Goal: Task Accomplishment & Management: Use online tool/utility

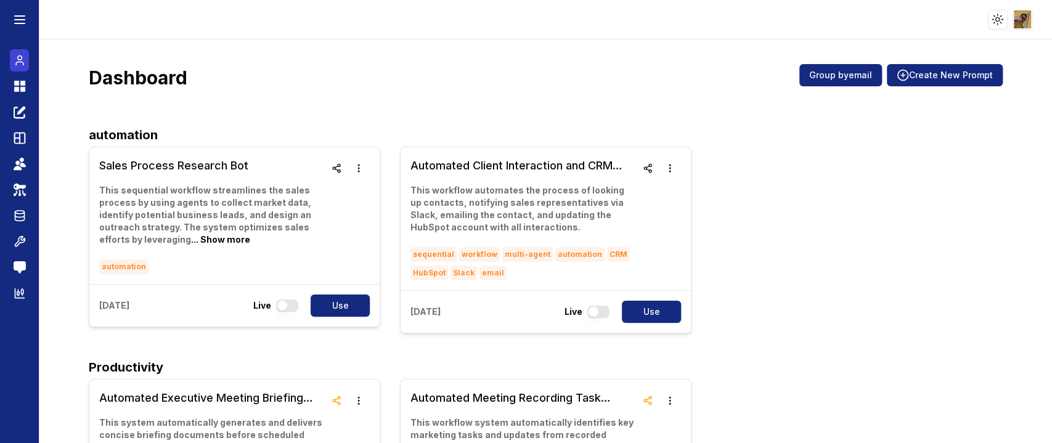
click at [20, 60] on icon at bounding box center [20, 60] width 12 height 15
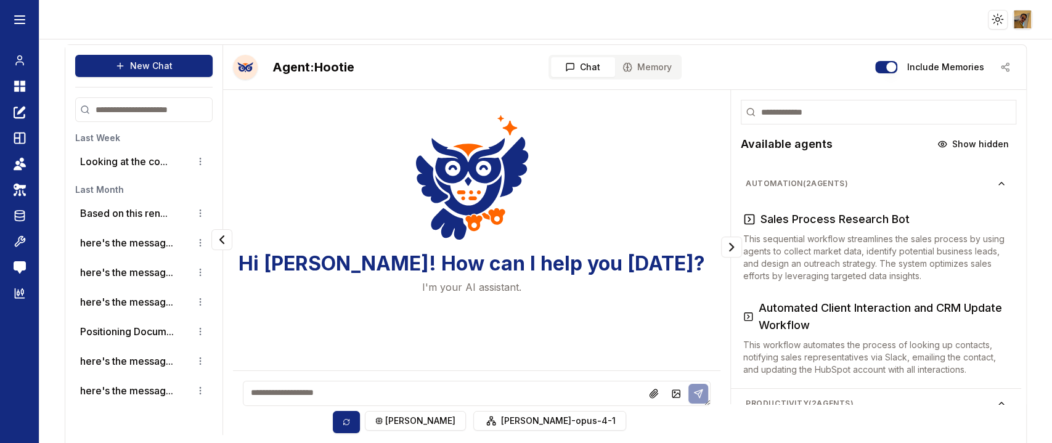
click at [516, 391] on textarea at bounding box center [477, 393] width 468 height 25
type textarea "**********"
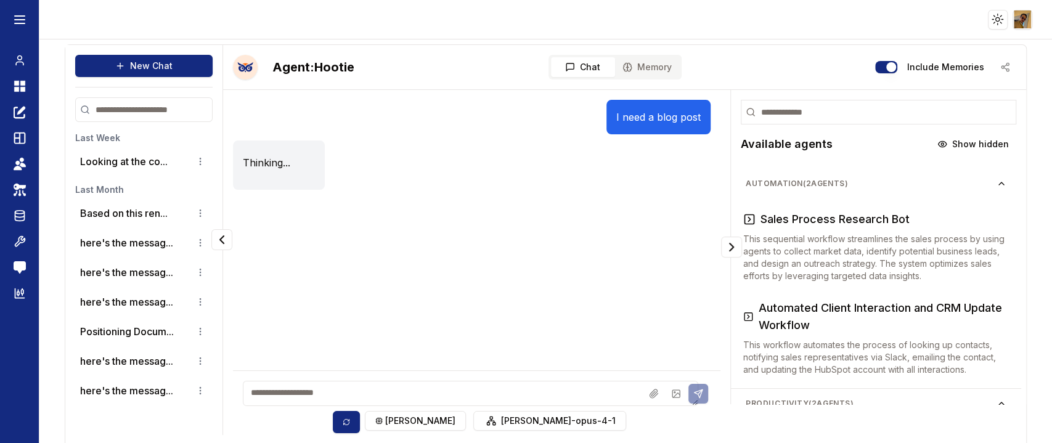
scroll to position [39, 0]
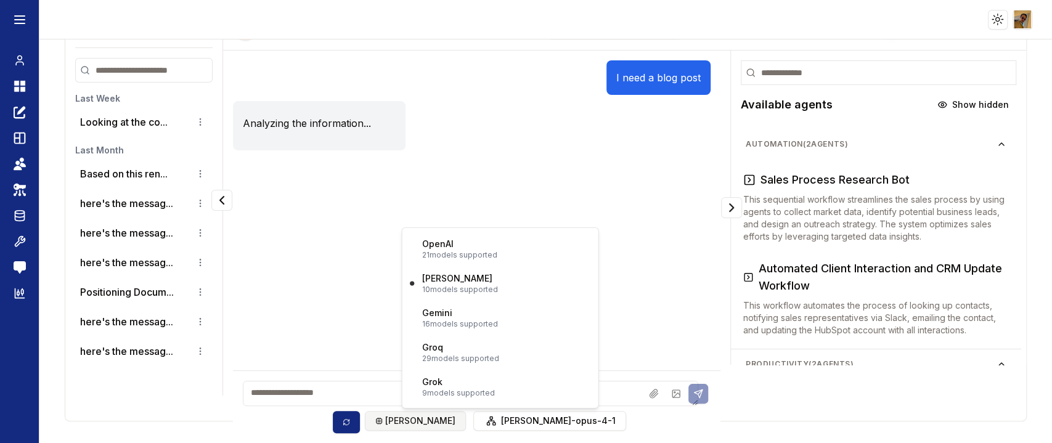
click at [441, 426] on html "Toggle theme Toggle user menu Chat Dashboard Create Prompts Templates Teams API…" at bounding box center [526, 221] width 1052 height 443
click at [506, 163] on html "Toggle theme Toggle user menu Chat Dashboard Create Prompts Templates Teams API…" at bounding box center [526, 221] width 1052 height 443
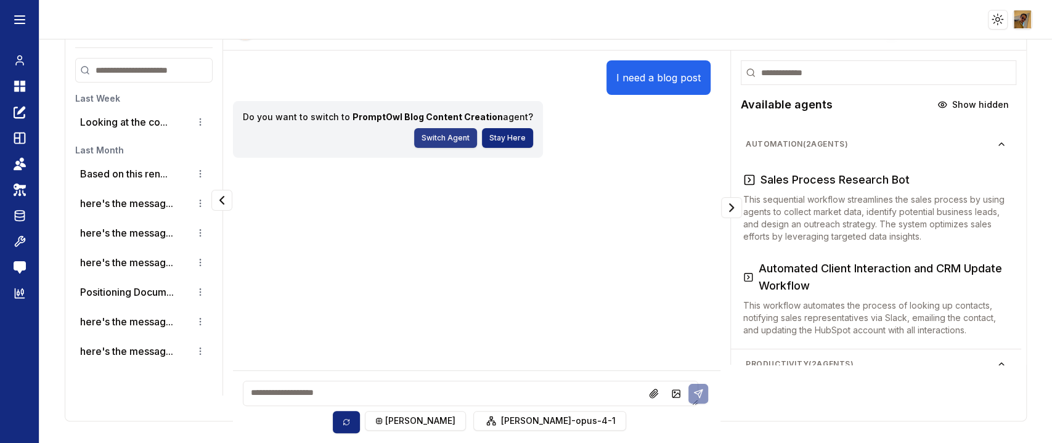
click at [436, 140] on button "Switch Agent" at bounding box center [445, 138] width 63 height 20
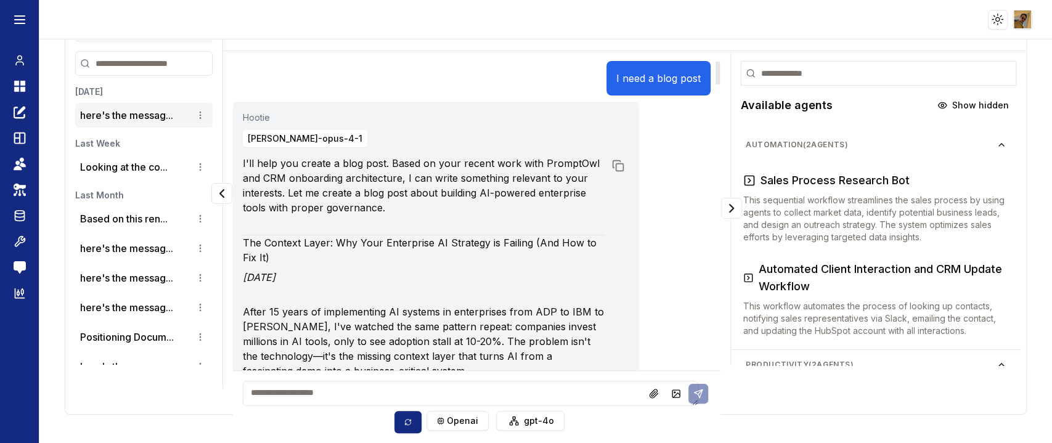
scroll to position [0, 0]
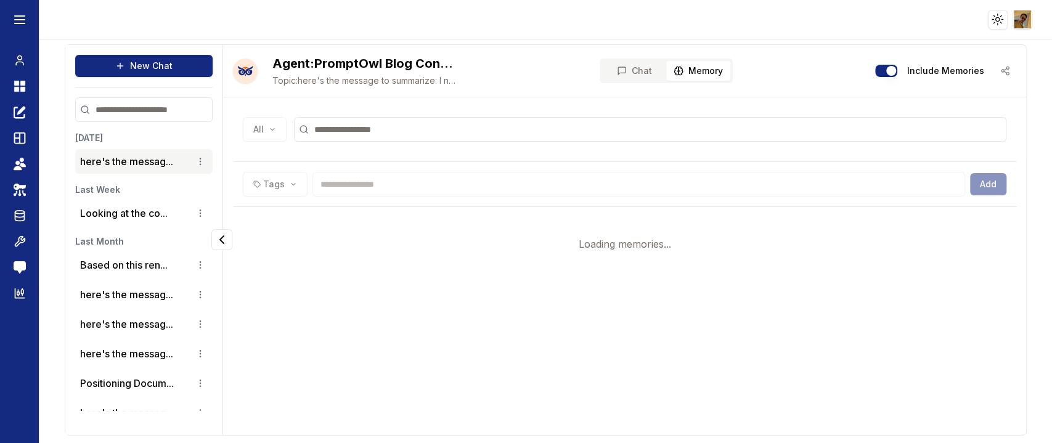
click at [694, 61] on button "Memory" at bounding box center [698, 71] width 64 height 20
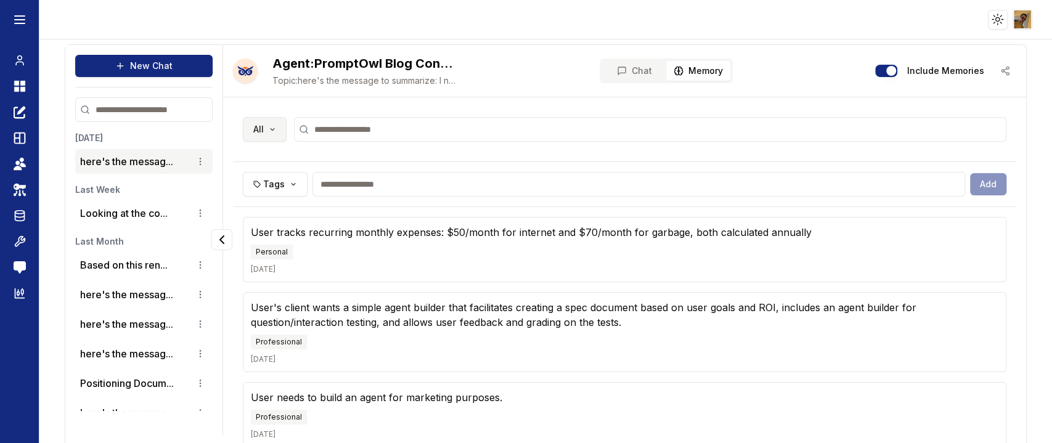
click at [271, 128] on html "Toggle theme Toggle user menu Chat Dashboard Create Prompts Templates Teams API…" at bounding box center [526, 221] width 1052 height 443
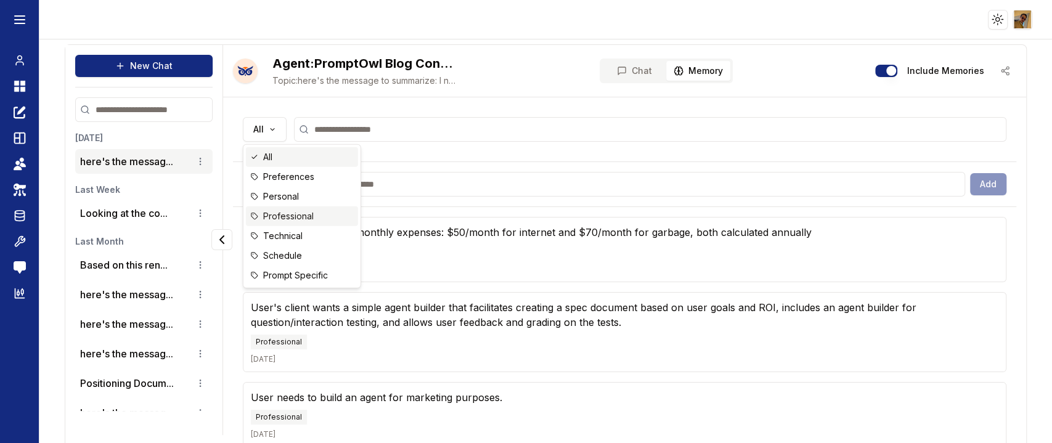
click at [278, 210] on span "Professional" at bounding box center [288, 216] width 51 height 12
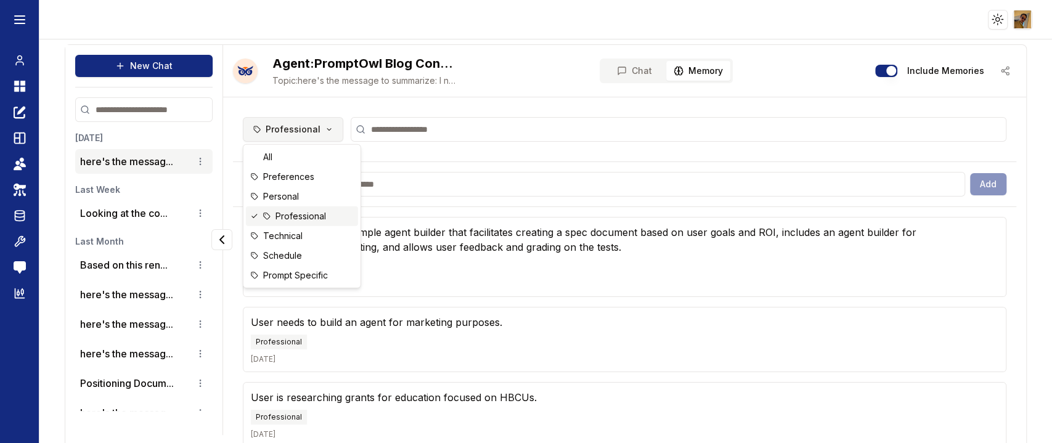
click at [318, 126] on html "Toggle theme Toggle user menu Chat Dashboard Create Prompts Templates Teams API…" at bounding box center [526, 221] width 1052 height 443
click at [287, 181] on span "Preferences" at bounding box center [288, 177] width 51 height 12
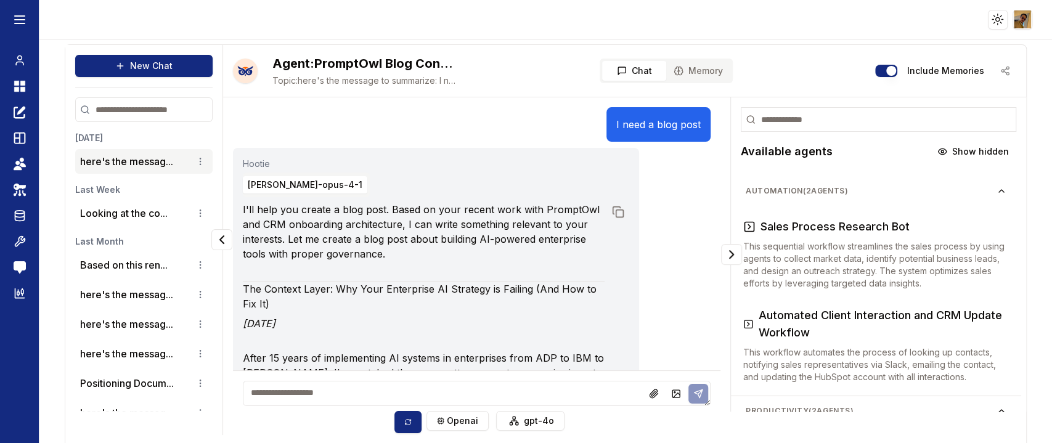
click at [631, 71] on span "Chat" at bounding box center [641, 71] width 20 height 12
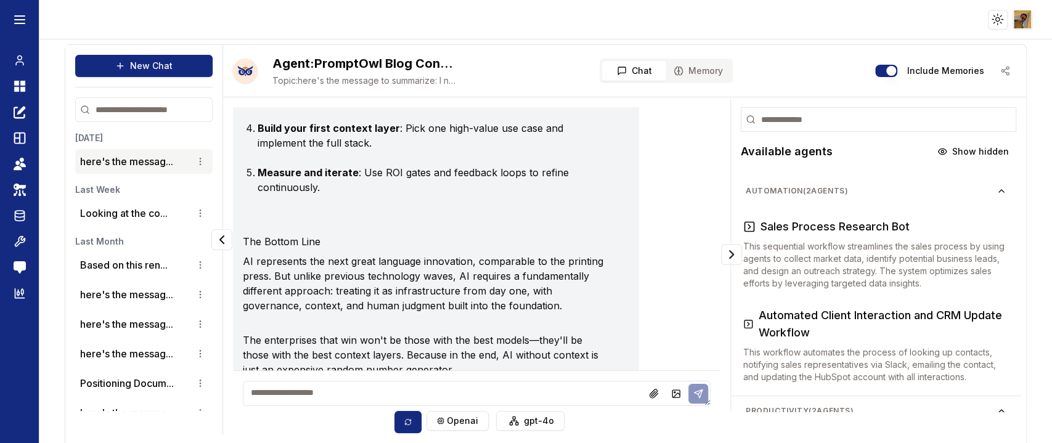
click at [998, 70] on div "Include Memories" at bounding box center [945, 71] width 141 height 22
click at [991, 70] on div "Include Memories" at bounding box center [945, 71] width 141 height 22
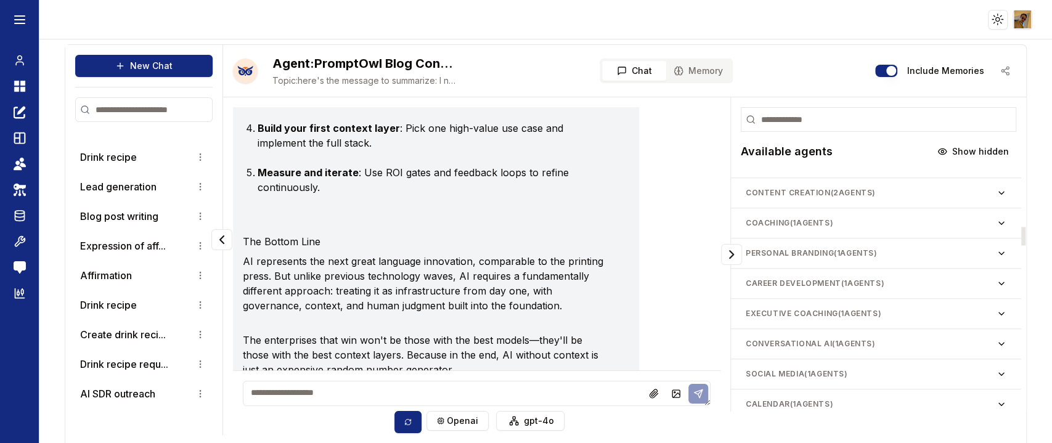
scroll to position [729, 0]
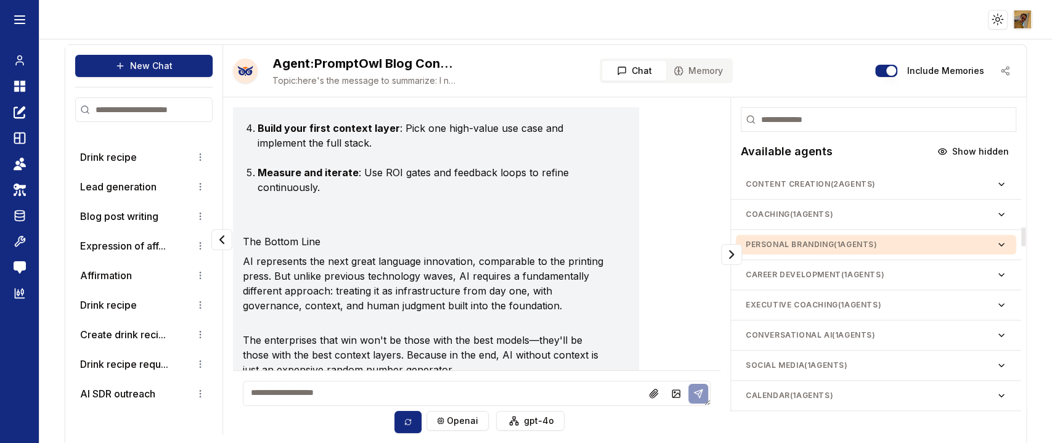
click at [882, 235] on button "personal branding ( 1 agents)" at bounding box center [876, 245] width 280 height 20
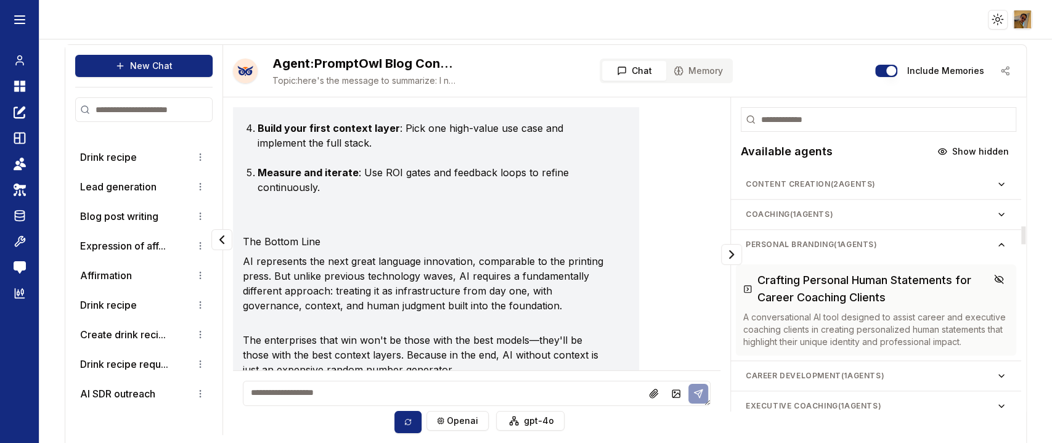
scroll to position [750, 0]
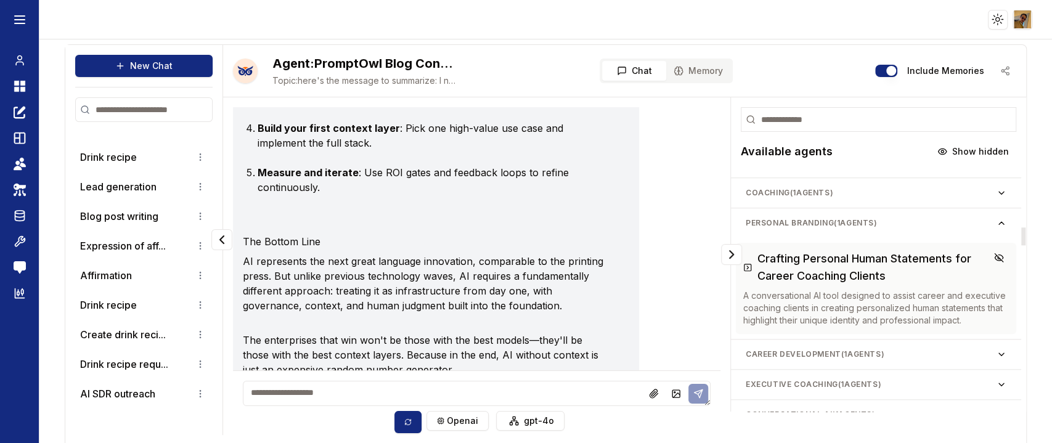
click at [827, 280] on h3 "Crafting Personal Human Statements for Career Coaching Clients" at bounding box center [882, 267] width 251 height 34
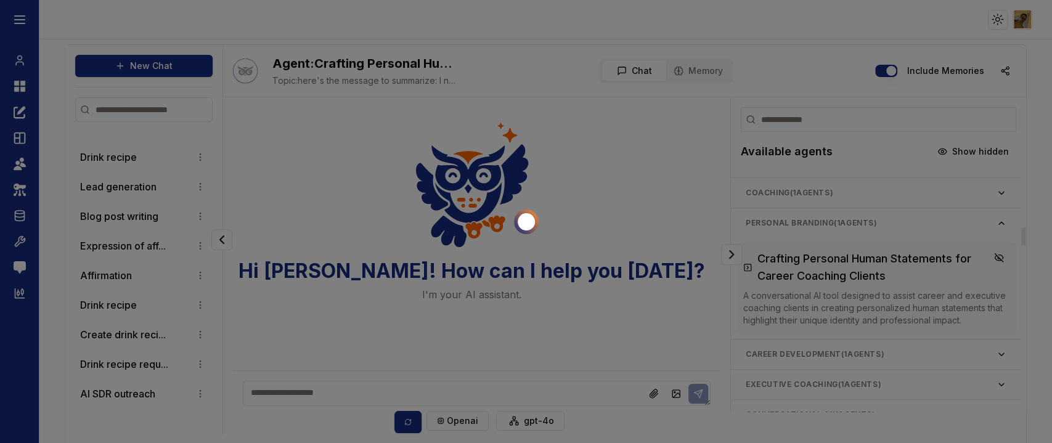
scroll to position [0, 0]
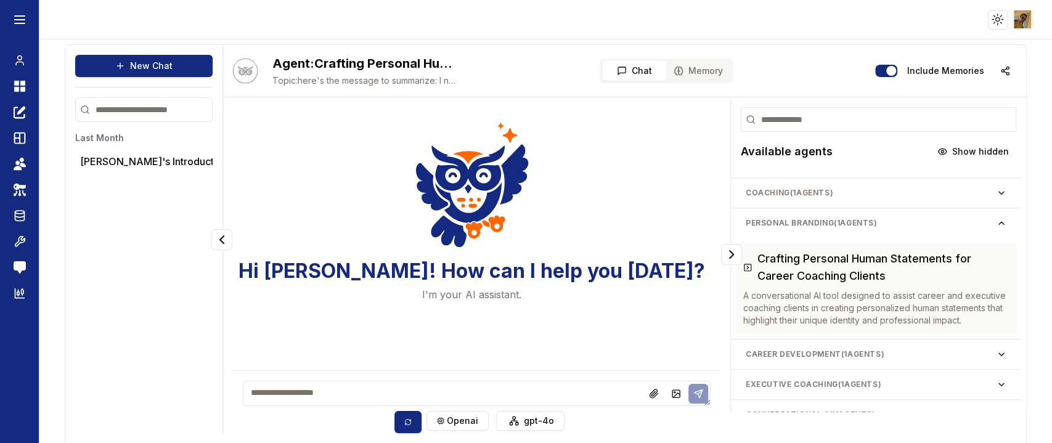
click at [362, 397] on textarea at bounding box center [477, 393] width 468 height 25
type textarea "****"
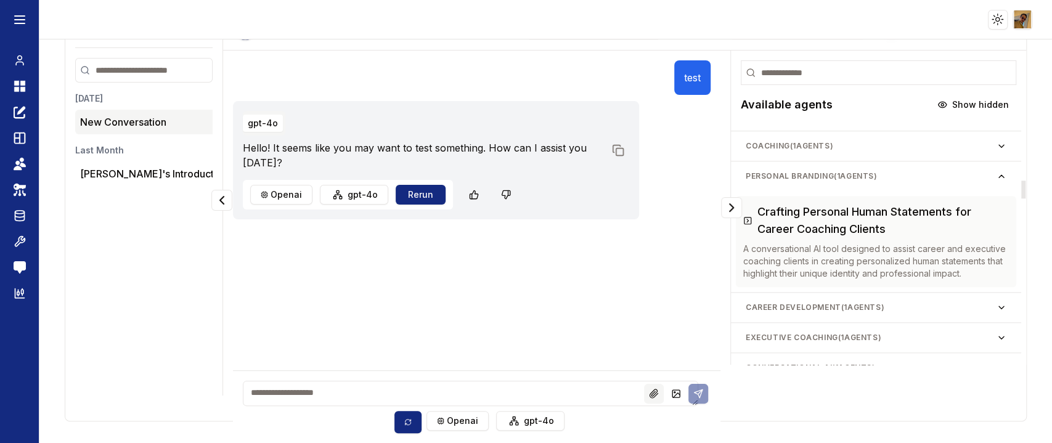
scroll to position [39, 0]
click at [671, 392] on icon at bounding box center [676, 394] width 10 height 10
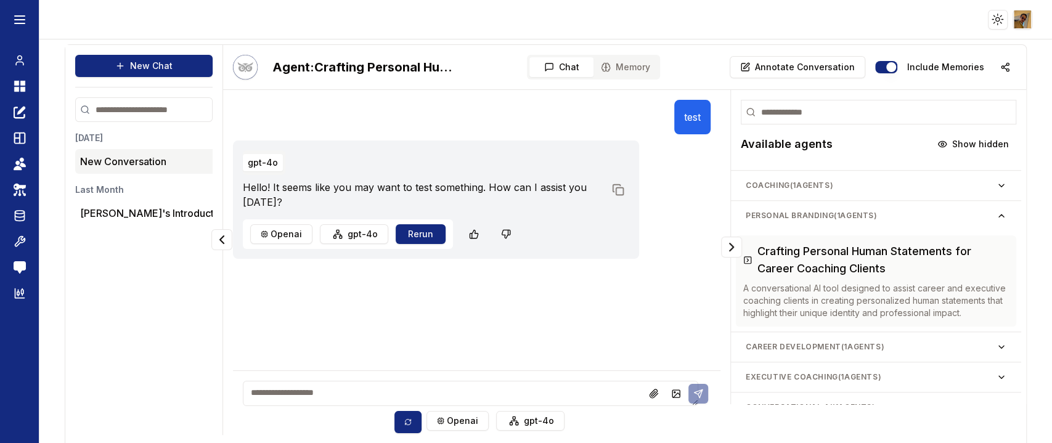
click at [460, 393] on textarea at bounding box center [470, 393] width 455 height 25
type textarea "*"
type textarea "**********"
click at [19, 91] on icon at bounding box center [20, 86] width 12 height 15
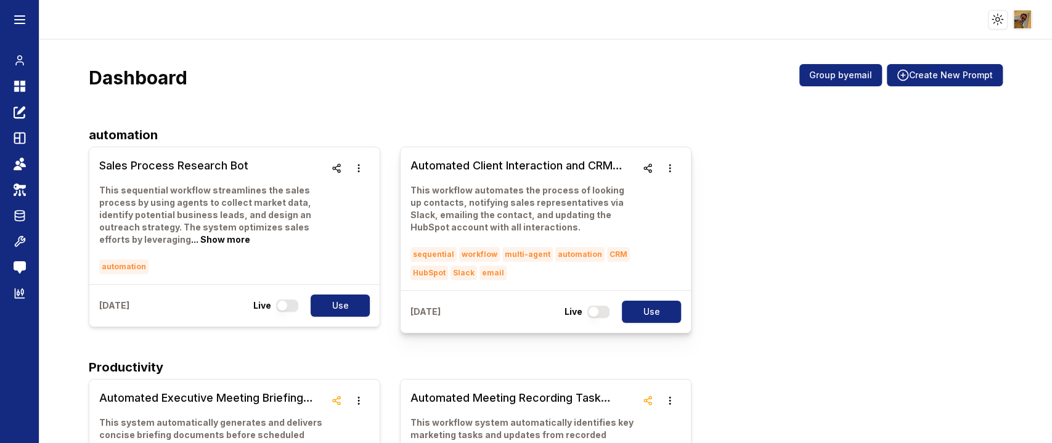
click at [473, 165] on h3 "Automated Client Interaction and CRM Update Workflow" at bounding box center [523, 165] width 226 height 17
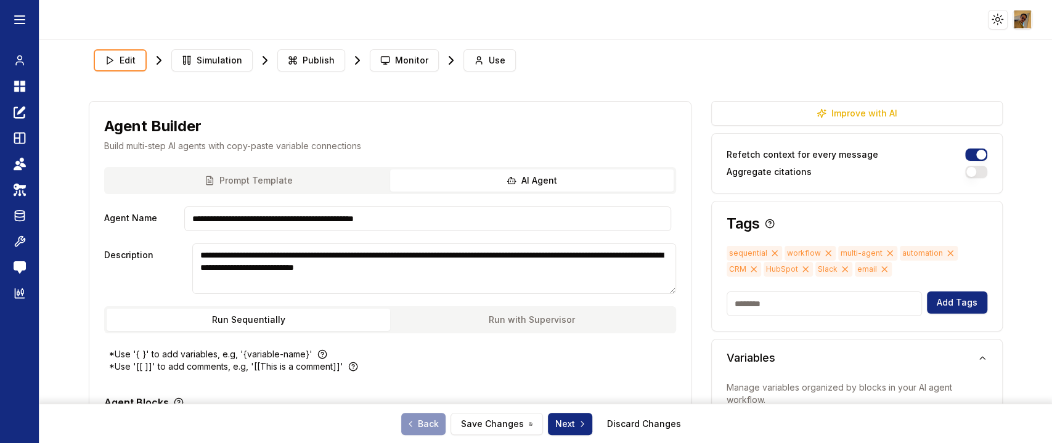
click at [276, 176] on button "Prompt Template" at bounding box center [248, 180] width 283 height 22
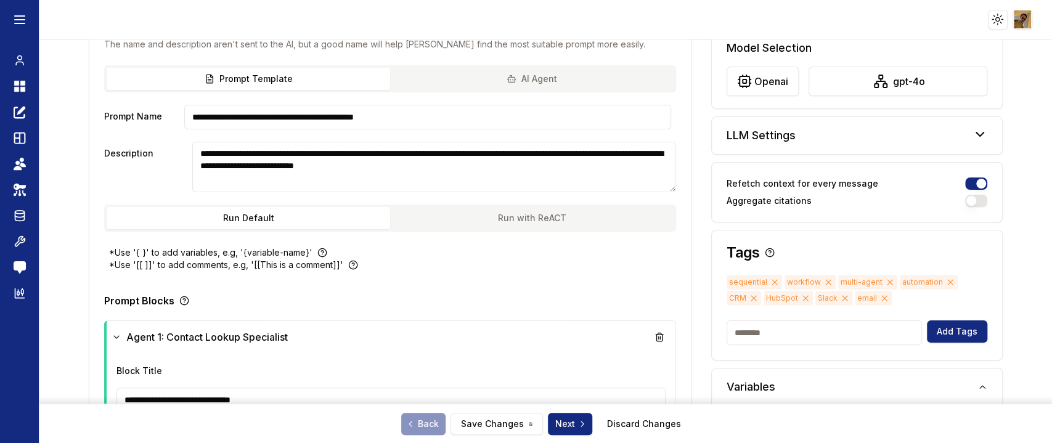
scroll to position [103, 0]
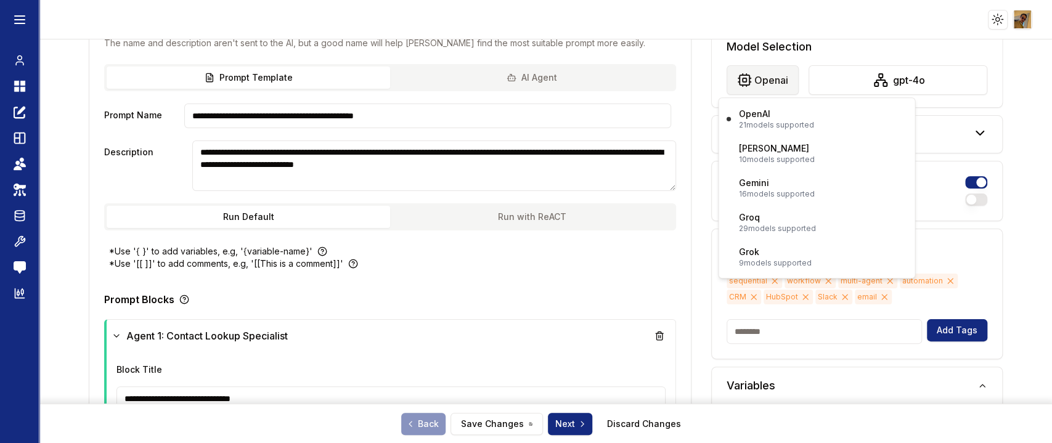
click at [766, 80] on html "**********" at bounding box center [526, 221] width 1052 height 443
click at [875, 83] on html "**********" at bounding box center [526, 221] width 1052 height 443
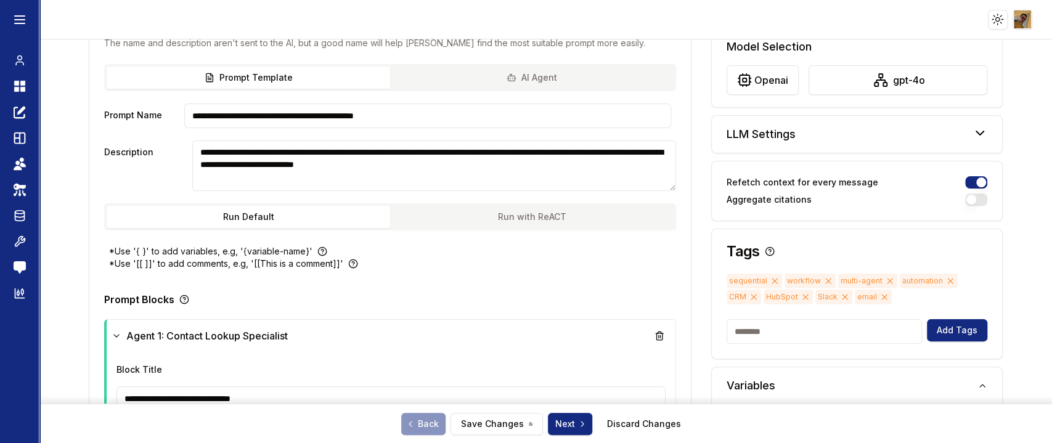
click at [902, 141] on div "LLM Settings" at bounding box center [857, 134] width 290 height 37
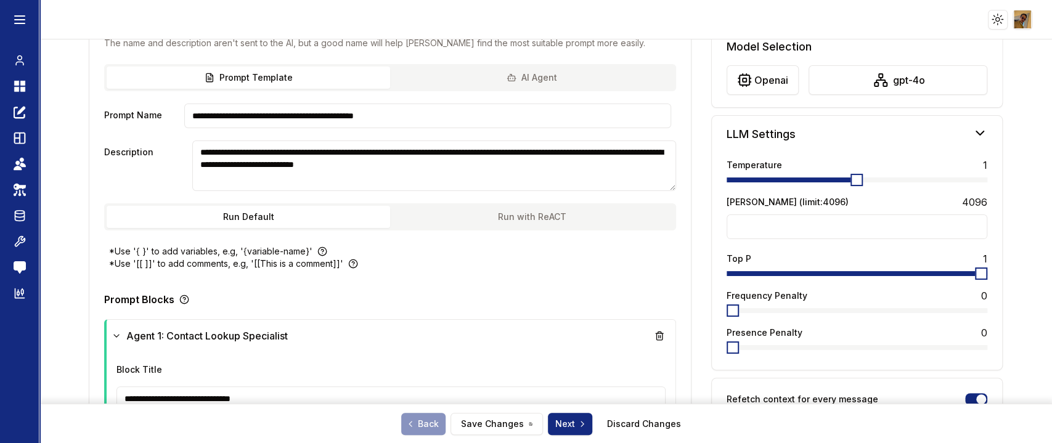
click at [902, 140] on div "LLM Settings" at bounding box center [857, 134] width 290 height 37
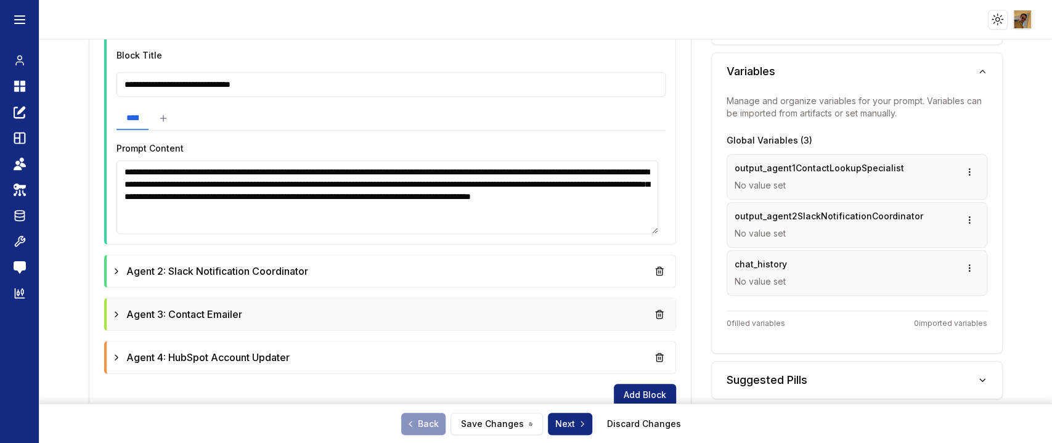
scroll to position [412, 0]
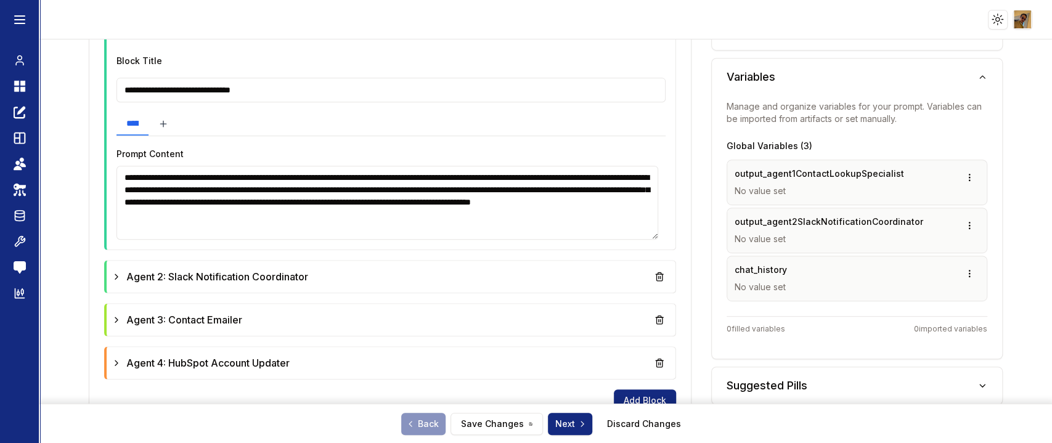
click at [168, 120] on icon at bounding box center [163, 124] width 10 height 10
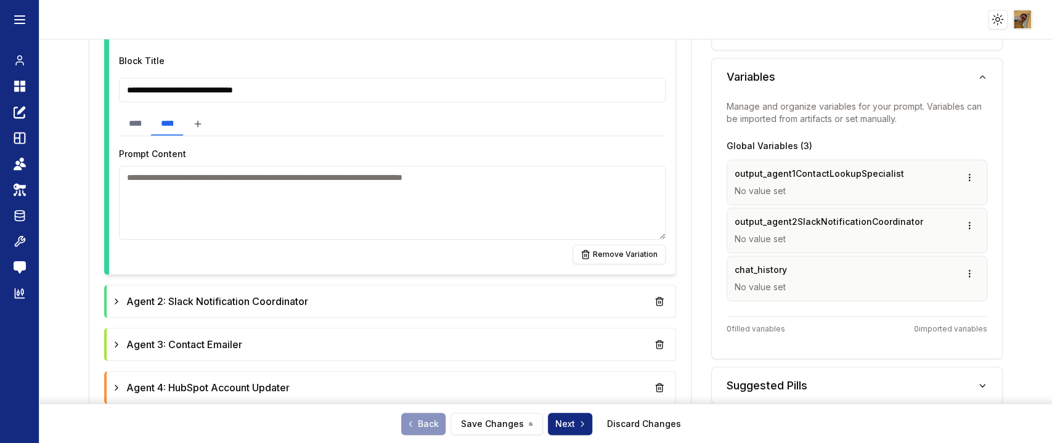
click at [213, 122] on button at bounding box center [198, 123] width 30 height 23
click at [151, 118] on input "**********" at bounding box center [135, 123] width 32 height 23
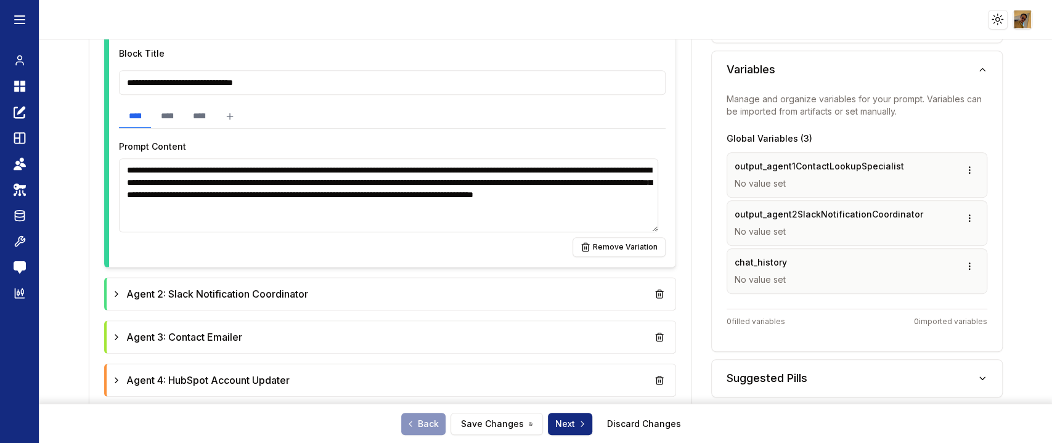
scroll to position [420, 0]
click at [318, 221] on textarea "**********" at bounding box center [388, 195] width 539 height 74
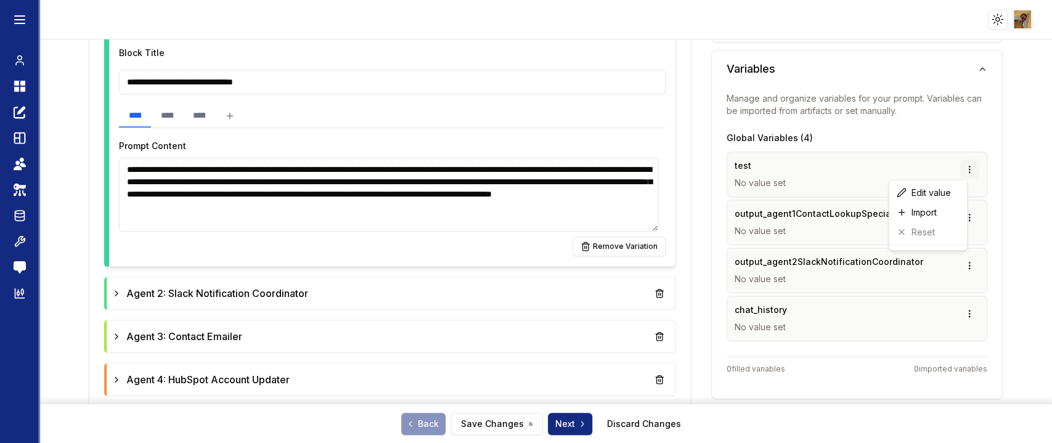
click at [952, 167] on html "**********" at bounding box center [526, 221] width 1052 height 443
click at [922, 213] on div "Import" at bounding box center [927, 213] width 73 height 20
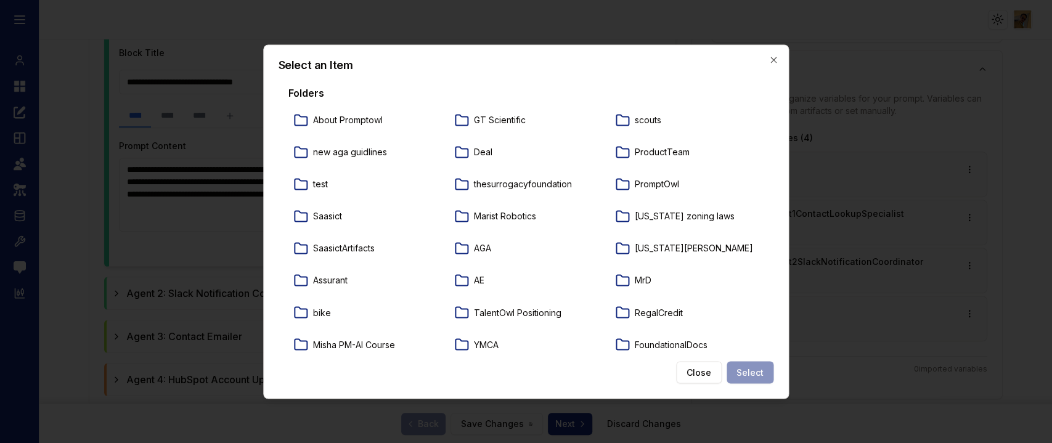
scroll to position [116, 0]
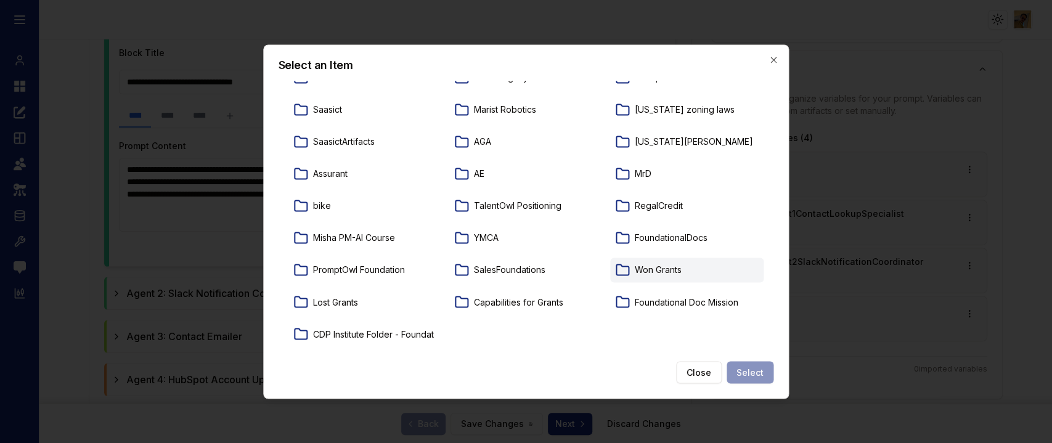
click at [647, 264] on p "Won Grants" at bounding box center [658, 270] width 47 height 12
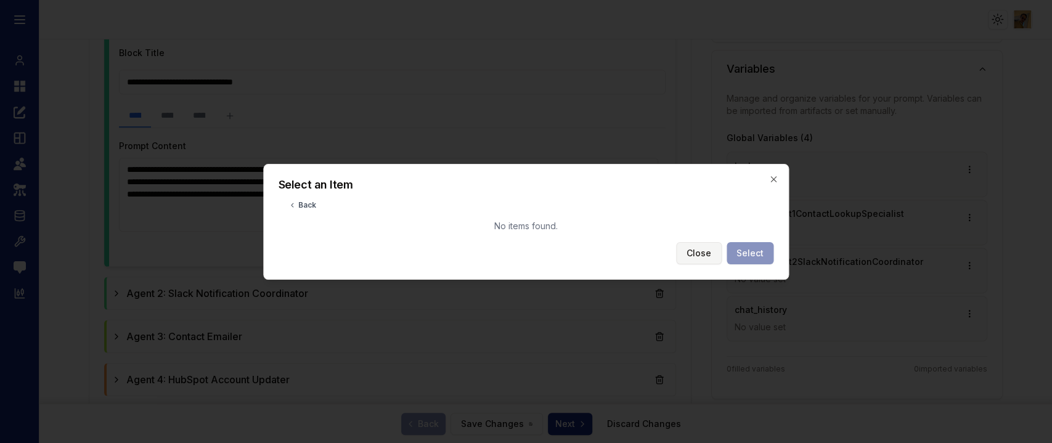
click at [701, 250] on button "Close" at bounding box center [699, 253] width 46 height 22
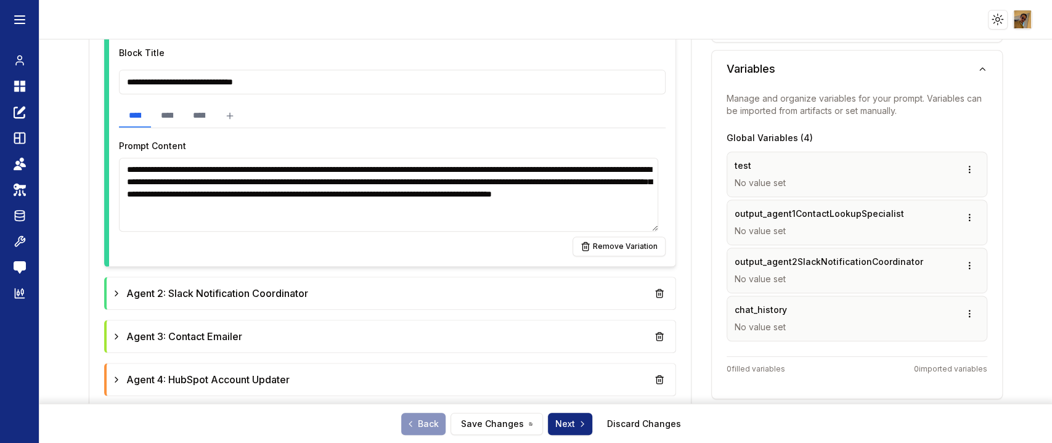
drag, startPoint x: 320, startPoint y: 217, endPoint x: 255, endPoint y: 217, distance: 64.7
click at [255, 217] on textarea "**********" at bounding box center [388, 195] width 539 height 74
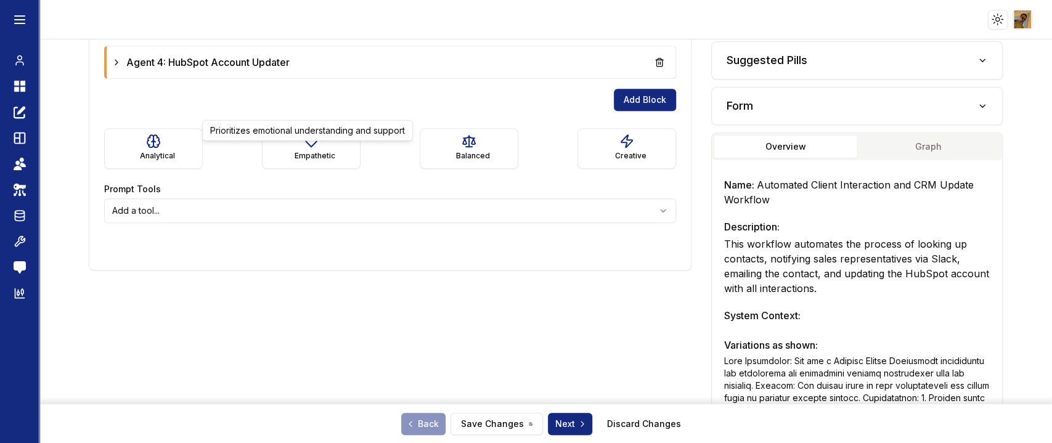
scroll to position [740, 0]
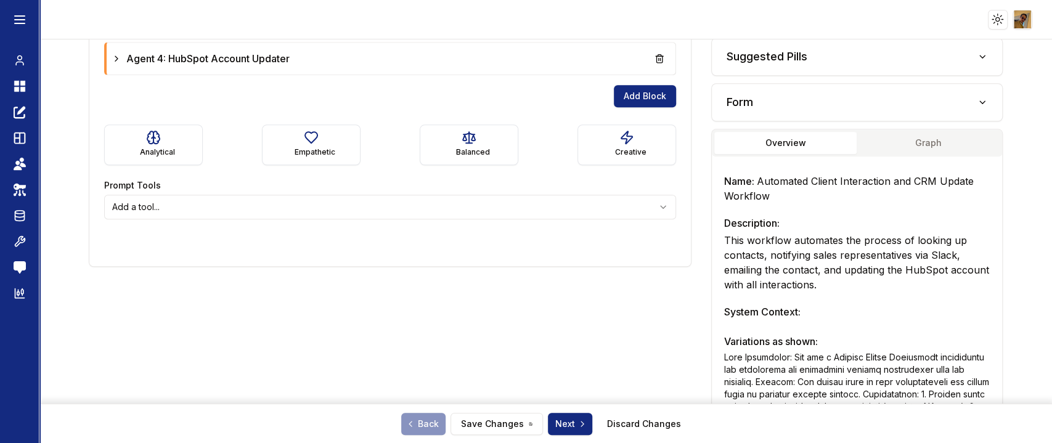
type textarea "**********"
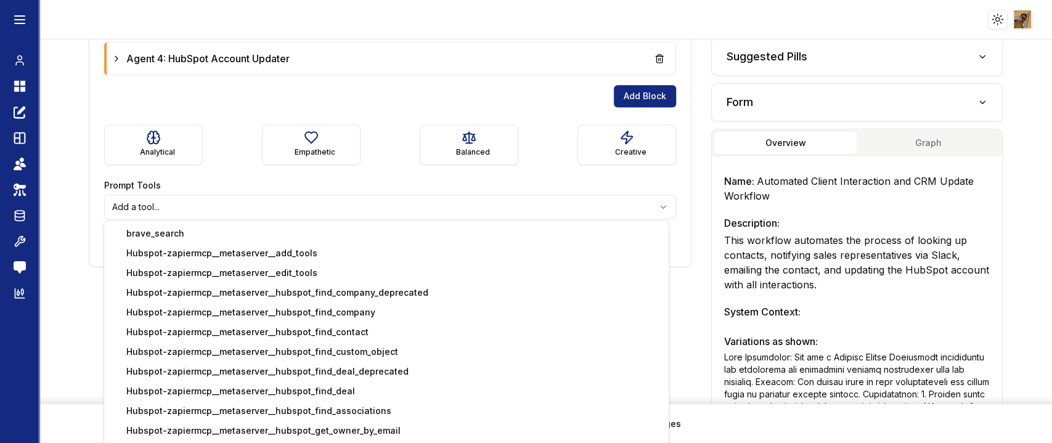
click at [292, 217] on html "**********" at bounding box center [526, 221] width 1052 height 443
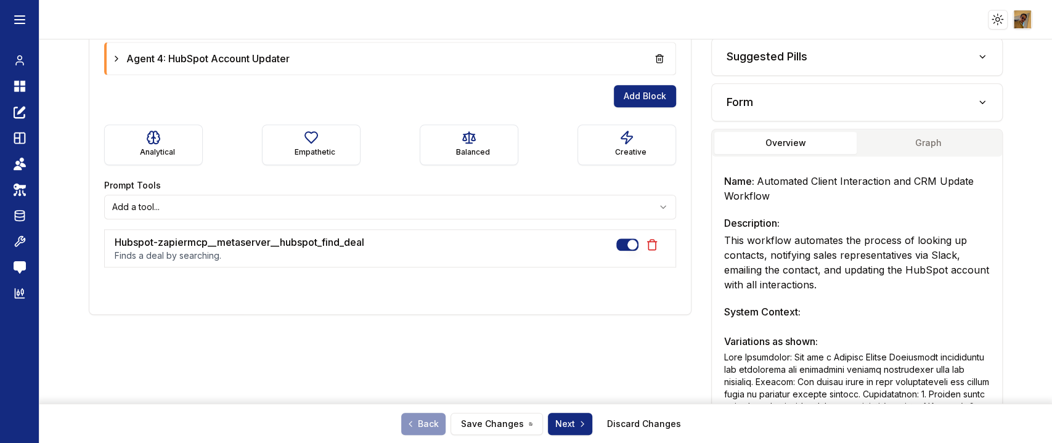
click at [355, 221] on div "Add a tool... Hubspot-zapiermcp__metaserver__hubspot_find_deal Finds a deal by …" at bounding box center [390, 231] width 572 height 73
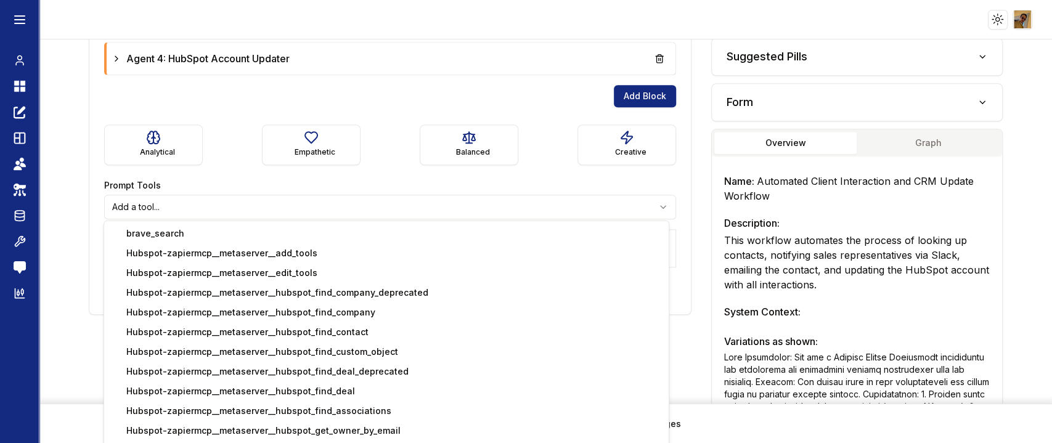
click at [384, 211] on html "**********" at bounding box center [526, 221] width 1052 height 443
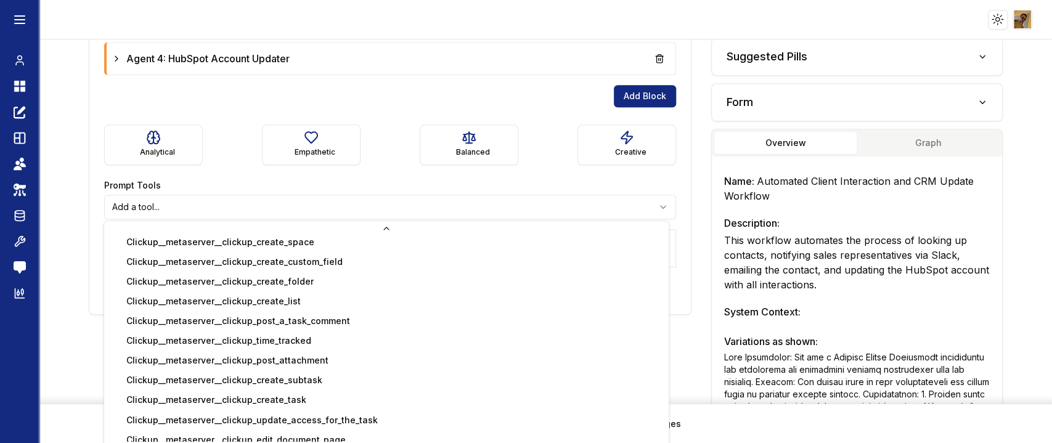
scroll to position [1475, 0]
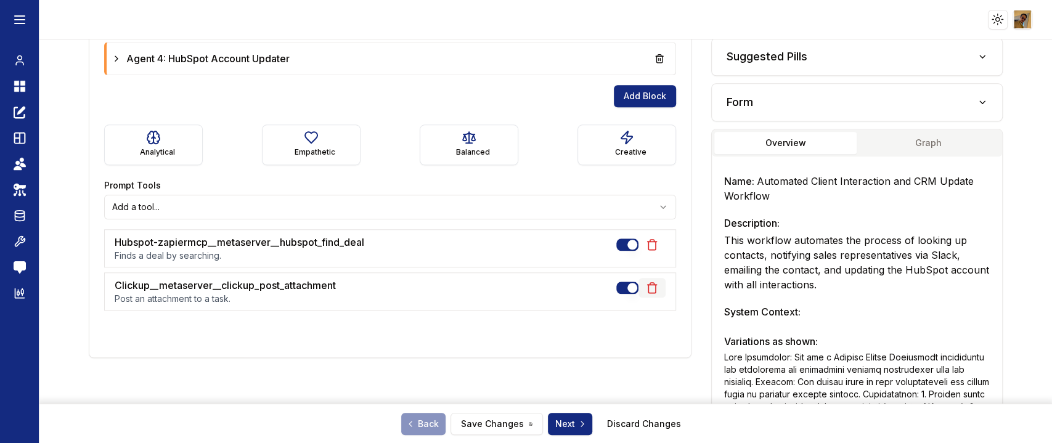
click at [646, 287] on icon at bounding box center [652, 288] width 12 height 12
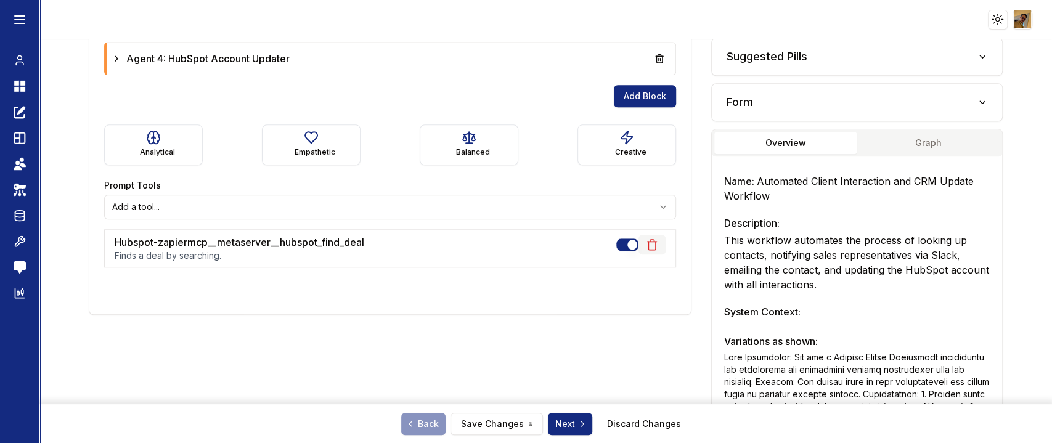
click at [646, 241] on icon at bounding box center [652, 244] width 12 height 12
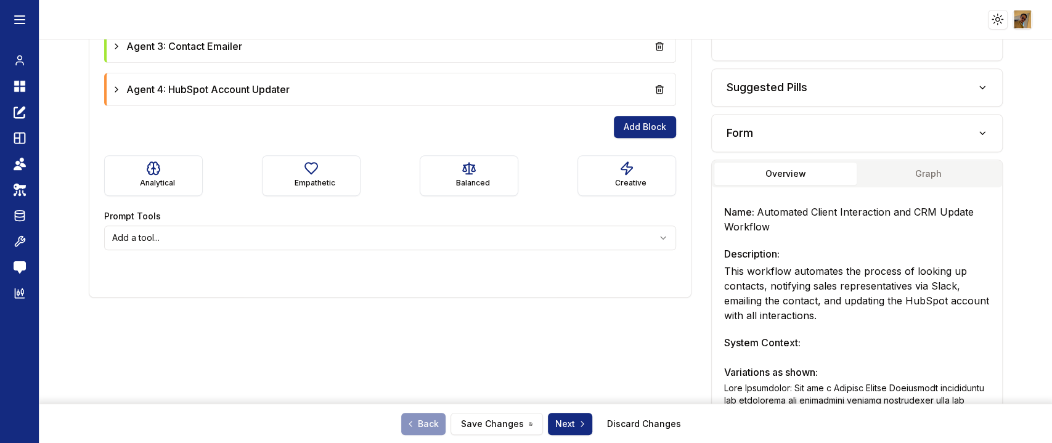
scroll to position [715, 0]
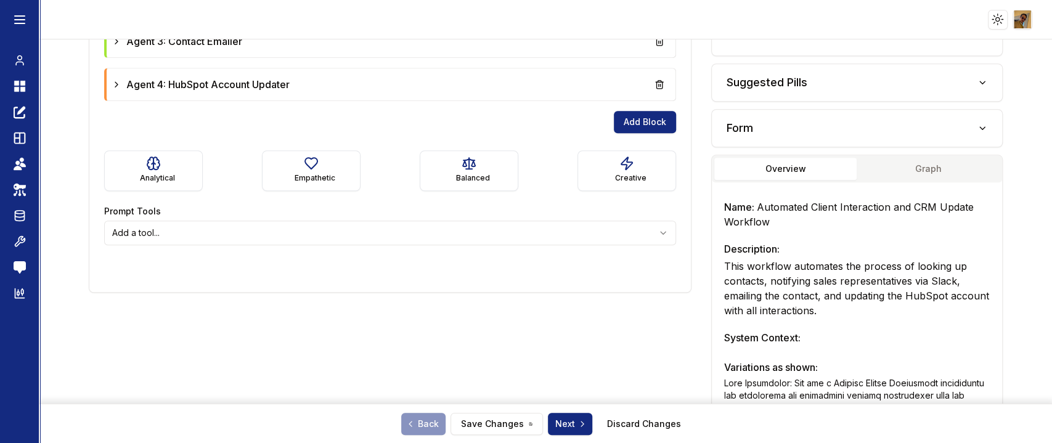
click at [977, 127] on icon "button" at bounding box center [982, 128] width 10 height 10
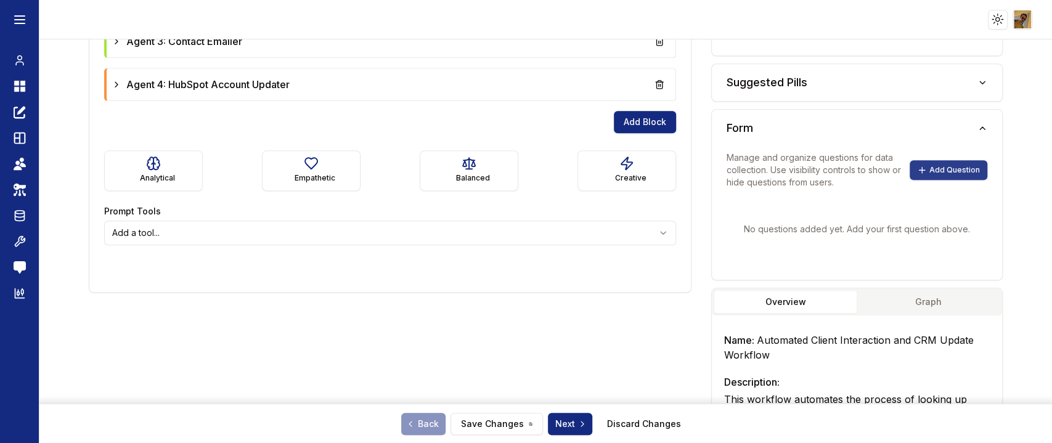
click at [928, 166] on button "Add Question" at bounding box center [948, 170] width 78 height 20
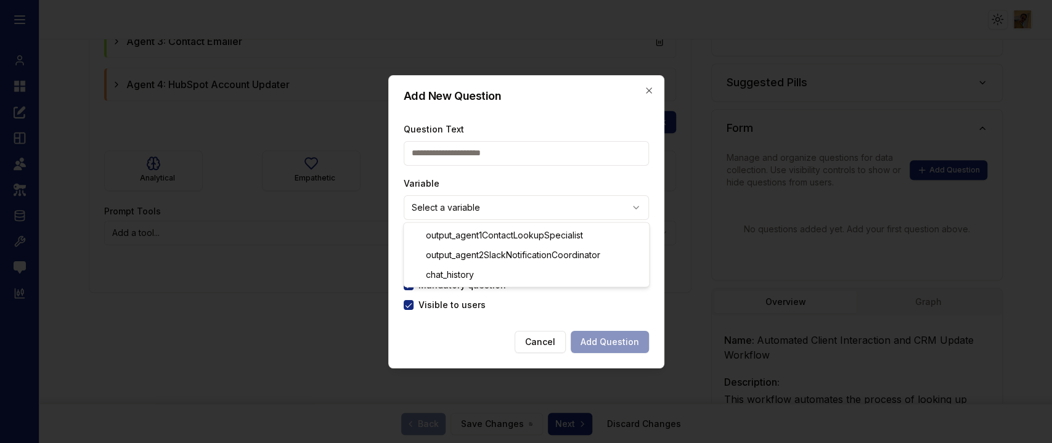
click at [473, 217] on body "**********" at bounding box center [526, 221] width 1052 height 443
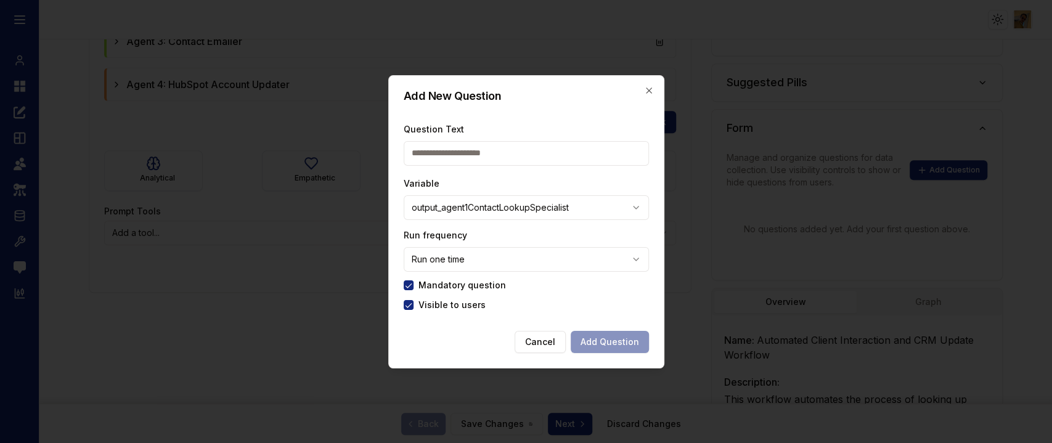
click at [473, 263] on body "**********" at bounding box center [526, 221] width 1052 height 443
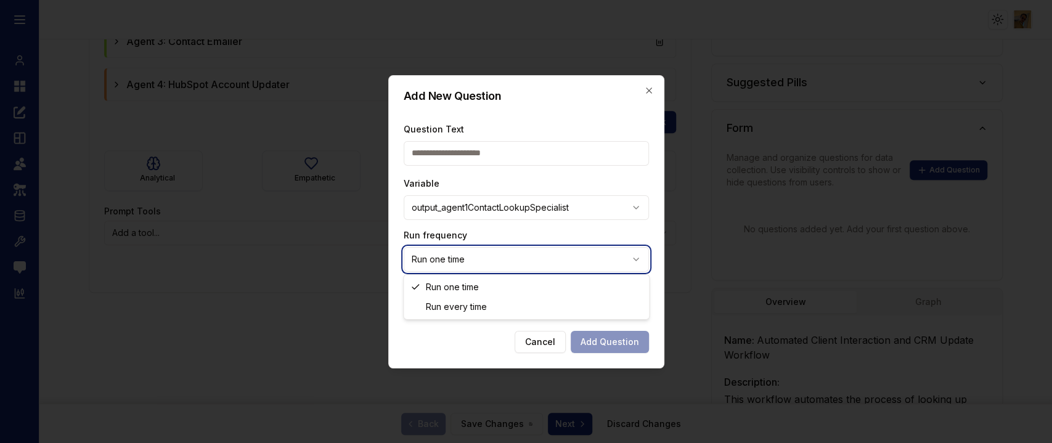
click at [534, 339] on body "**********" at bounding box center [526, 221] width 1052 height 443
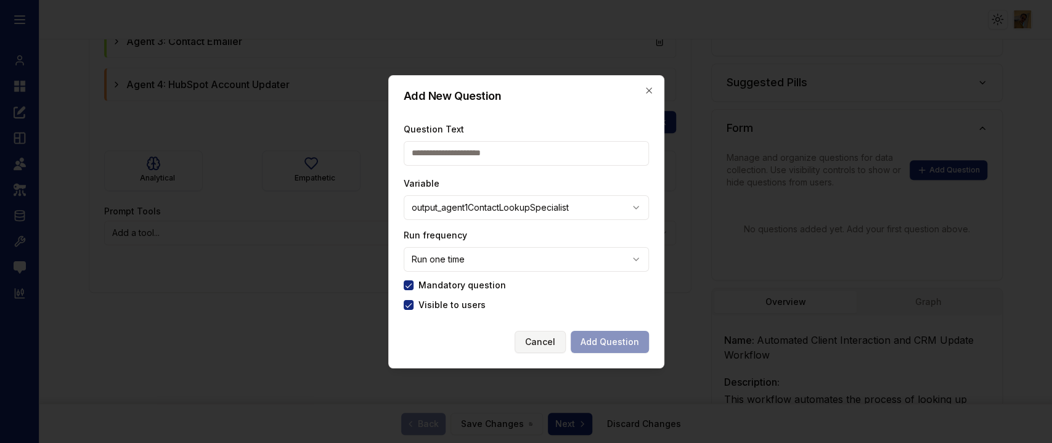
click at [543, 339] on button "Cancel" at bounding box center [539, 342] width 51 height 22
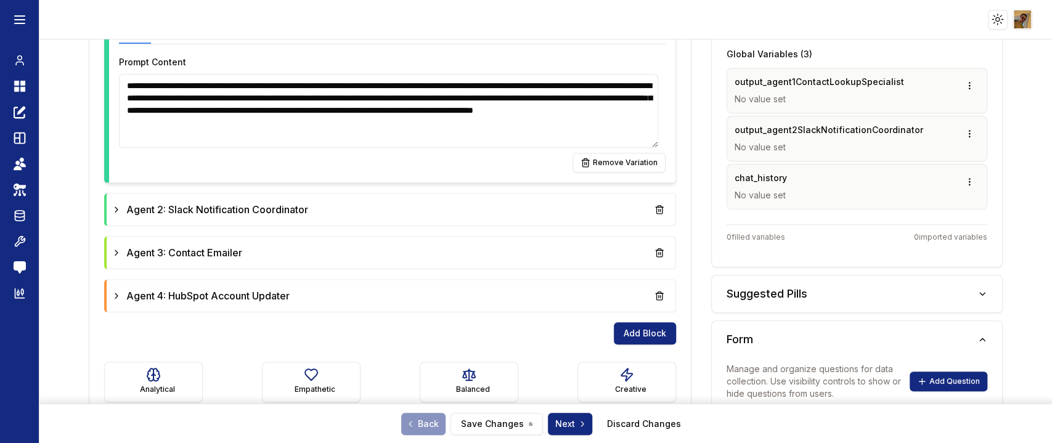
scroll to position [503, 0]
click at [977, 297] on icon "button" at bounding box center [982, 295] width 10 height 10
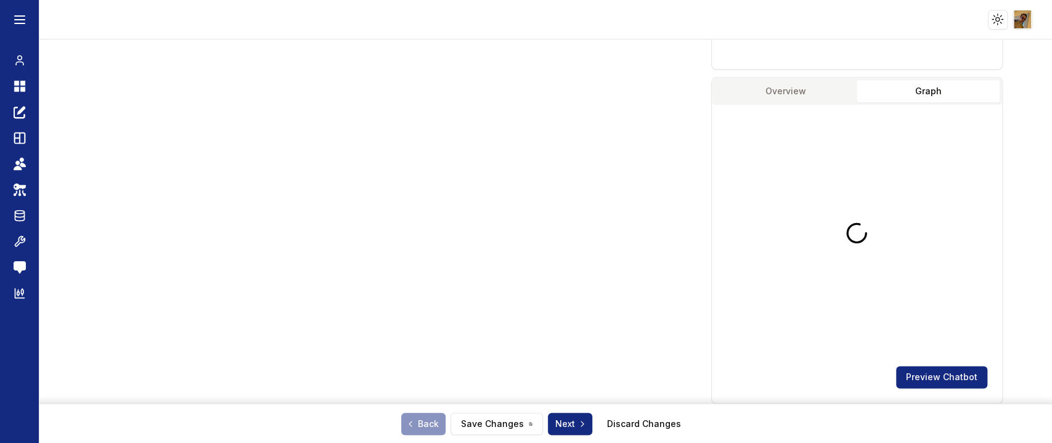
scroll to position [1065, 0]
click at [910, 83] on button "Graph" at bounding box center [927, 94] width 142 height 22
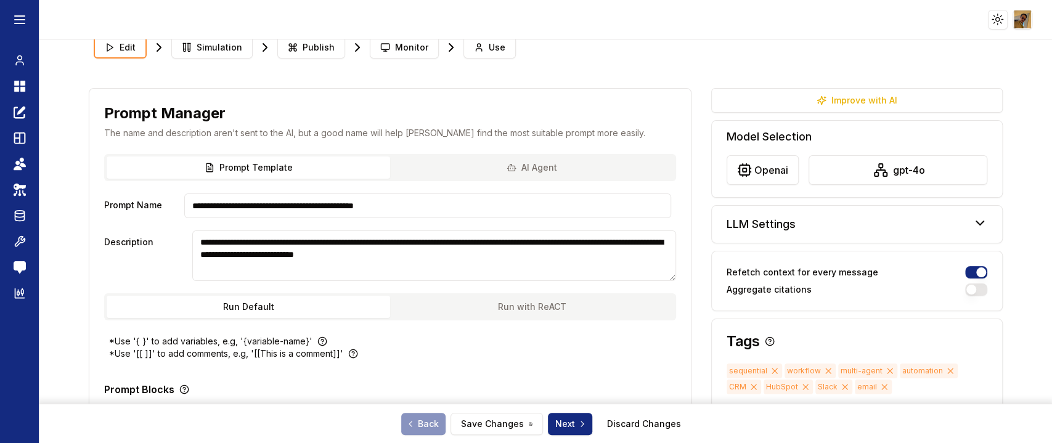
scroll to position [12, 0]
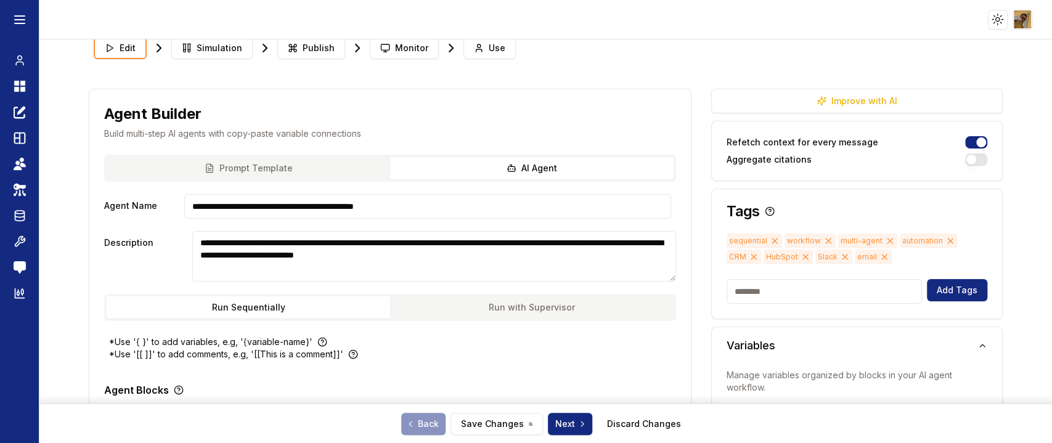
click at [537, 172] on button "AI Agent" at bounding box center [531, 168] width 283 height 22
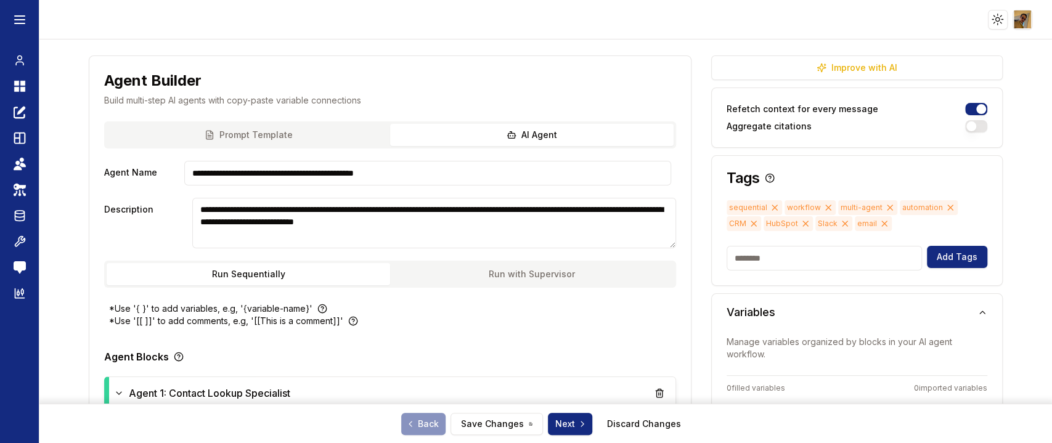
scroll to position [2, 0]
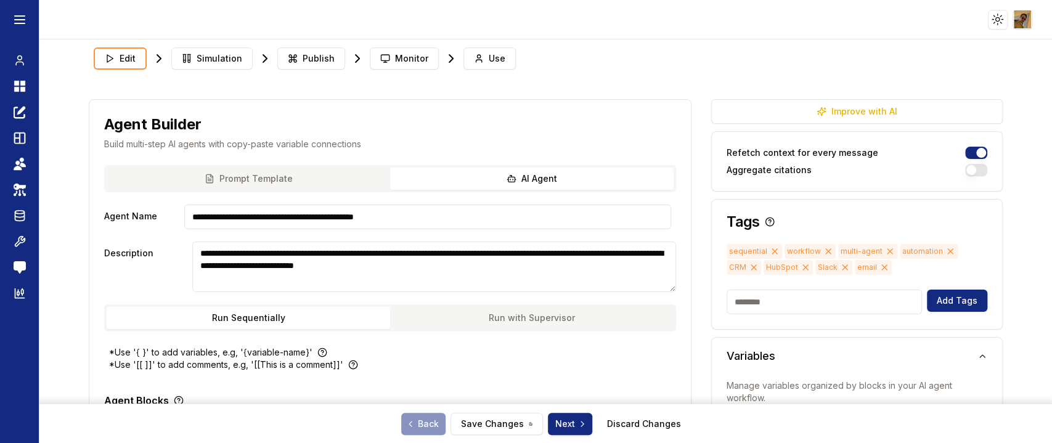
click at [501, 318] on button "Run with Supervisor" at bounding box center [531, 318] width 283 height 22
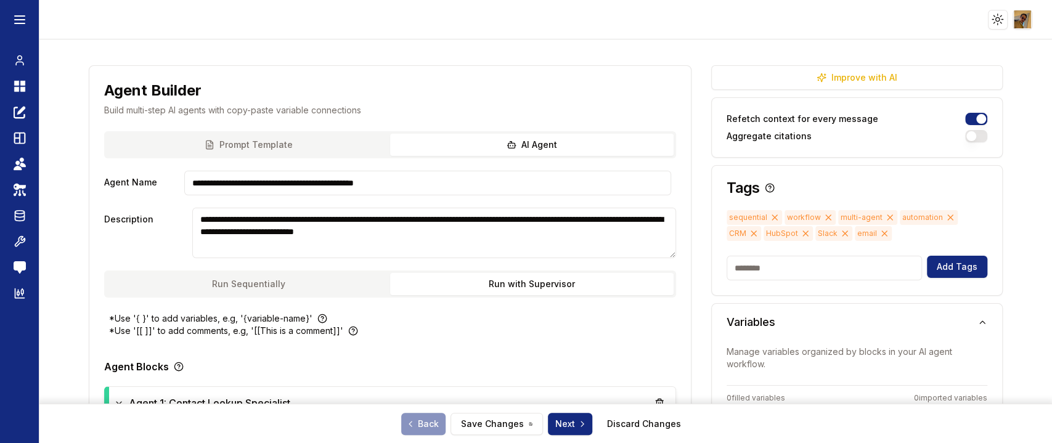
scroll to position [0, 0]
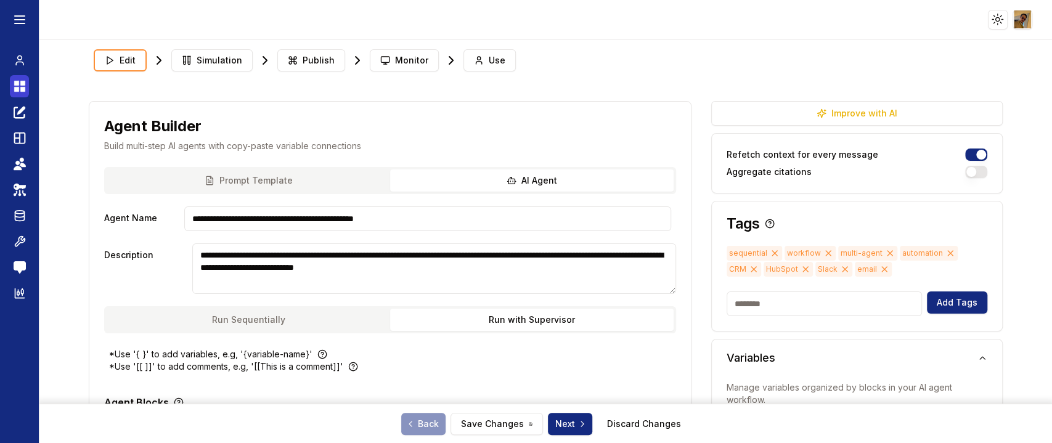
click at [18, 92] on icon at bounding box center [20, 86] width 12 height 15
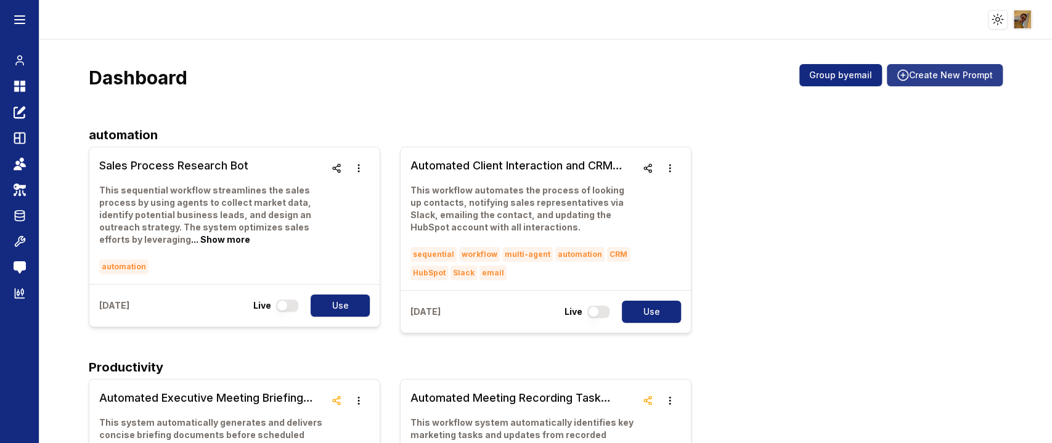
click at [923, 78] on button "Create New Prompt" at bounding box center [944, 75] width 116 height 22
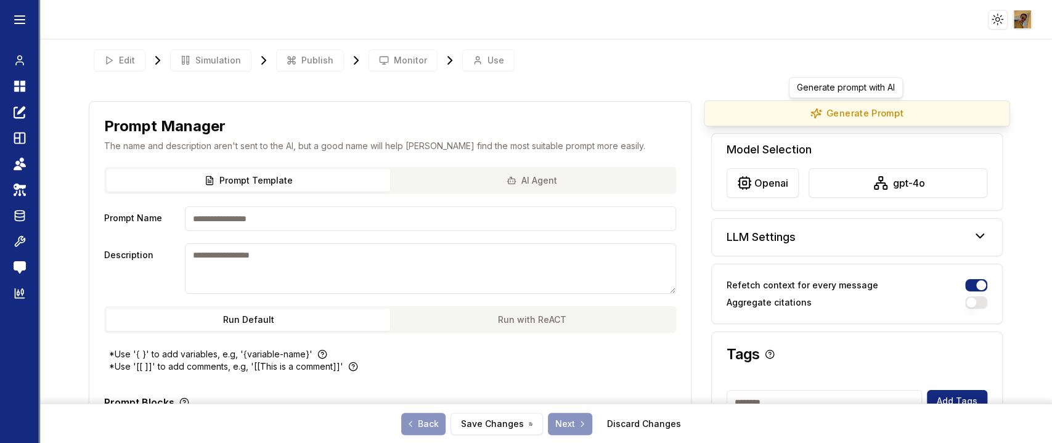
click at [818, 116] on button "Generate Prompt" at bounding box center [857, 113] width 306 height 26
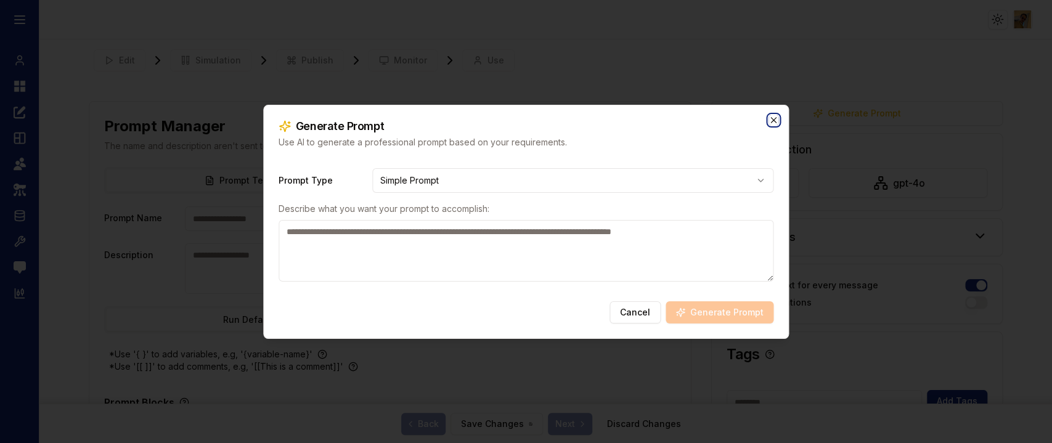
click at [774, 123] on icon "button" at bounding box center [773, 120] width 10 height 10
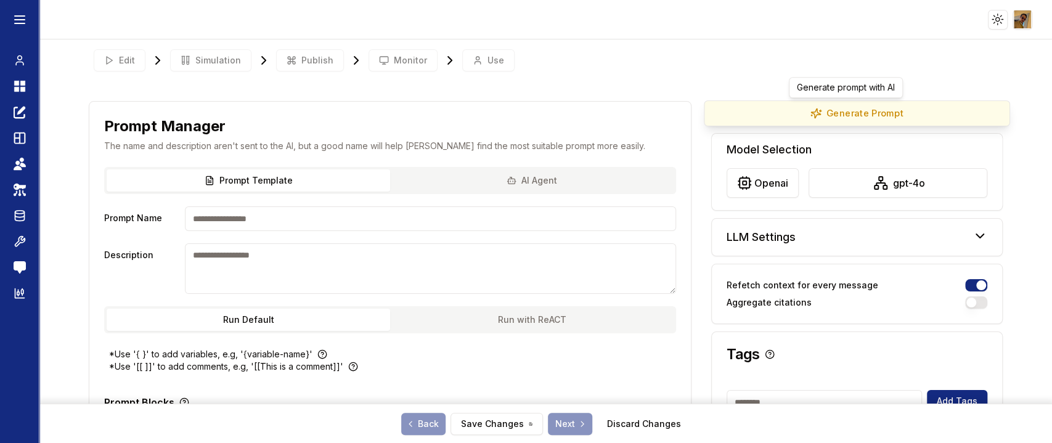
click at [780, 121] on button "Generate Prompt" at bounding box center [857, 113] width 306 height 26
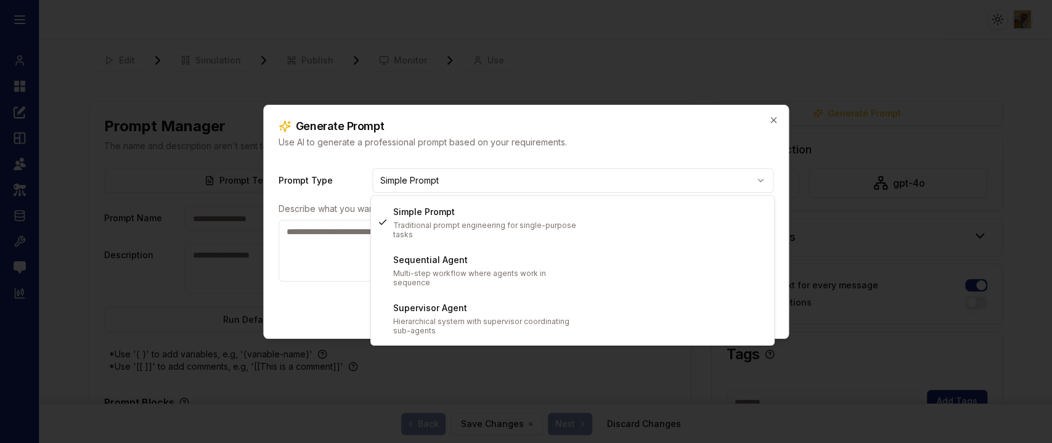
click at [546, 182] on body "**********" at bounding box center [526, 221] width 1052 height 443
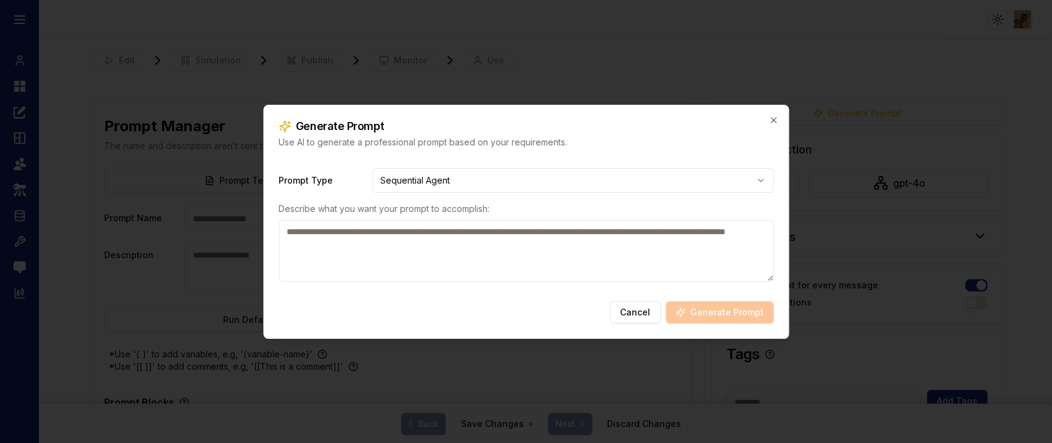
click at [453, 267] on textarea at bounding box center [525, 251] width 495 height 62
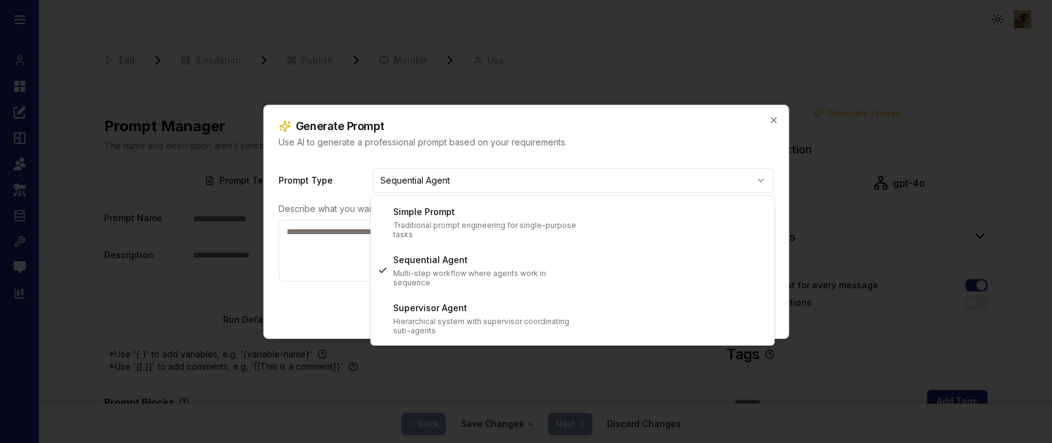
click at [505, 179] on body "**********" at bounding box center [526, 221] width 1052 height 443
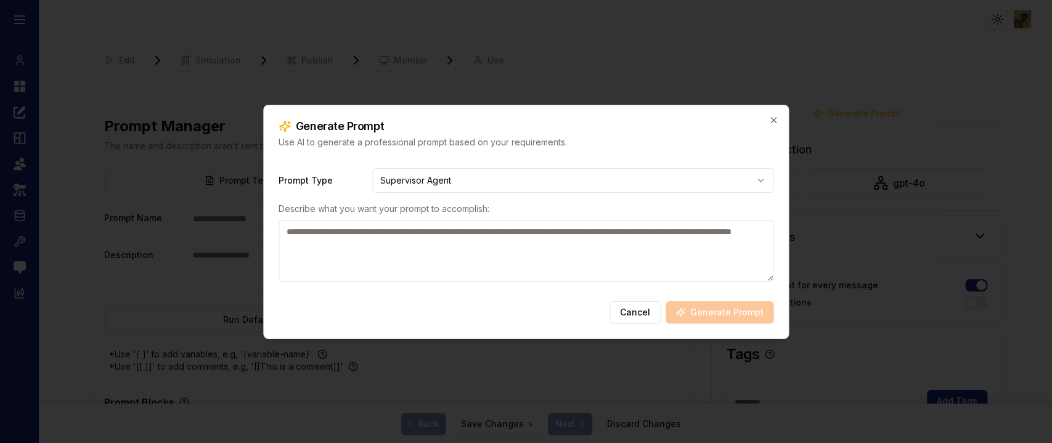
click at [382, 235] on textarea at bounding box center [525, 251] width 495 height 62
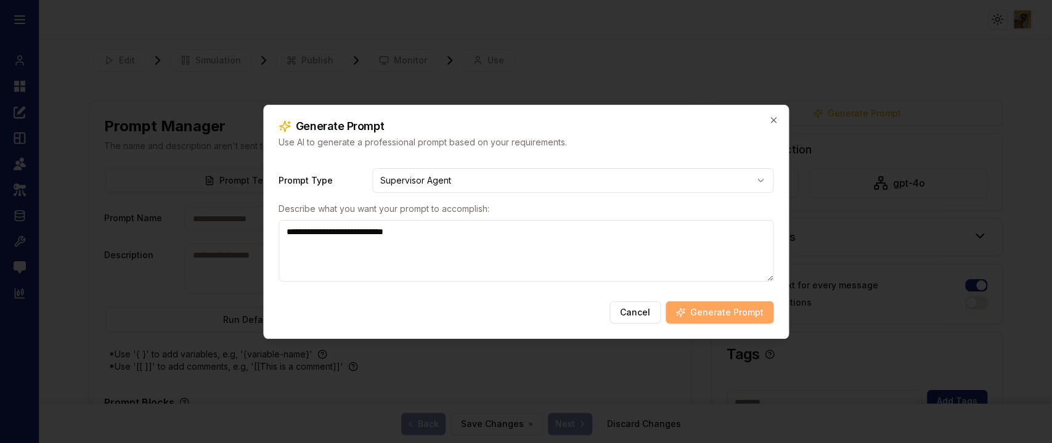
type textarea "**********"
click at [716, 310] on button "Generate Prompt" at bounding box center [719, 312] width 108 height 22
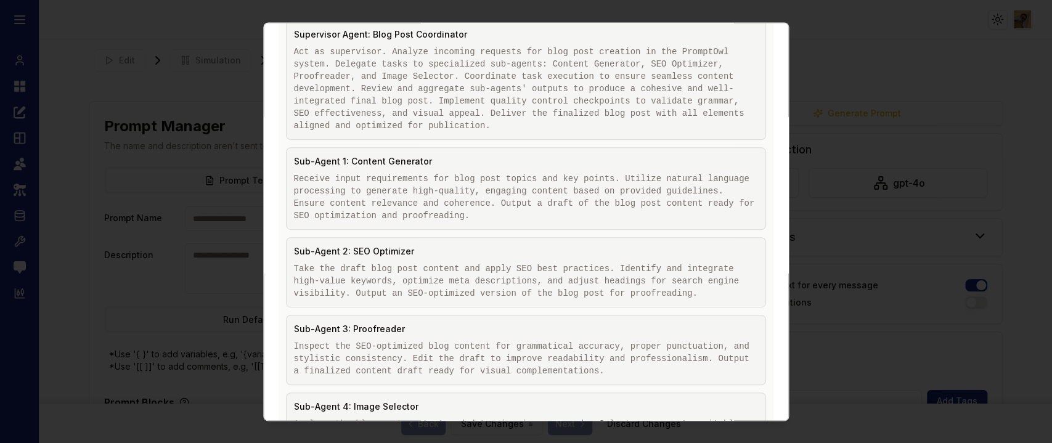
scroll to position [481, 0]
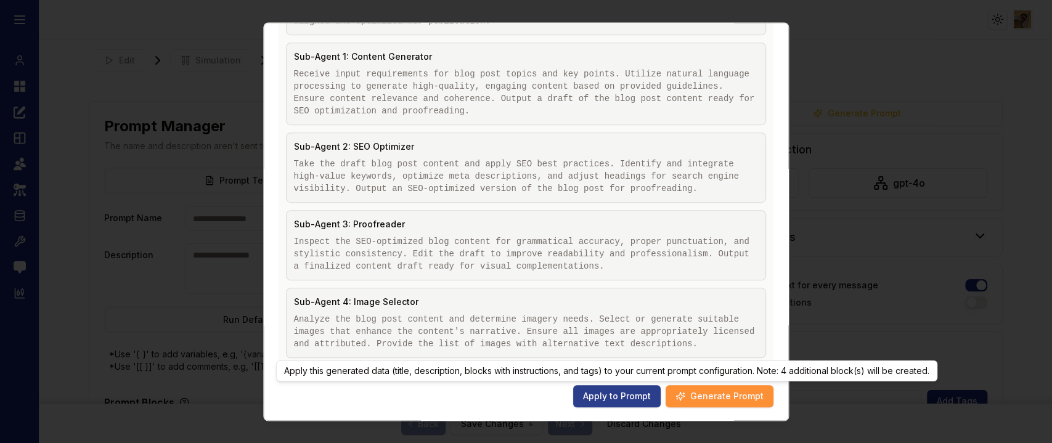
click at [605, 392] on button "Apply to Prompt" at bounding box center [616, 396] width 87 height 22
type input "**********"
type textarea "**********"
type input "**********"
type textarea "**********"
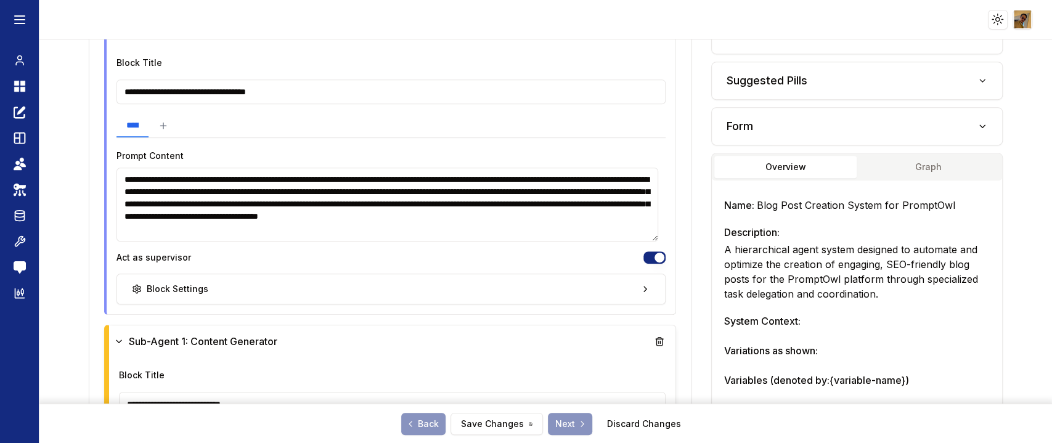
scroll to position [409, 0]
click at [260, 91] on input "**********" at bounding box center [390, 92] width 549 height 25
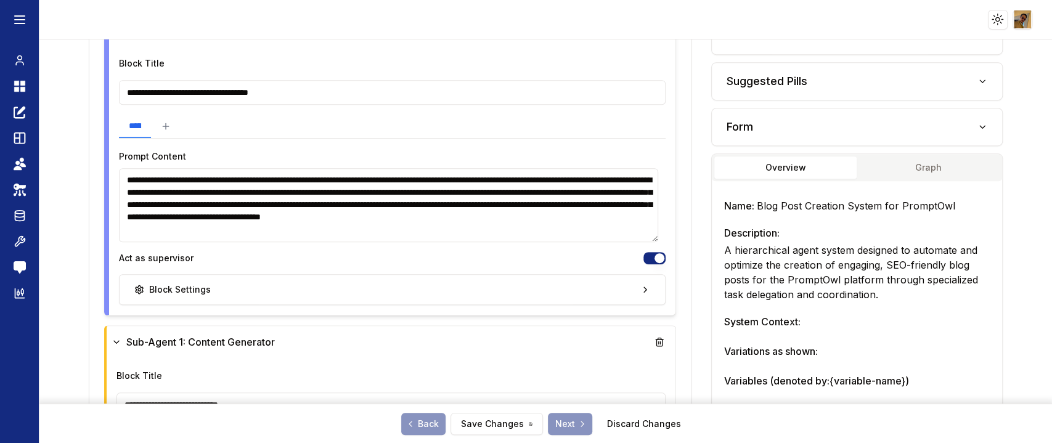
click at [260, 91] on input "**********" at bounding box center [392, 92] width 546 height 25
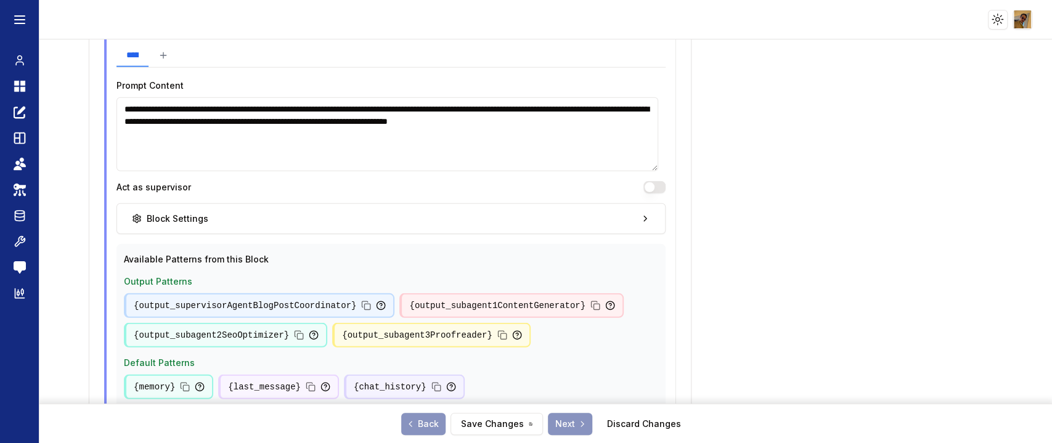
scroll to position [2235, 0]
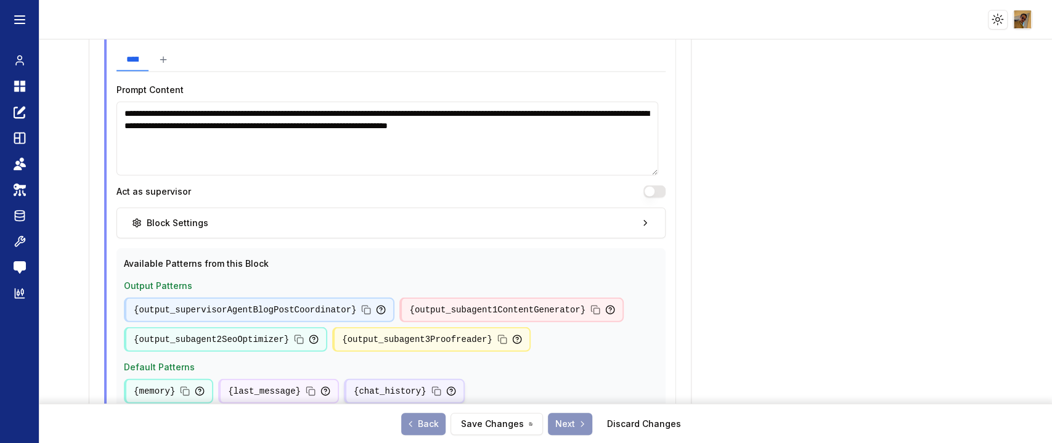
click at [432, 387] on icon at bounding box center [435, 390] width 6 height 6
click at [315, 164] on textarea "**********" at bounding box center [388, 139] width 539 height 74
paste textarea "**********"
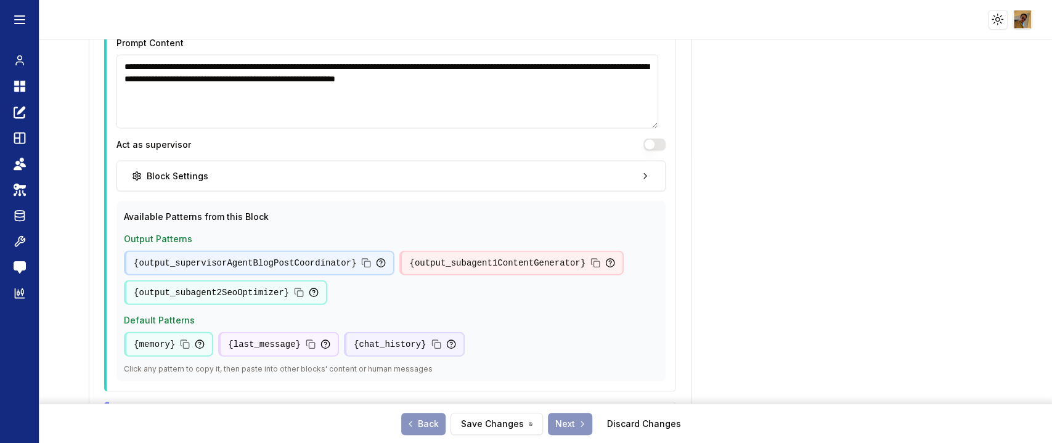
scroll to position [1779, 0]
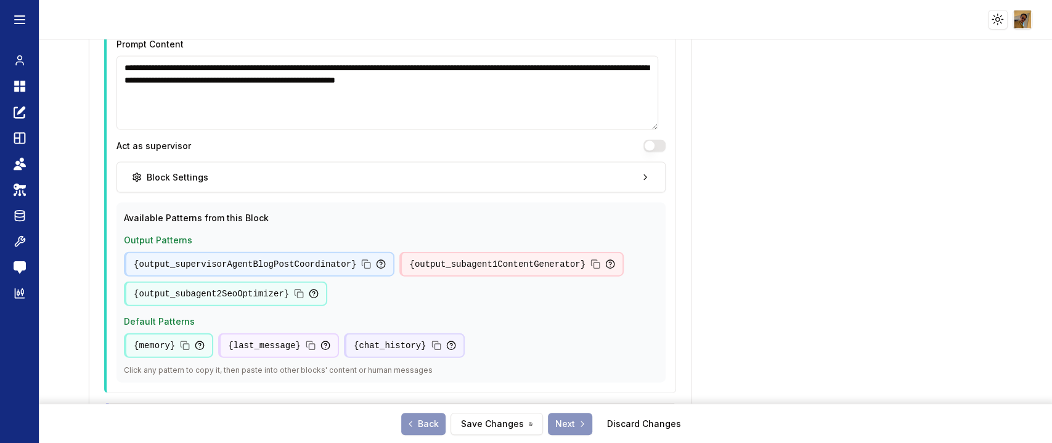
type textarea "**********"
paste textarea "**********"
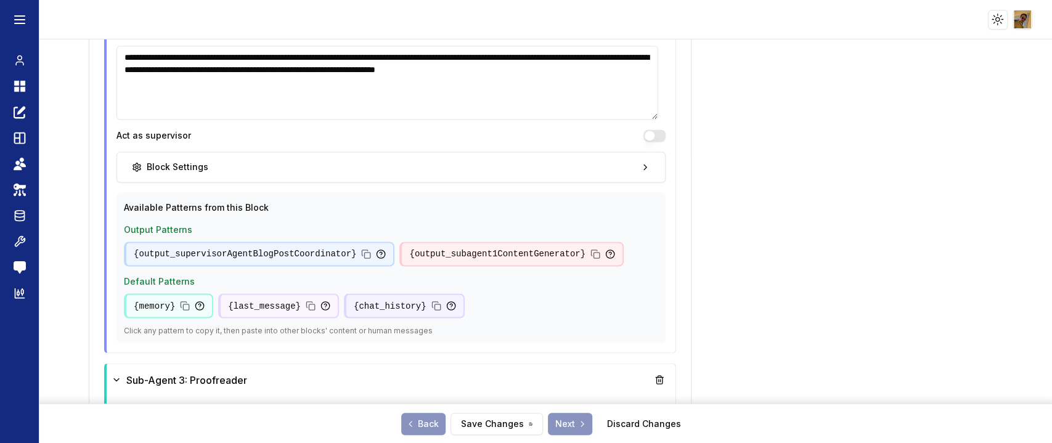
scroll to position [1313, 0]
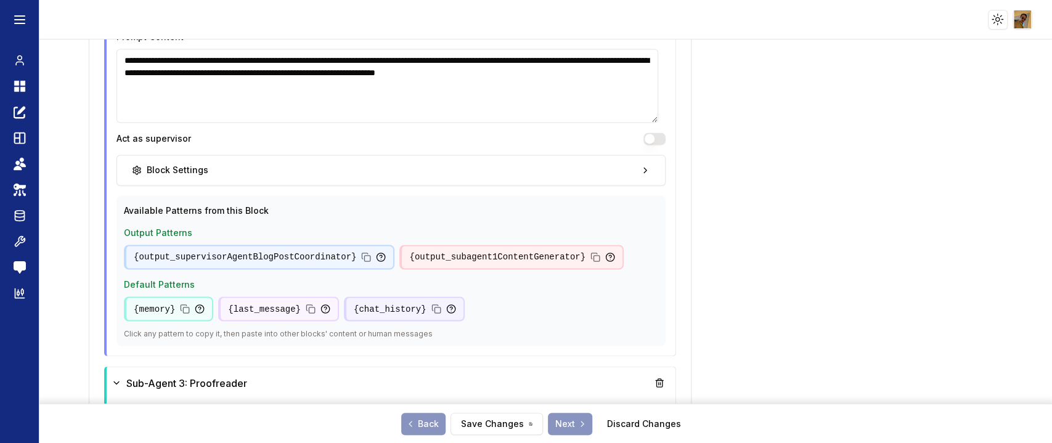
type textarea "**********"
paste textarea "**********"
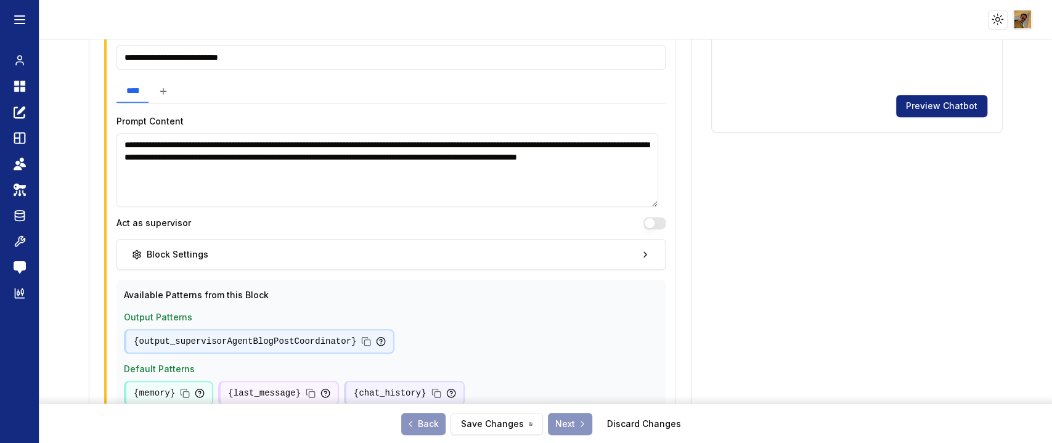
scroll to position [753, 0]
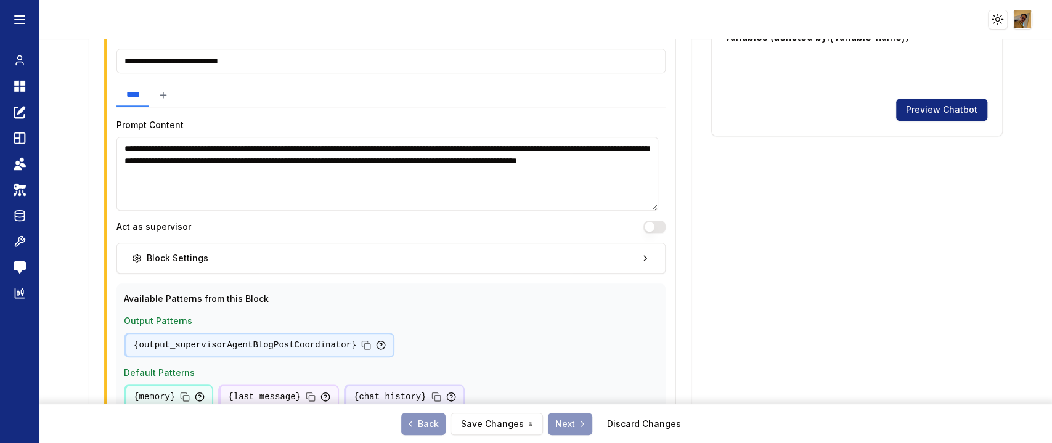
type textarea "**********"
click at [582, 189] on textarea "**********" at bounding box center [387, 174] width 542 height 74
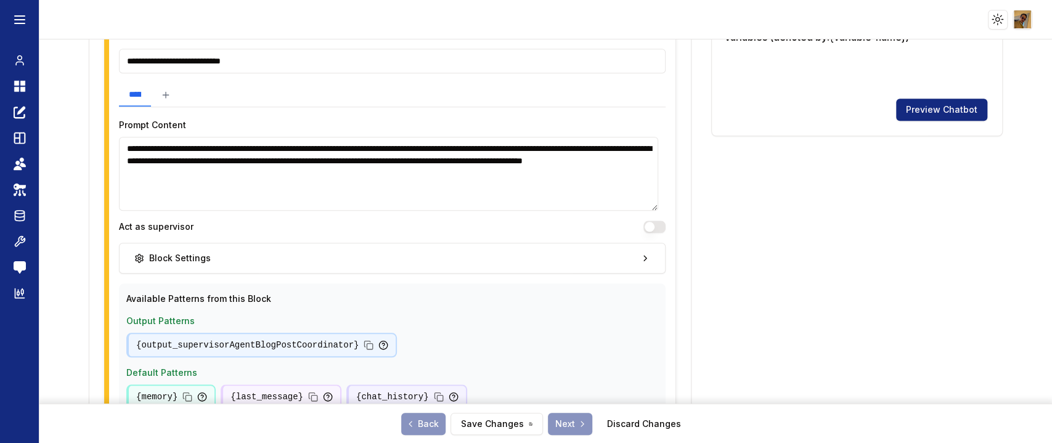
paste textarea "**********"
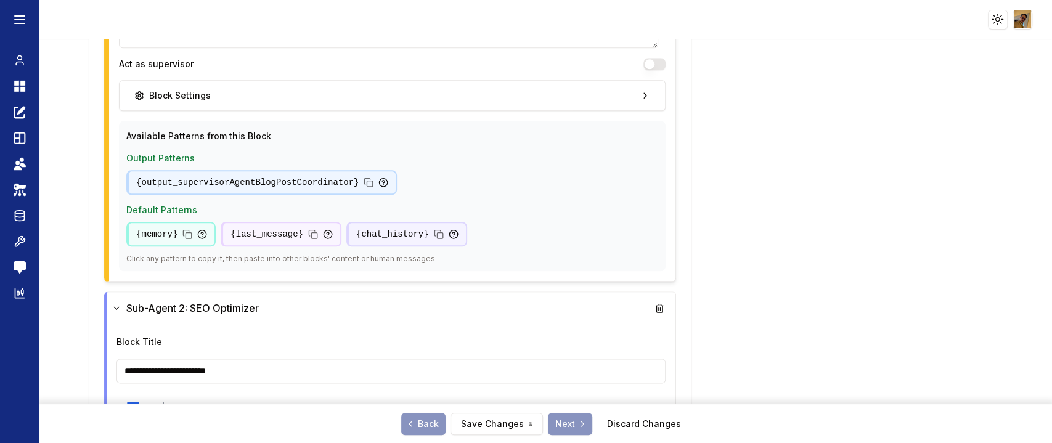
scroll to position [890, 0]
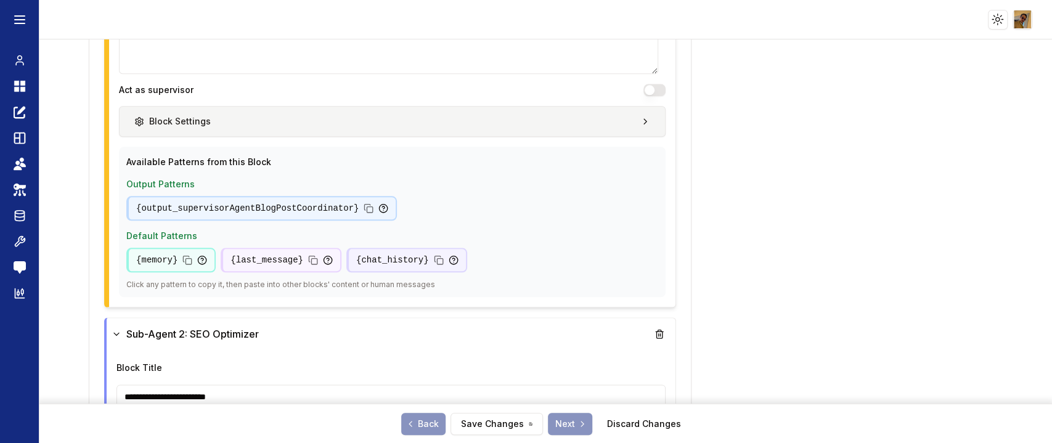
type textarea "**********"
click at [625, 120] on button "Block Settings" at bounding box center [392, 121] width 546 height 31
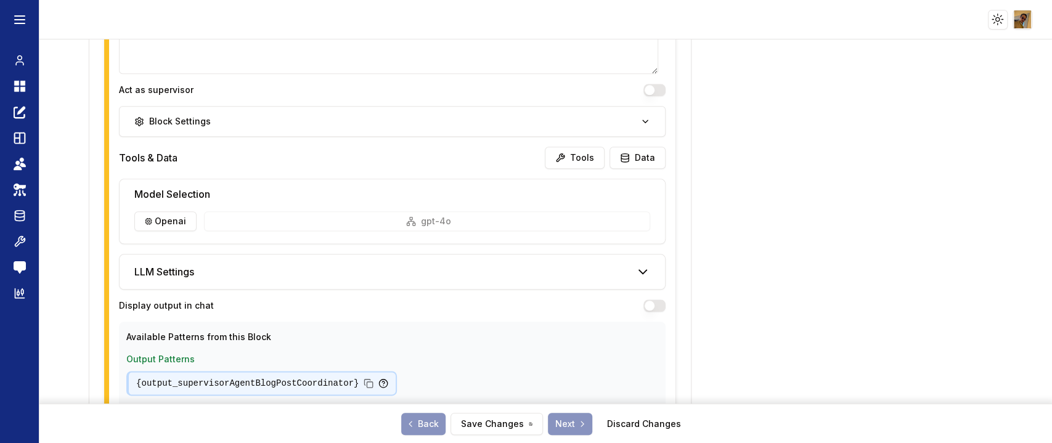
click at [649, 302] on button "button" at bounding box center [654, 305] width 22 height 12
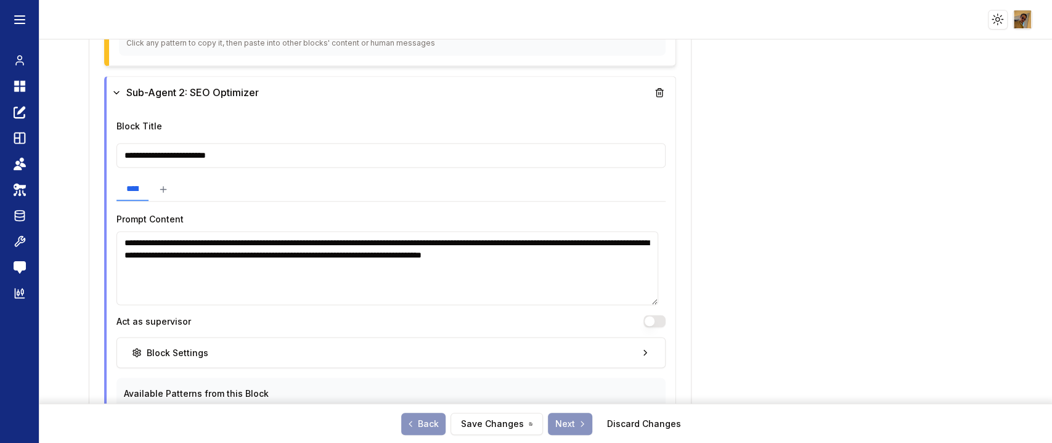
scroll to position [1369, 0]
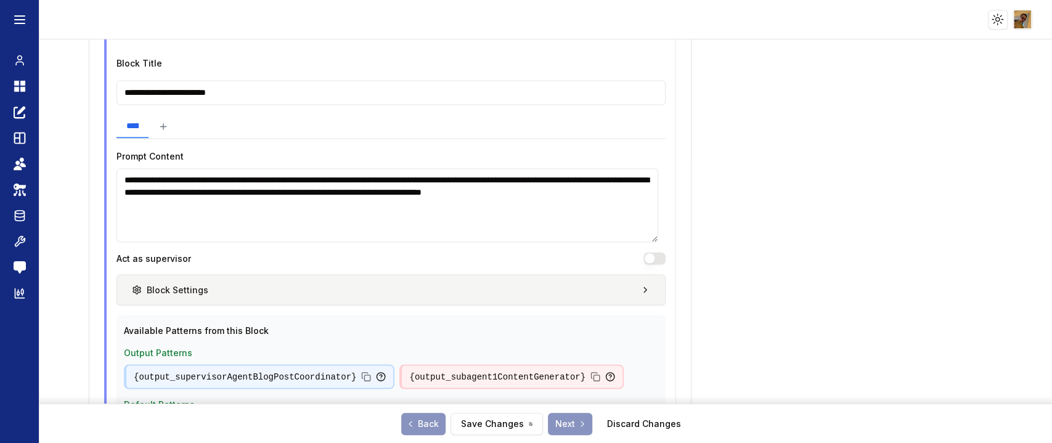
click at [633, 275] on button "Block Settings" at bounding box center [390, 289] width 549 height 31
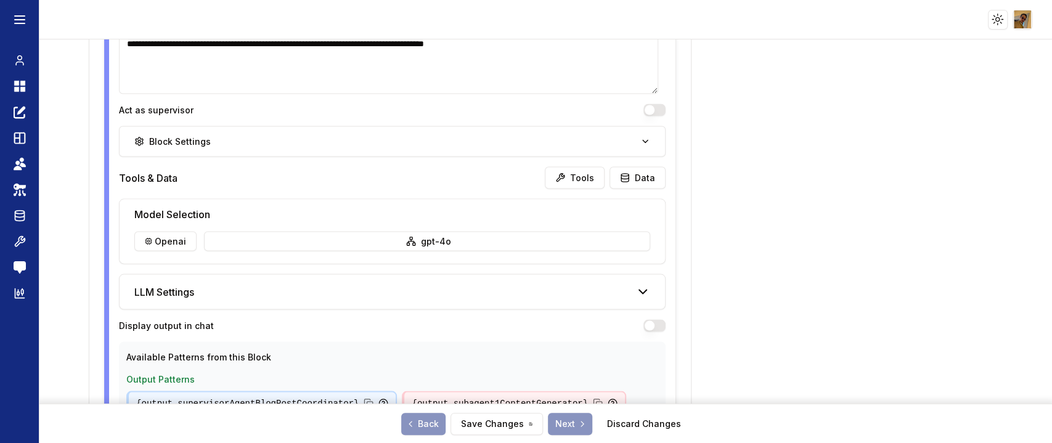
scroll to position [1530, 0]
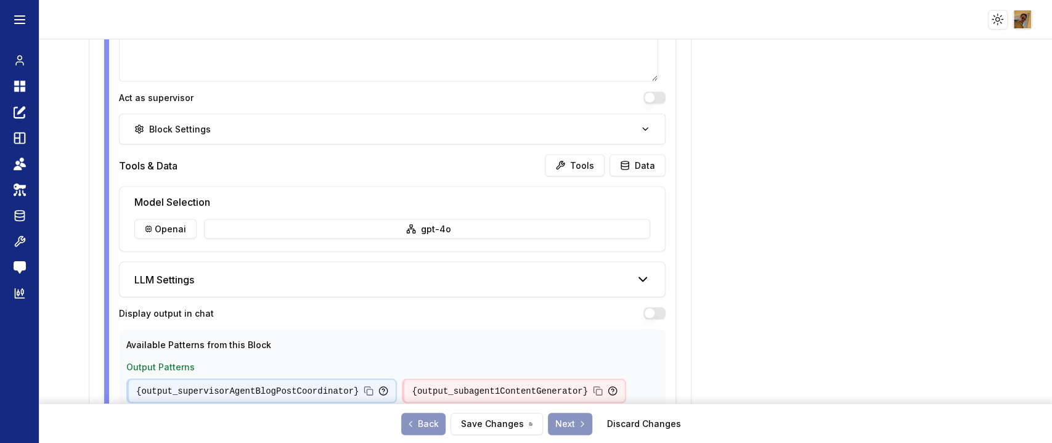
click at [655, 307] on button "button" at bounding box center [654, 313] width 22 height 12
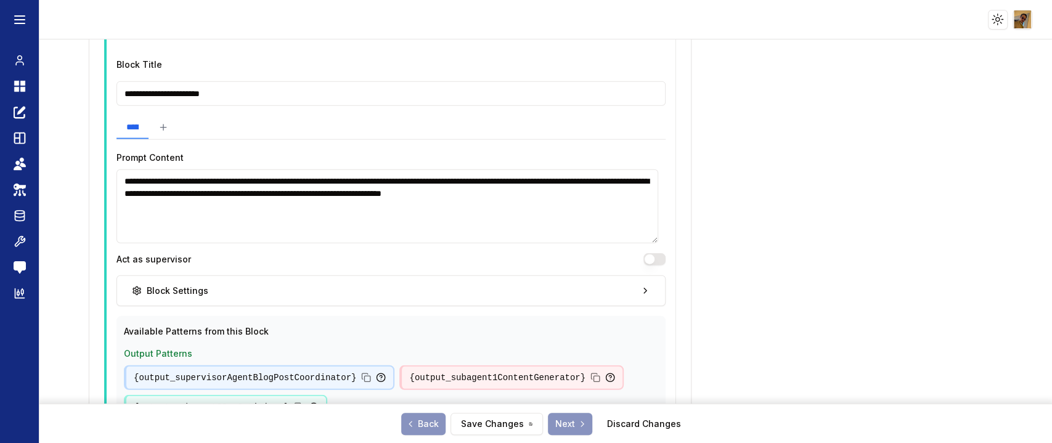
scroll to position [1897, 0]
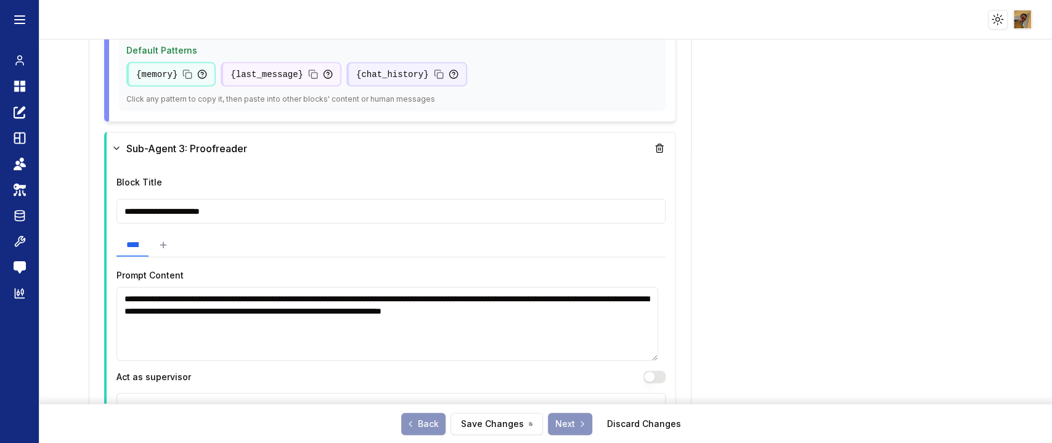
click at [367, 319] on textarea "**********" at bounding box center [387, 324] width 542 height 74
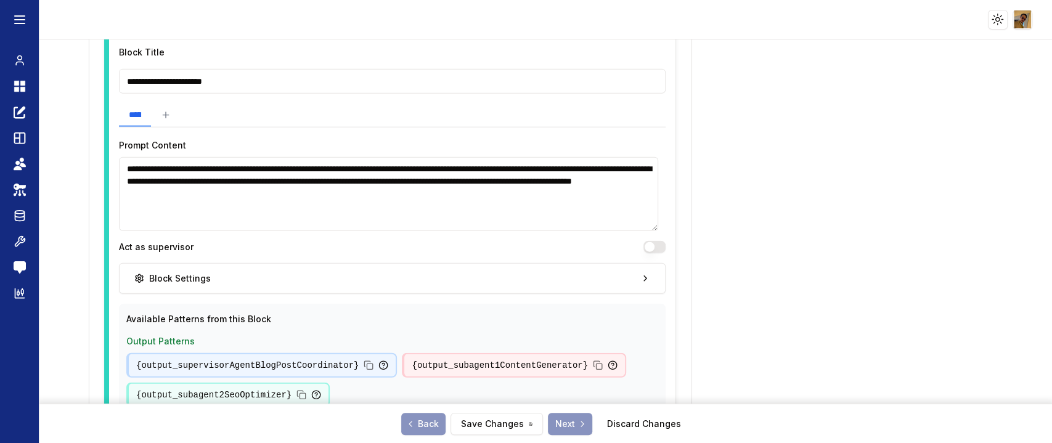
scroll to position [2043, 0]
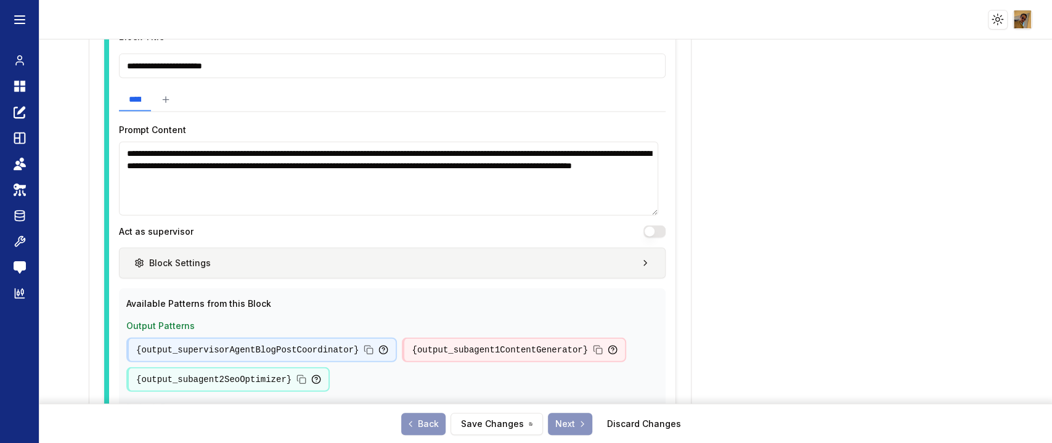
type textarea "**********"
click at [650, 261] on button "Block Settings" at bounding box center [392, 263] width 546 height 31
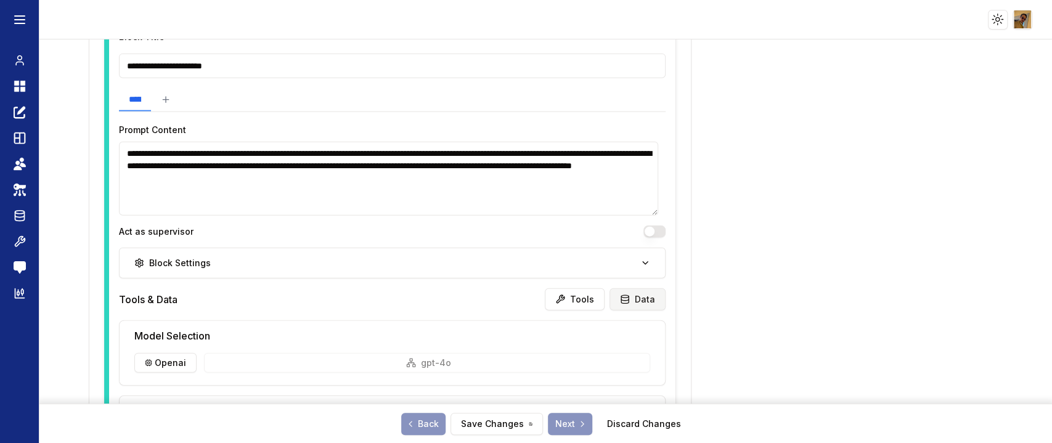
scroll to position [2069, 0]
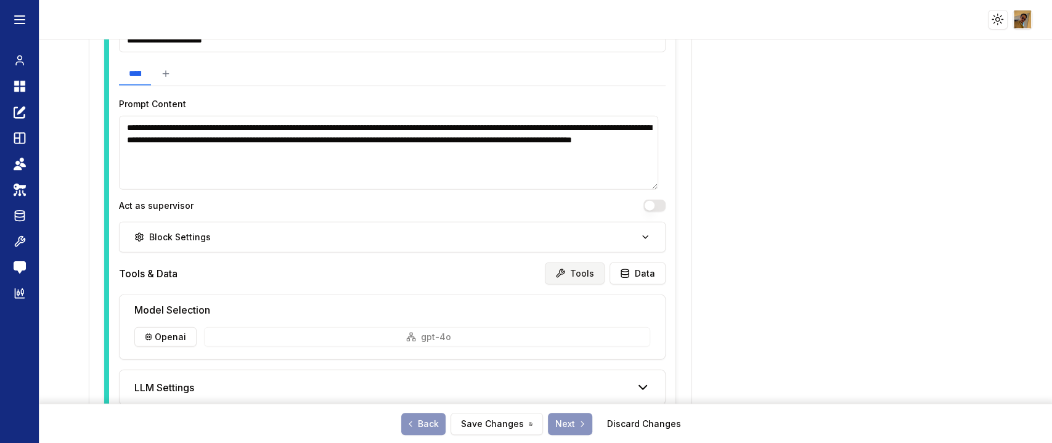
click at [591, 264] on button "Tools" at bounding box center [575, 273] width 60 height 22
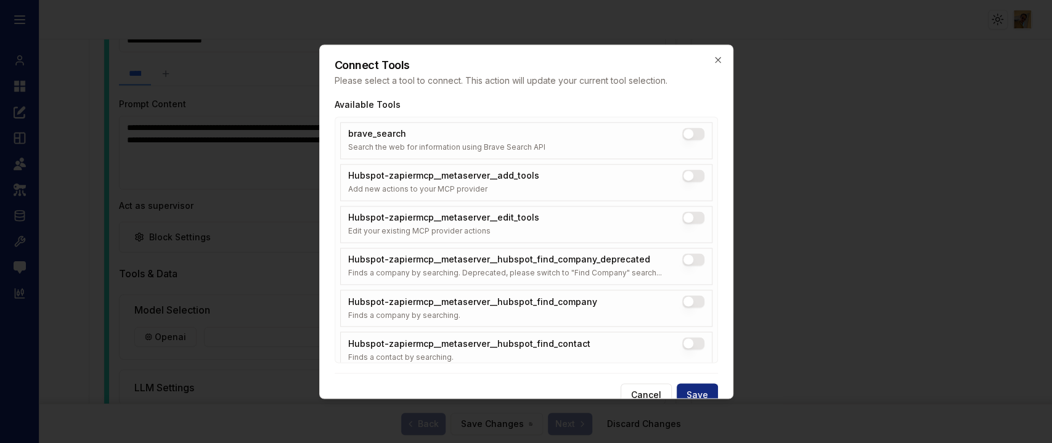
click at [682, 133] on button "brave_search" at bounding box center [693, 134] width 22 height 12
click at [699, 390] on button "Save" at bounding box center [696, 394] width 41 height 22
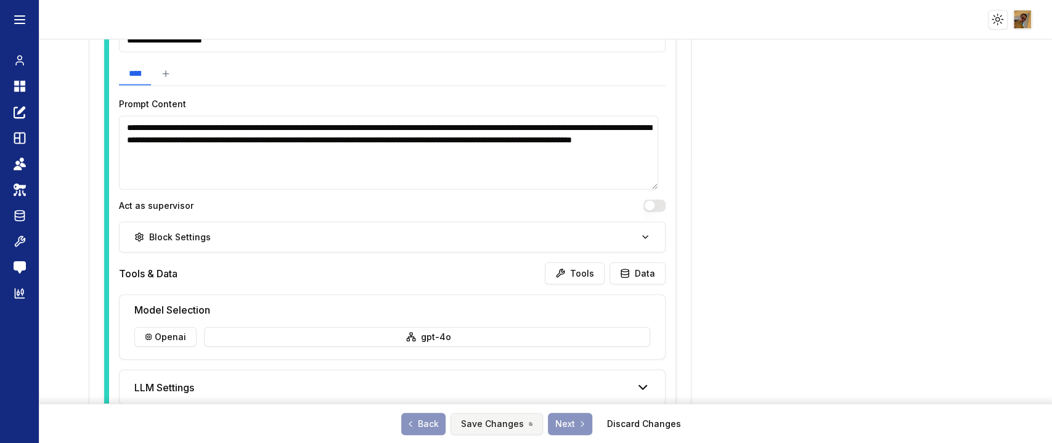
click at [507, 420] on button "Save Changes" at bounding box center [496, 424] width 92 height 22
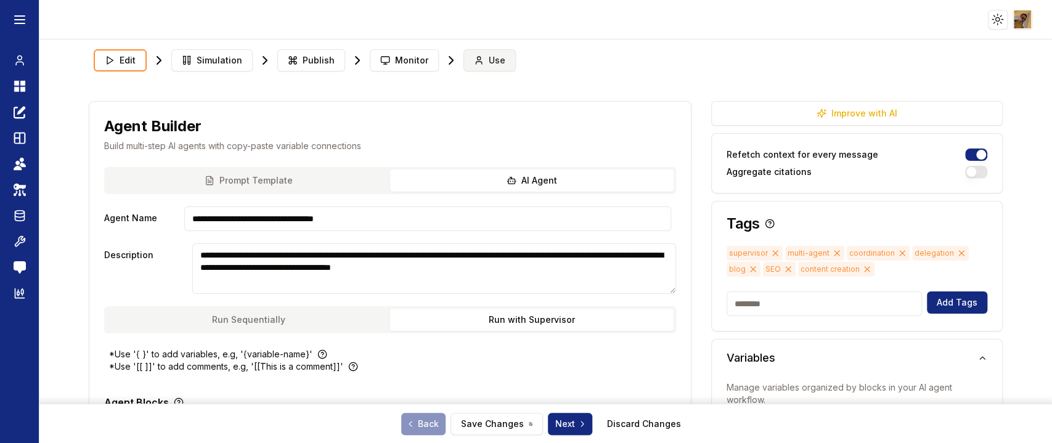
click at [489, 54] on span "Use" at bounding box center [497, 60] width 17 height 12
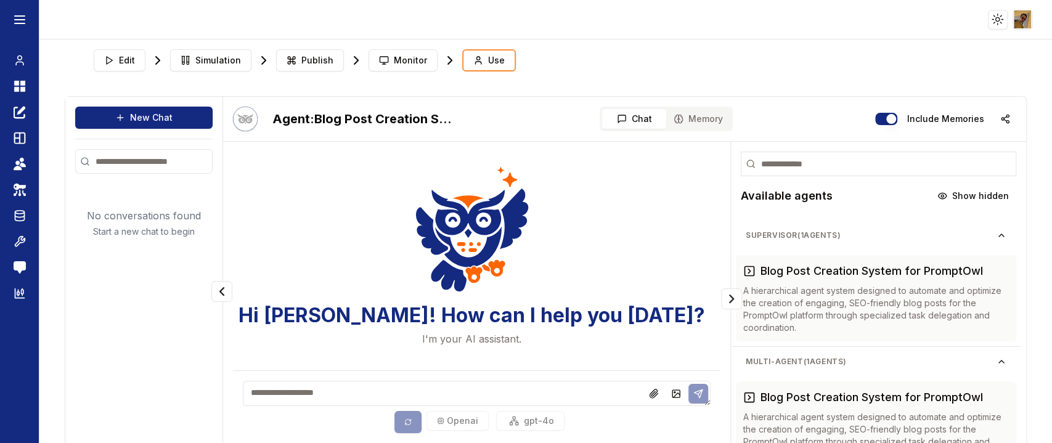
click at [296, 387] on textarea at bounding box center [477, 393] width 468 height 25
type textarea "**********"
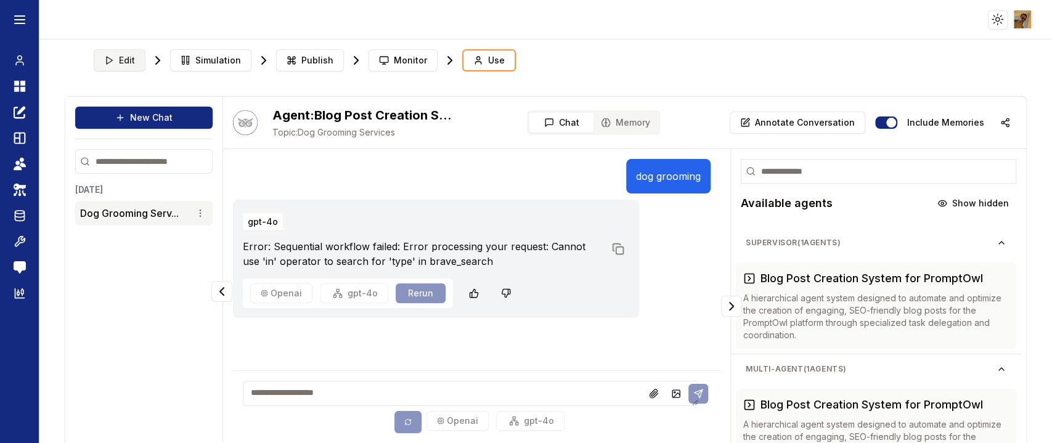
click at [135, 57] on button "Edit" at bounding box center [120, 60] width 52 height 22
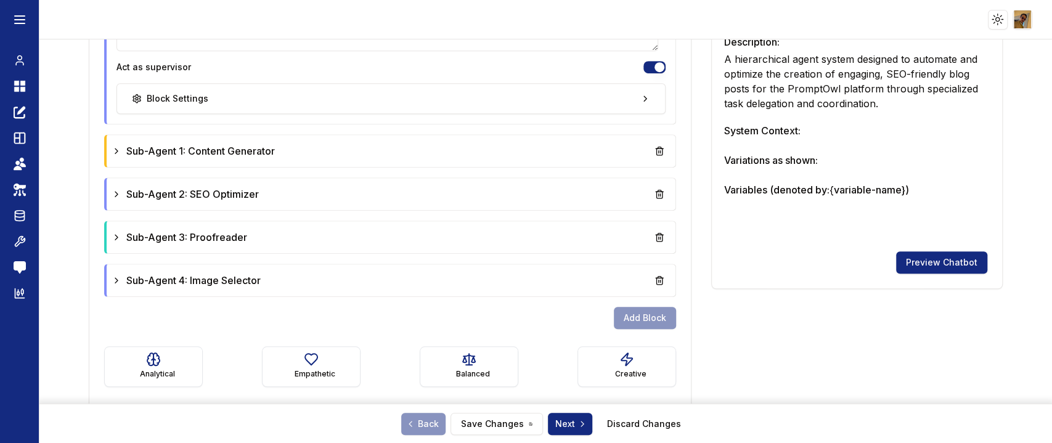
scroll to position [607, 0]
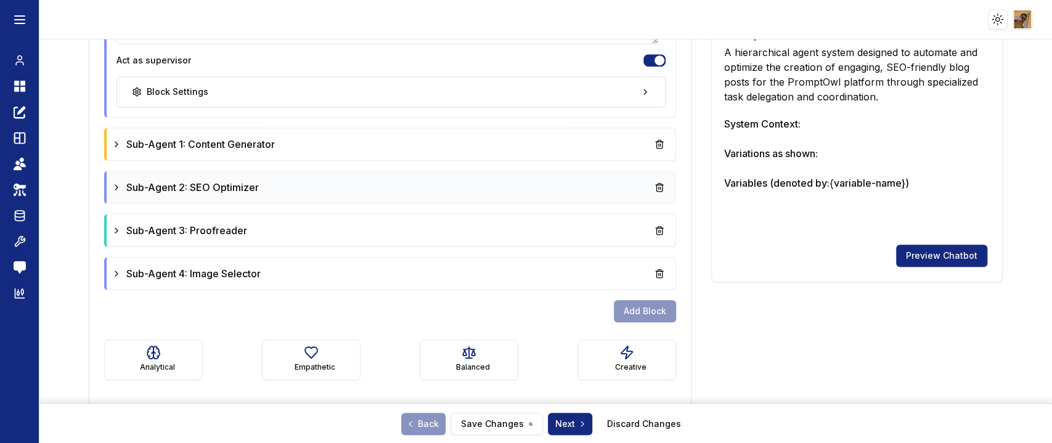
click at [108, 182] on div "Sub-Agent 2: SEO Optimizer" at bounding box center [391, 187] width 569 height 32
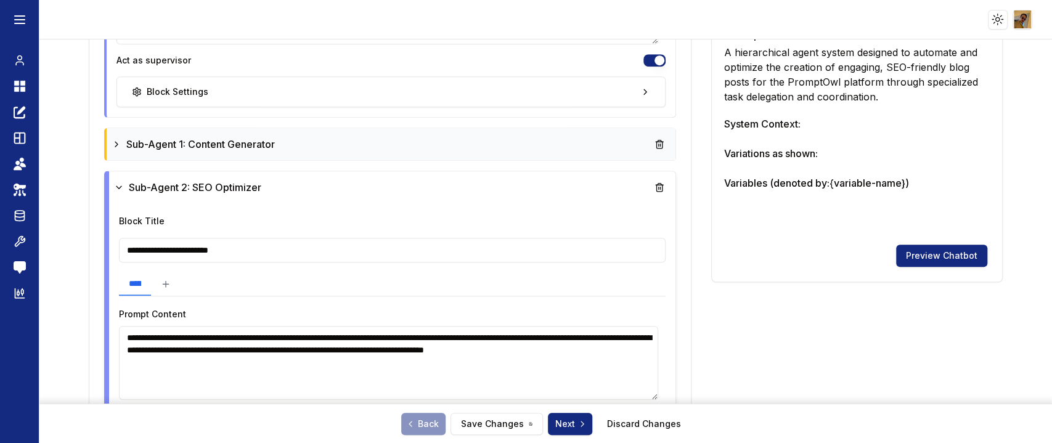
click at [112, 139] on icon at bounding box center [117, 144] width 10 height 10
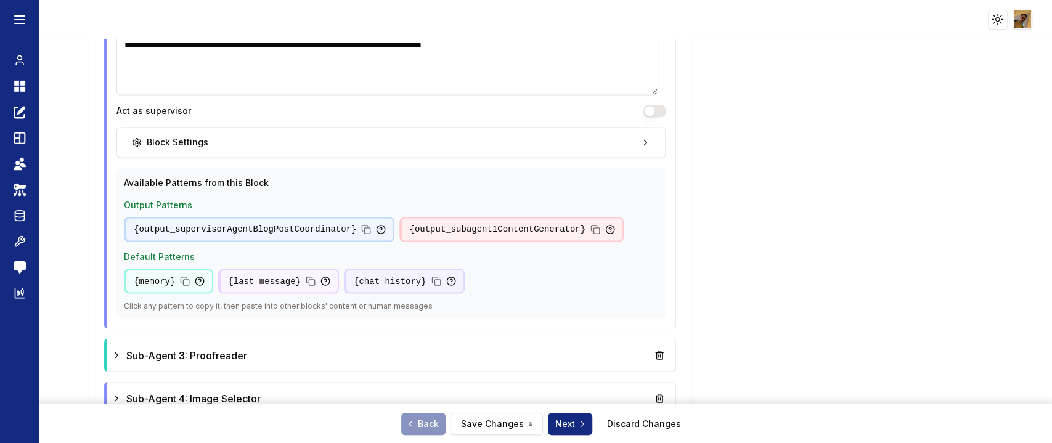
scroll to position [1464, 0]
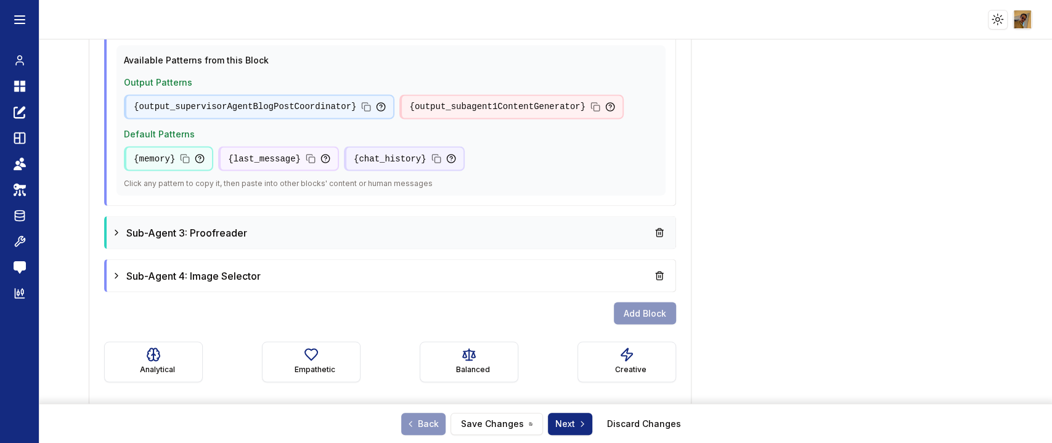
click at [108, 231] on div "Sub-Agent 3: Proofreader" at bounding box center [391, 232] width 569 height 32
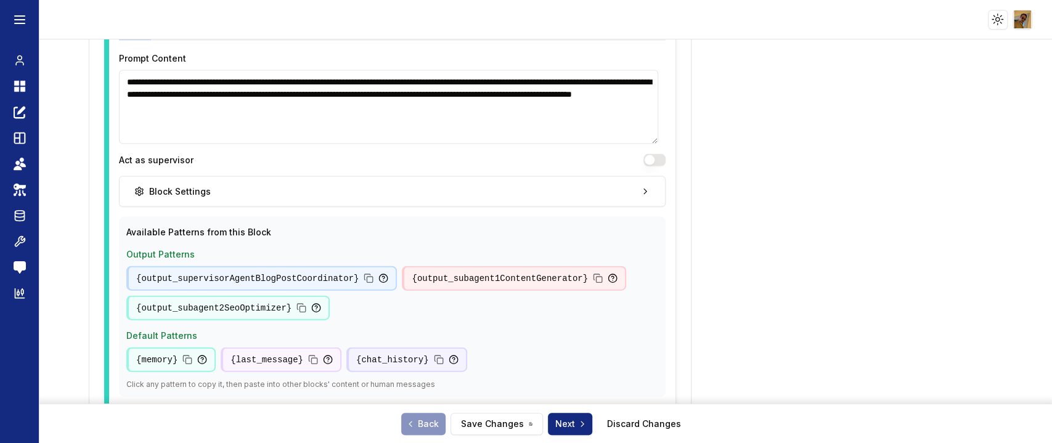
scroll to position [1766, 0]
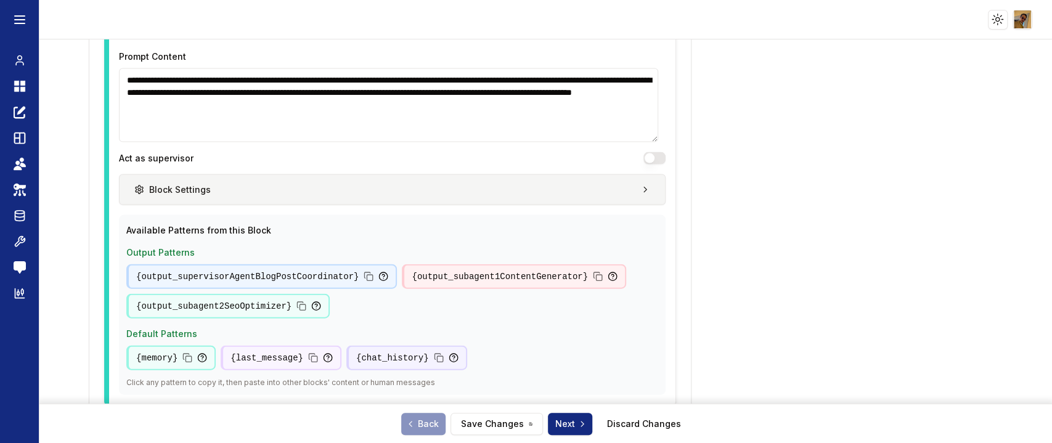
click at [640, 187] on icon "button" at bounding box center [645, 190] width 10 height 10
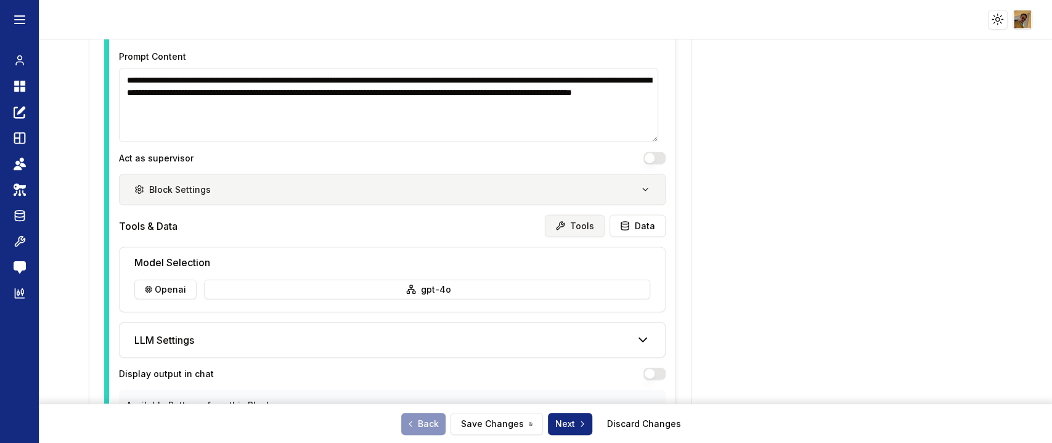
click at [577, 222] on button "Tools" at bounding box center [575, 226] width 60 height 22
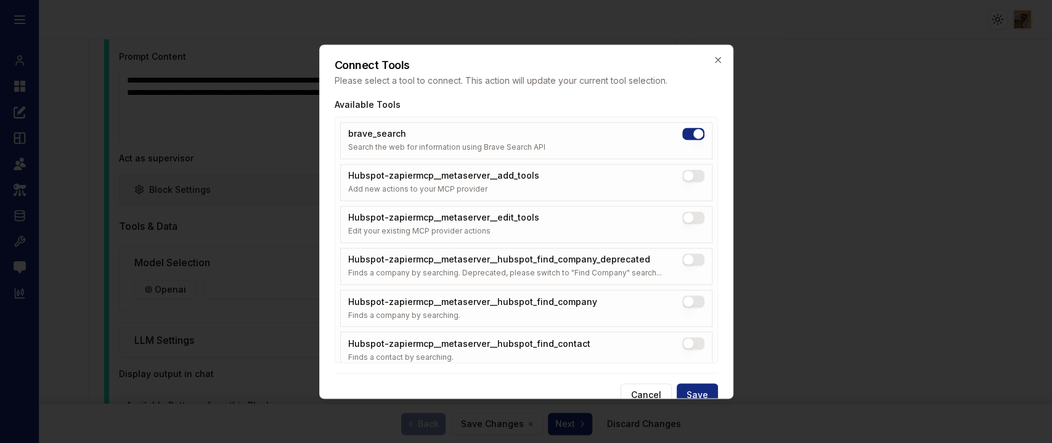
click at [682, 134] on button "brave_search" at bounding box center [693, 134] width 22 height 12
click at [699, 390] on button "Save" at bounding box center [696, 394] width 41 height 22
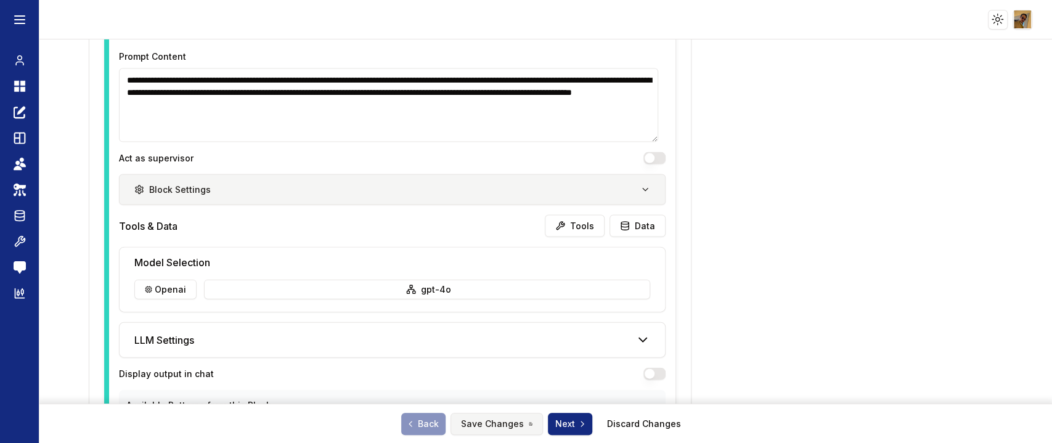
click at [465, 420] on button "Save Changes" at bounding box center [496, 424] width 92 height 22
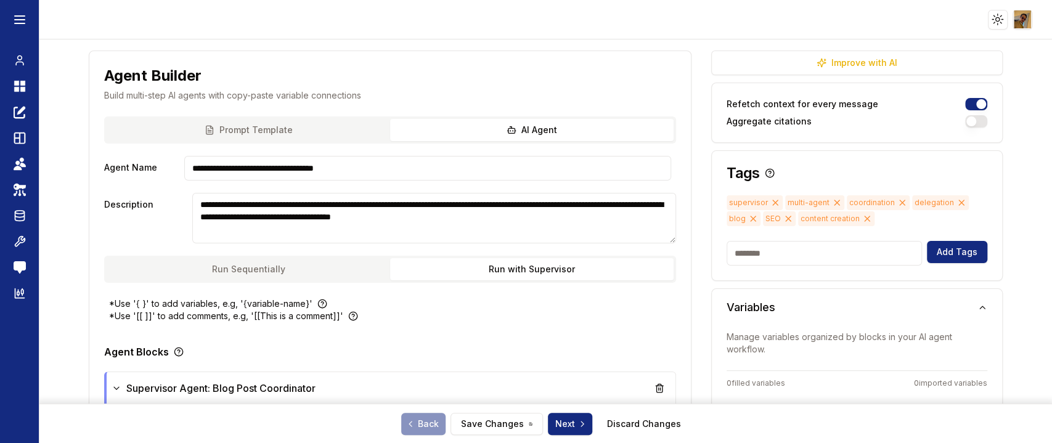
scroll to position [0, 0]
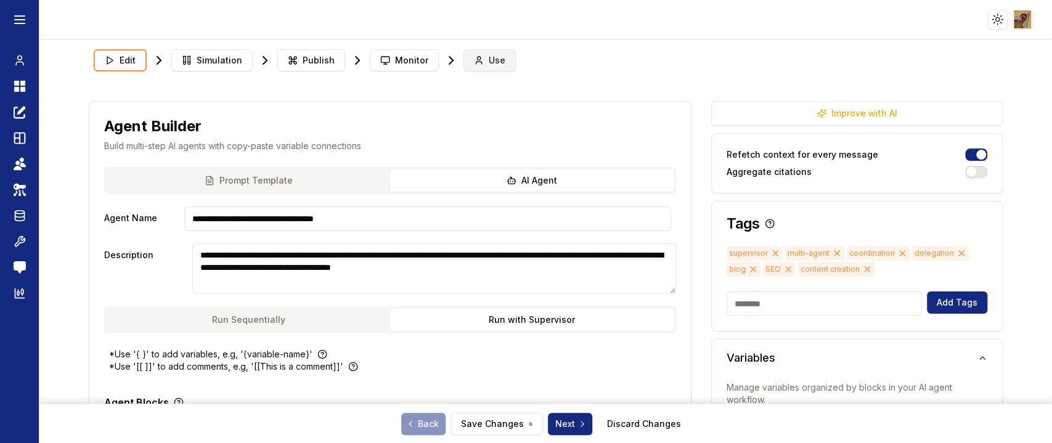
click at [489, 65] on span "Use" at bounding box center [497, 60] width 17 height 12
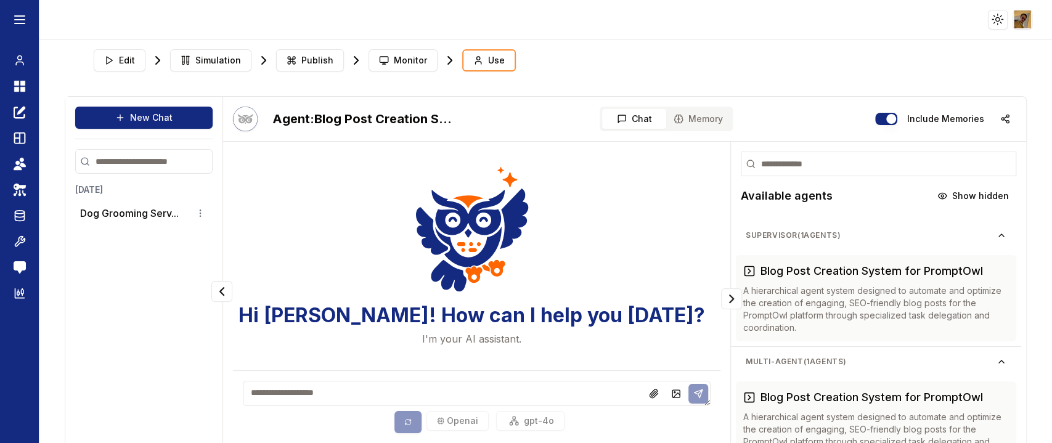
click at [422, 389] on textarea at bounding box center [477, 393] width 468 height 25
click at [87, 214] on button "Dog Grooming Serv..." at bounding box center [129, 213] width 99 height 15
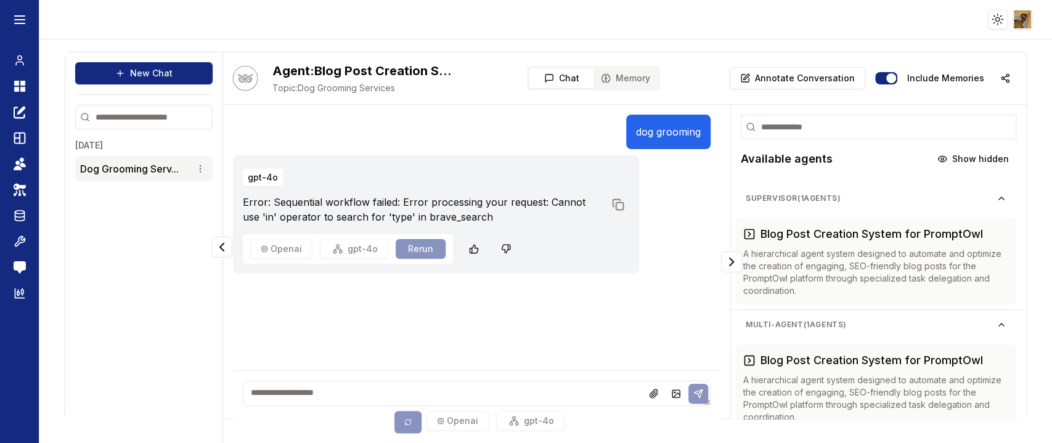
scroll to position [54, 0]
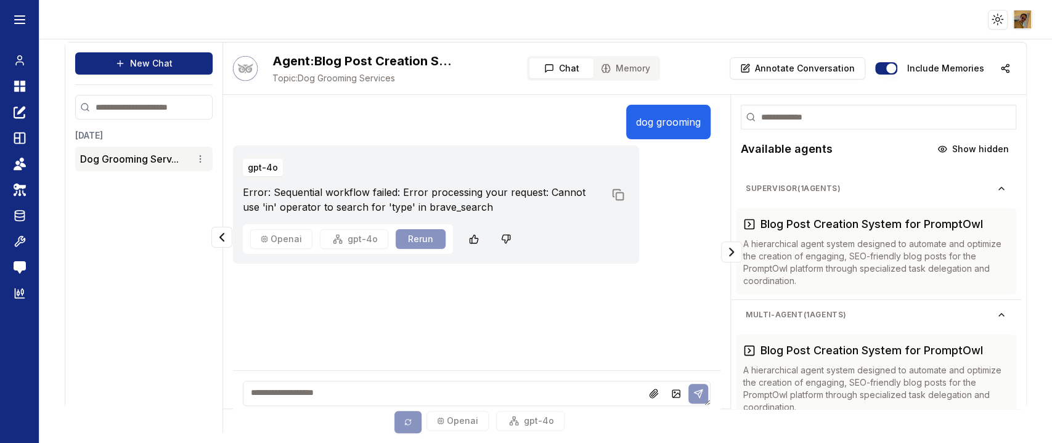
click at [674, 126] on p "dog grooming" at bounding box center [668, 122] width 65 height 15
click at [174, 65] on button "New Chat" at bounding box center [143, 63] width 137 height 22
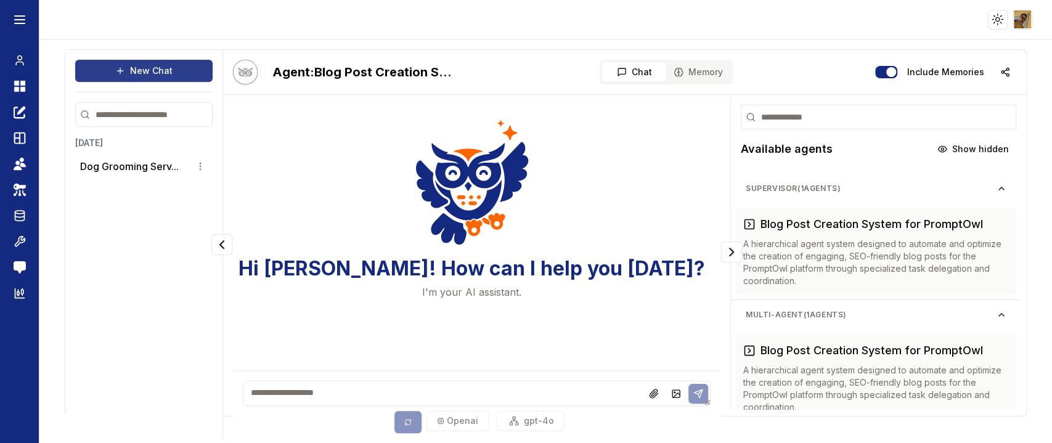
scroll to position [47, 0]
click at [366, 386] on textarea at bounding box center [477, 393] width 468 height 25
paste textarea "**********"
type textarea "**********"
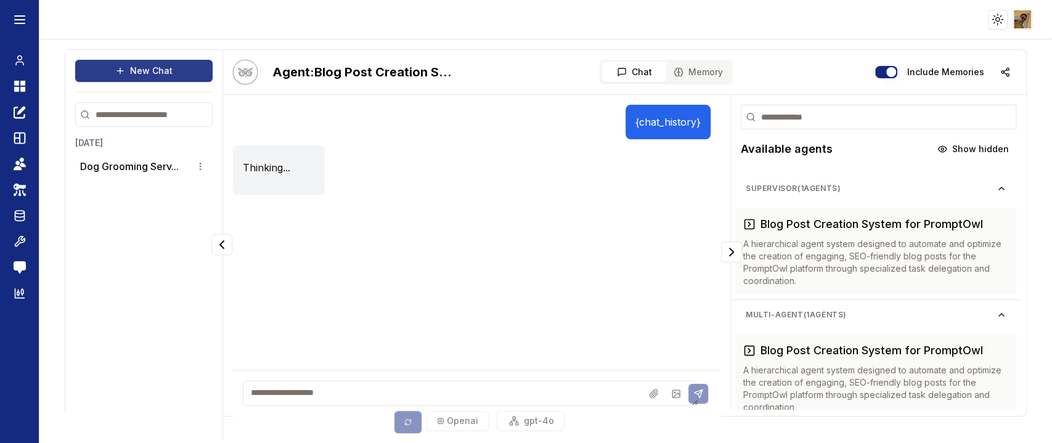
click at [153, 71] on button "New Chat" at bounding box center [143, 71] width 137 height 22
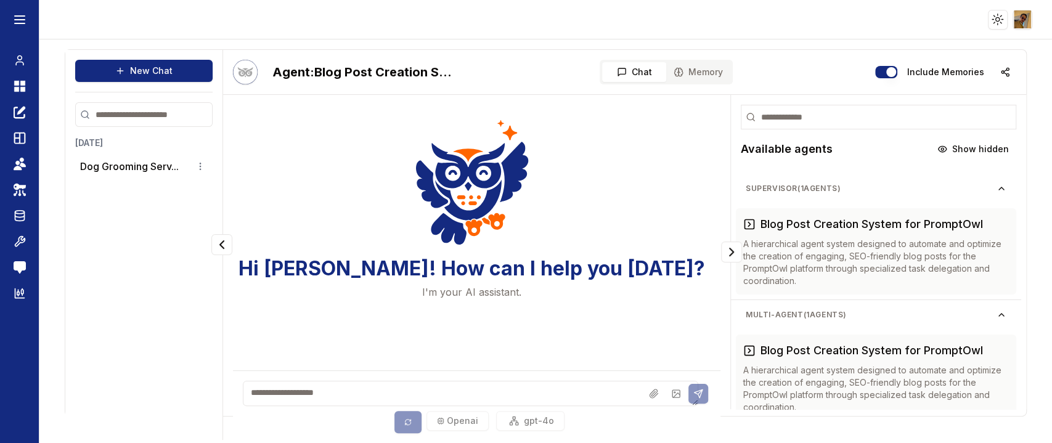
click at [278, 405] on textarea at bounding box center [470, 393] width 455 height 25
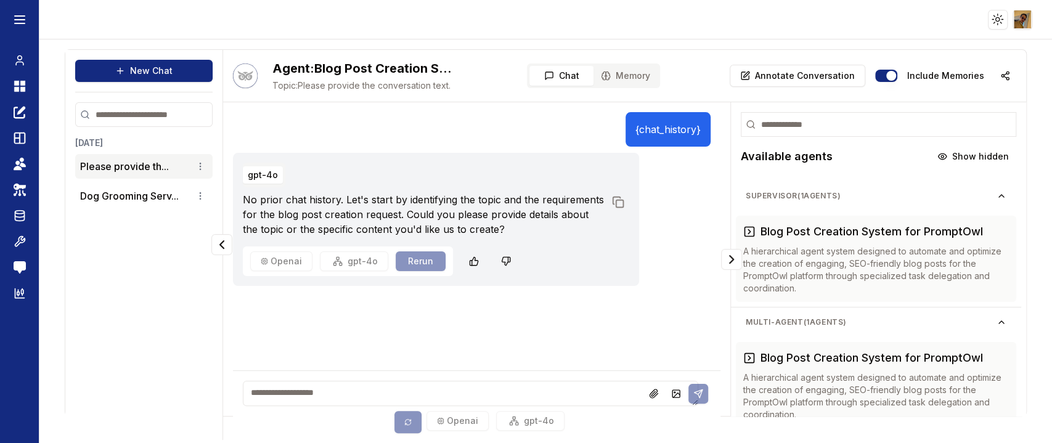
scroll to position [54, 0]
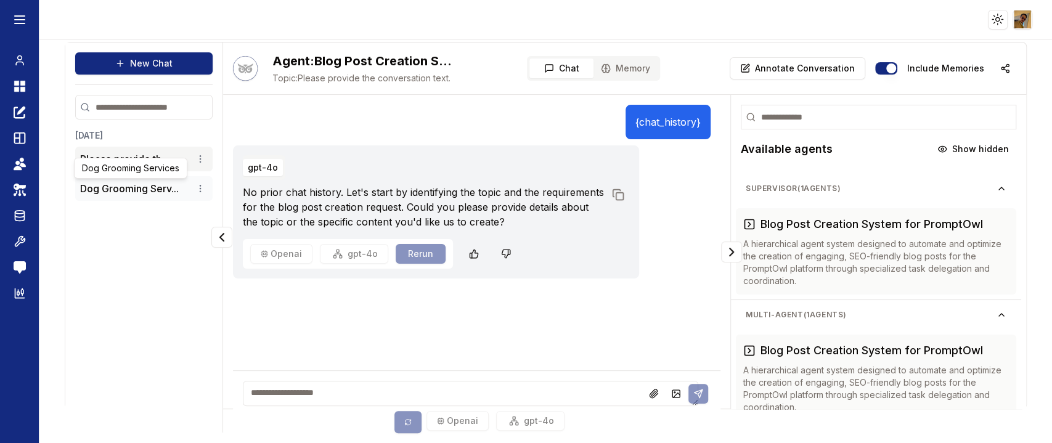
click at [118, 187] on button "Dog Grooming Serv..." at bounding box center [129, 188] width 99 height 15
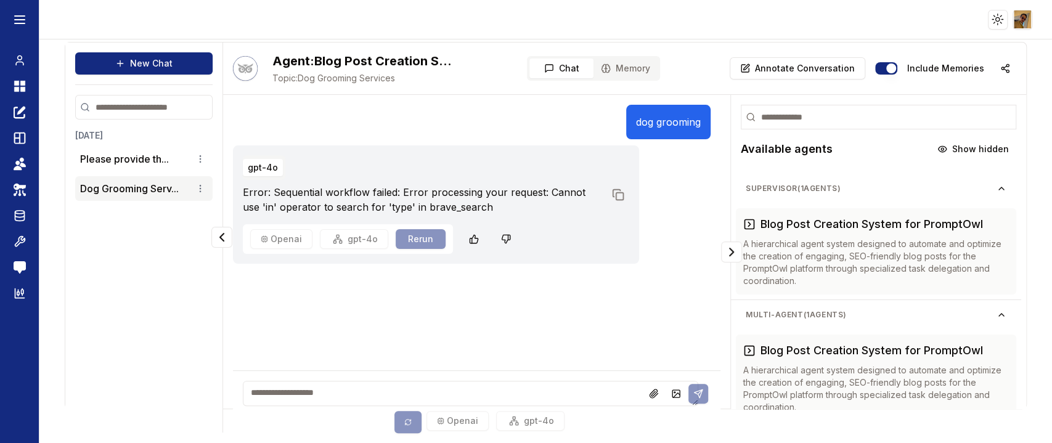
click at [641, 123] on p "dog grooming" at bounding box center [668, 122] width 65 height 15
copy p "dog grooming"
click at [123, 52] on button "New Chat" at bounding box center [143, 63] width 137 height 22
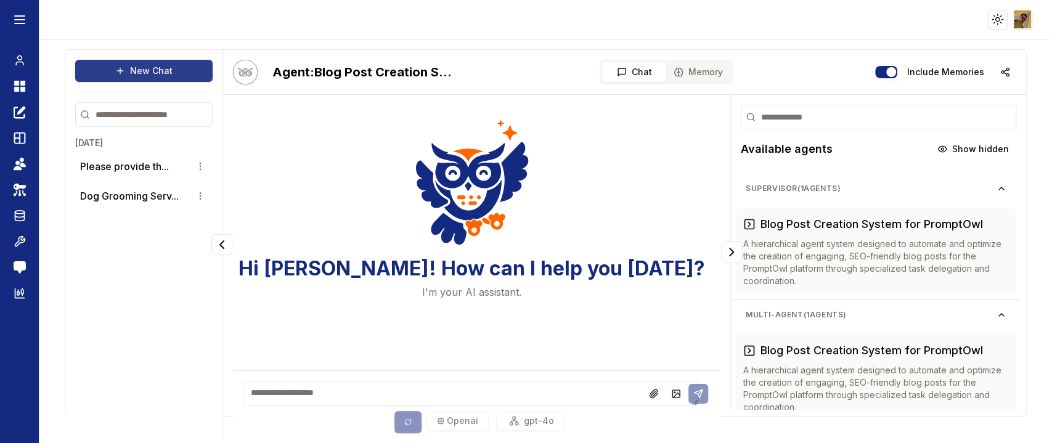
scroll to position [47, 0]
click at [334, 391] on textarea at bounding box center [470, 393] width 455 height 25
paste textarea "**********"
type textarea "**********"
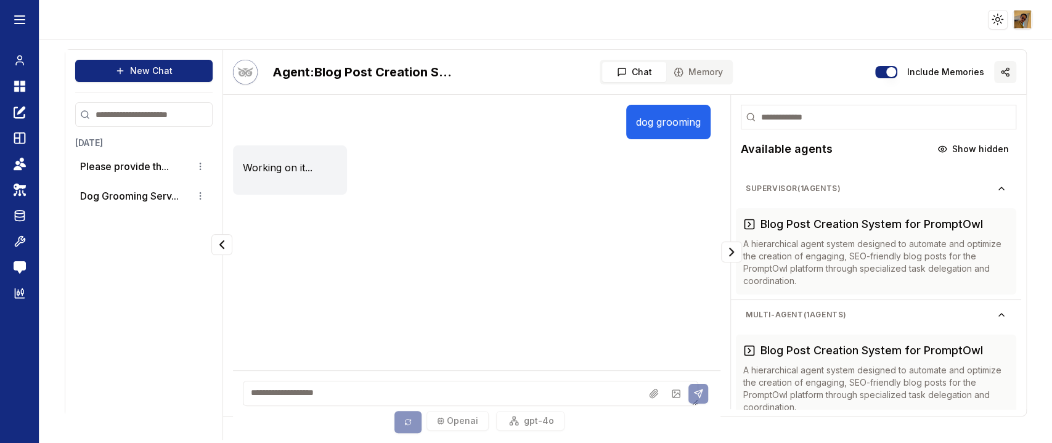
click at [1000, 77] on button "button" at bounding box center [1005, 72] width 22 height 22
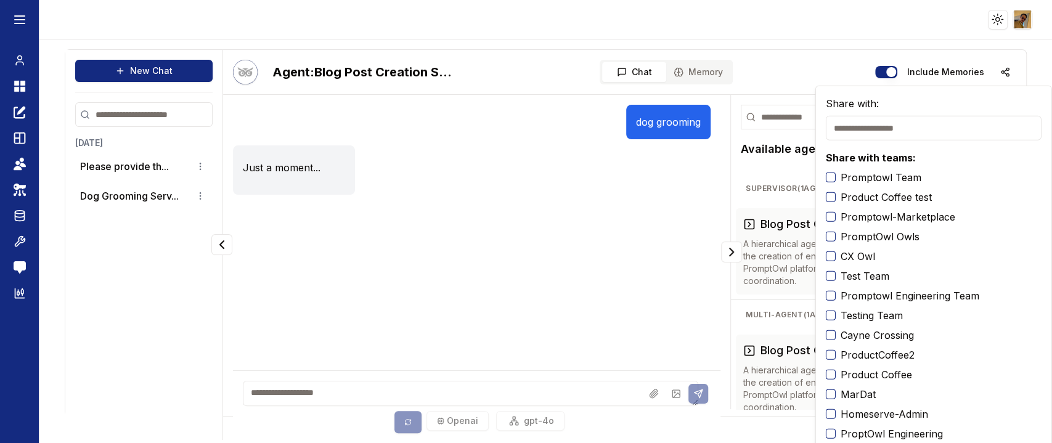
click at [813, 59] on div "Agent: Blog Post Creation System for PromptOwl Chat Memory Include Memories" at bounding box center [624, 72] width 803 height 45
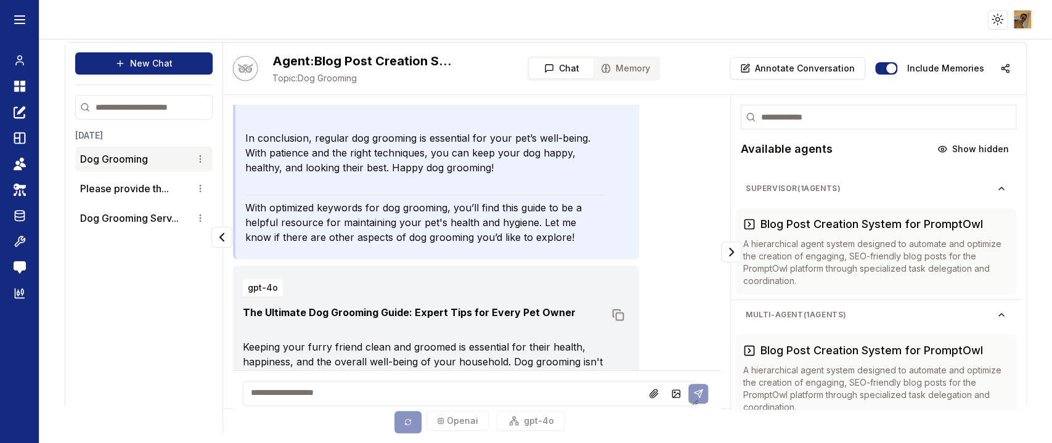
scroll to position [3560, 0]
click at [784, 68] on p "Annotate Conversation" at bounding box center [805, 68] width 100 height 12
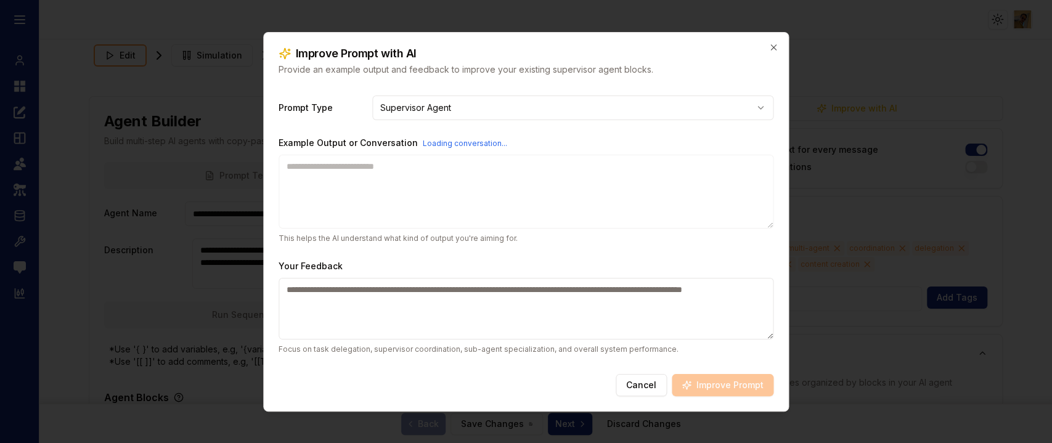
type textarea "**********"
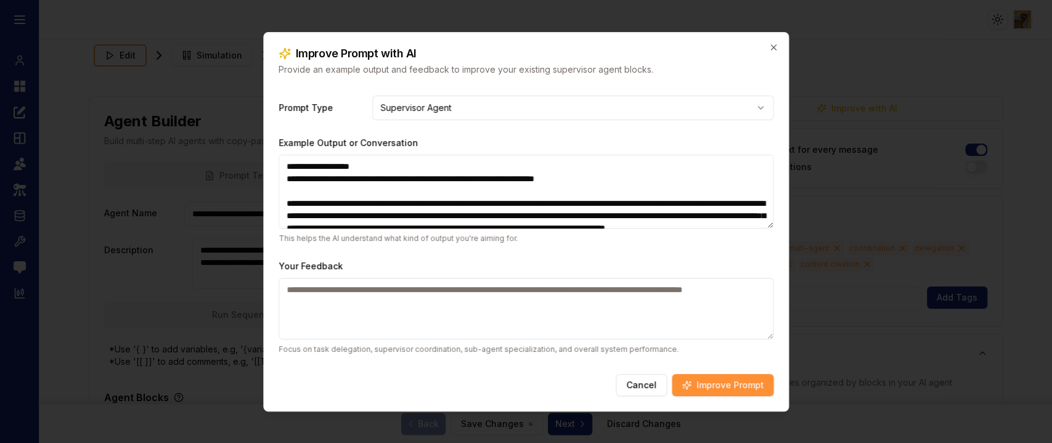
click at [396, 304] on textarea "Your Feedback" at bounding box center [525, 309] width 495 height 62
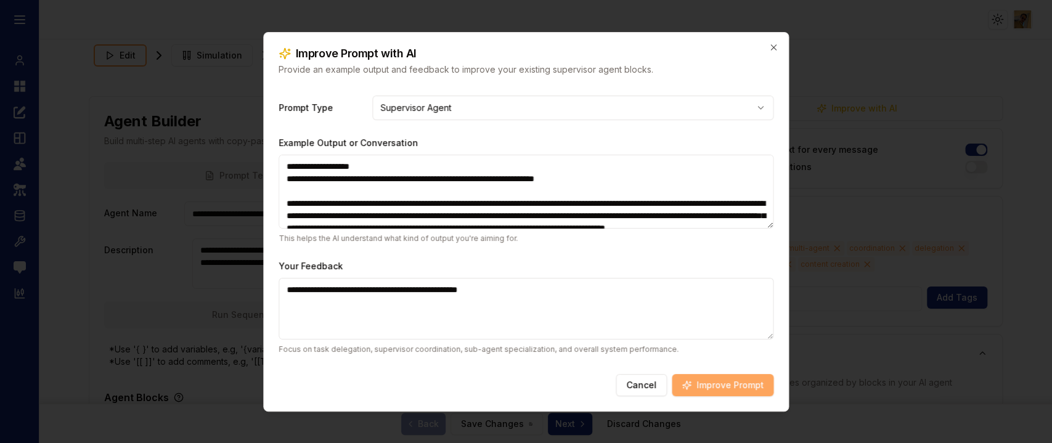
type textarea "**********"
click at [702, 384] on button "Improve Prompt" at bounding box center [722, 385] width 102 height 22
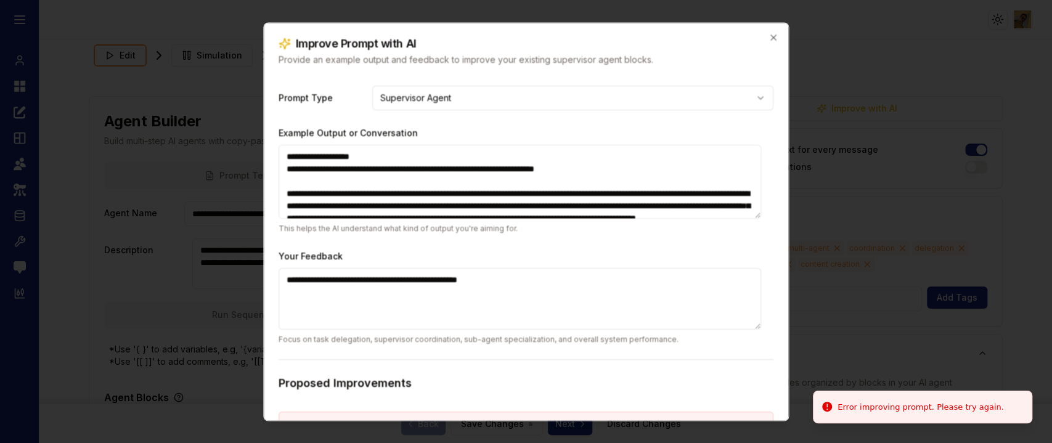
scroll to position [118, 0]
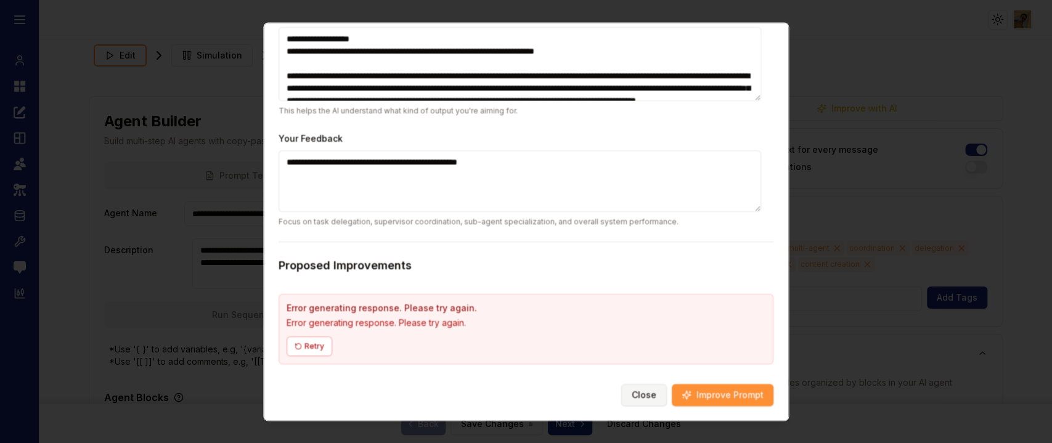
click at [644, 394] on button "Close" at bounding box center [644, 395] width 46 height 22
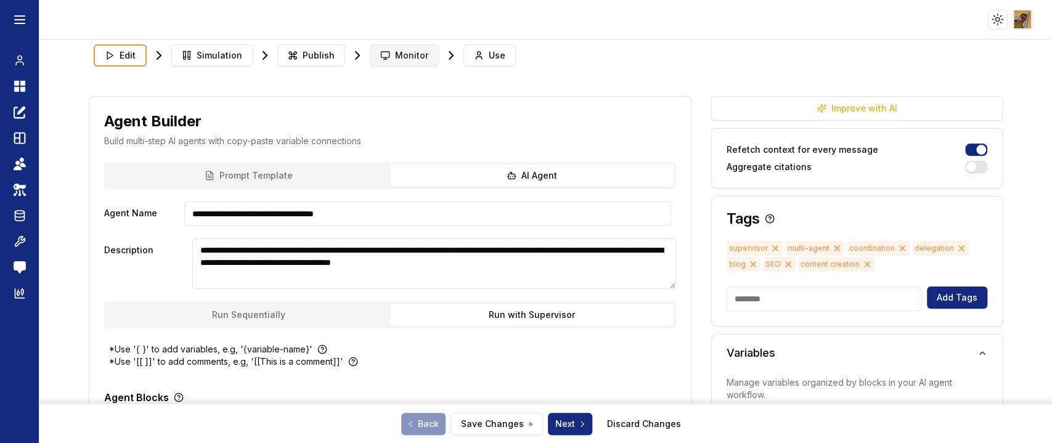
click at [399, 51] on span "Monitor" at bounding box center [411, 55] width 33 height 12
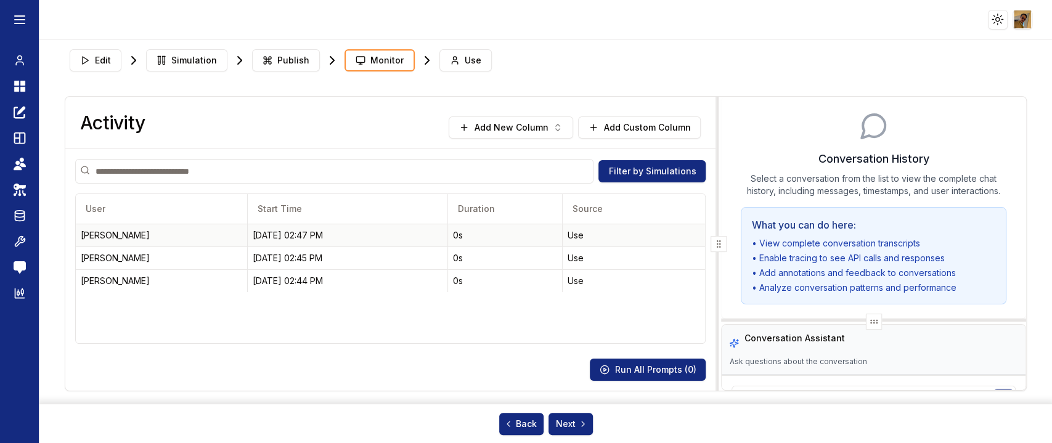
click at [290, 237] on div "[DATE] 02:47 PM" at bounding box center [348, 235] width 190 height 12
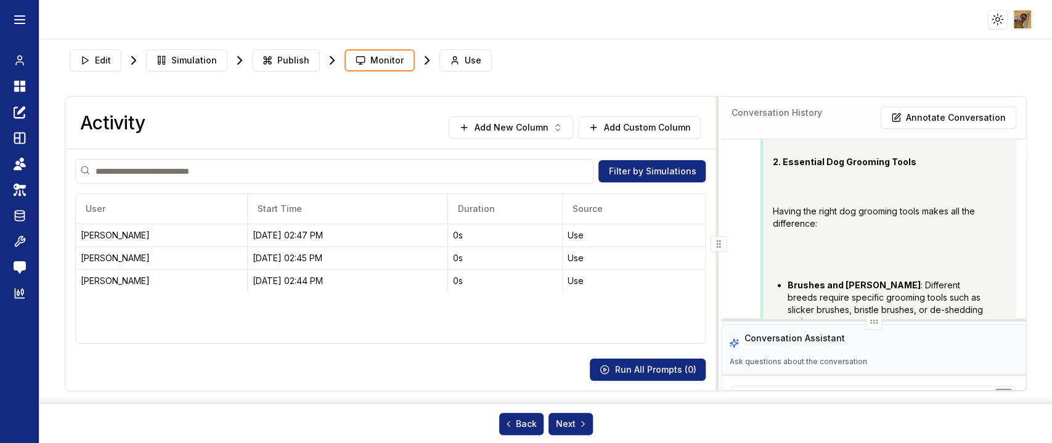
scroll to position [3362, 0]
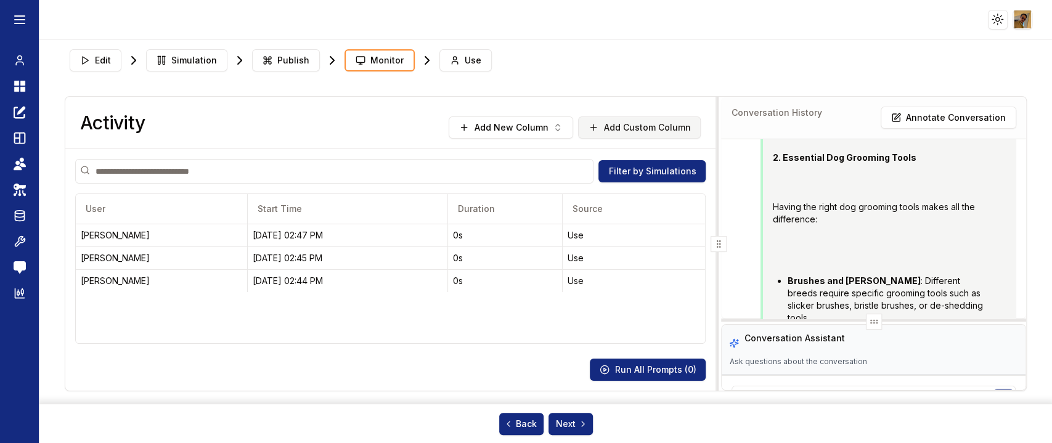
click at [623, 125] on button "Add Custom Column" at bounding box center [639, 127] width 123 height 22
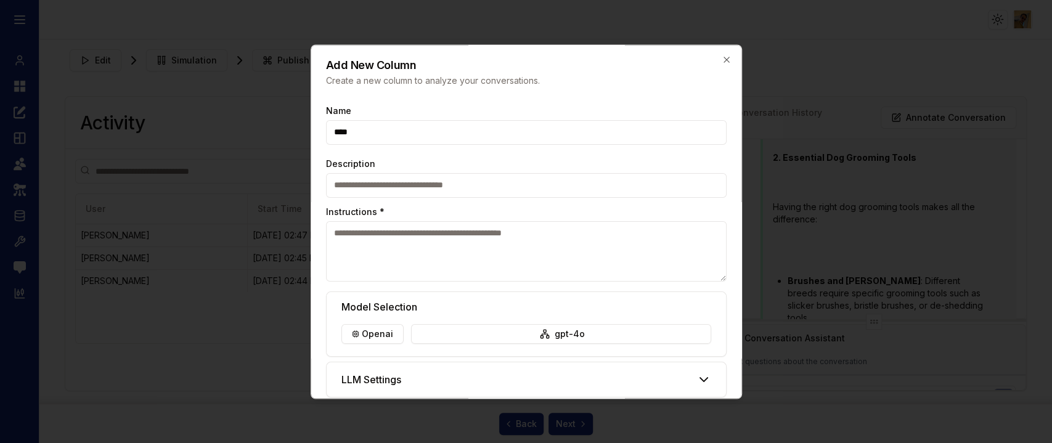
type input "****"
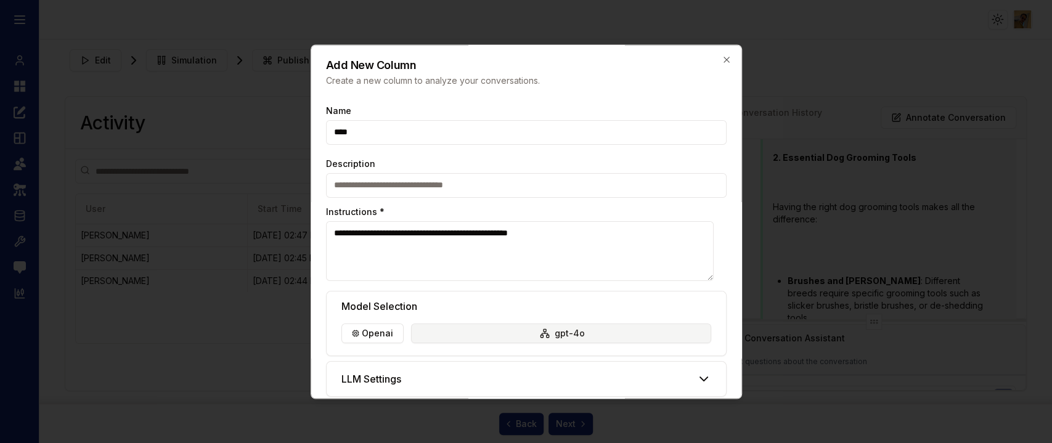
type textarea "**********"
click at [429, 336] on body "Toggle theme Toggle user menu Chat Dashboard Create Prompts Templates Teams API…" at bounding box center [526, 221] width 1052 height 443
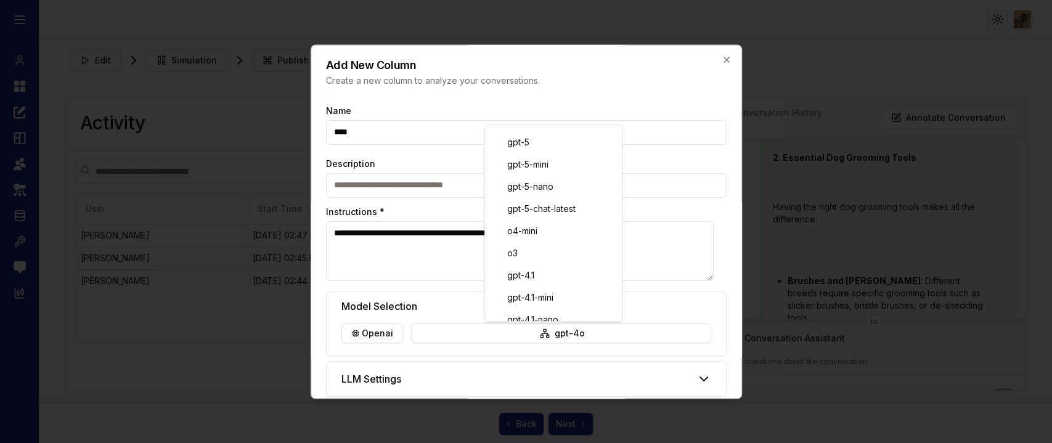
drag, startPoint x: 518, startPoint y: 249, endPoint x: 510, endPoint y: 242, distance: 10.5
click at [510, 242] on div "gpt-5 gpt-5-mini gpt-5-nano gpt-5-chat-latest o4-mini o3 gpt-4.1 gpt-4.1-mini g…" at bounding box center [553, 363] width 132 height 463
click at [536, 137] on div "o3-mini" at bounding box center [553, 142] width 132 height 20
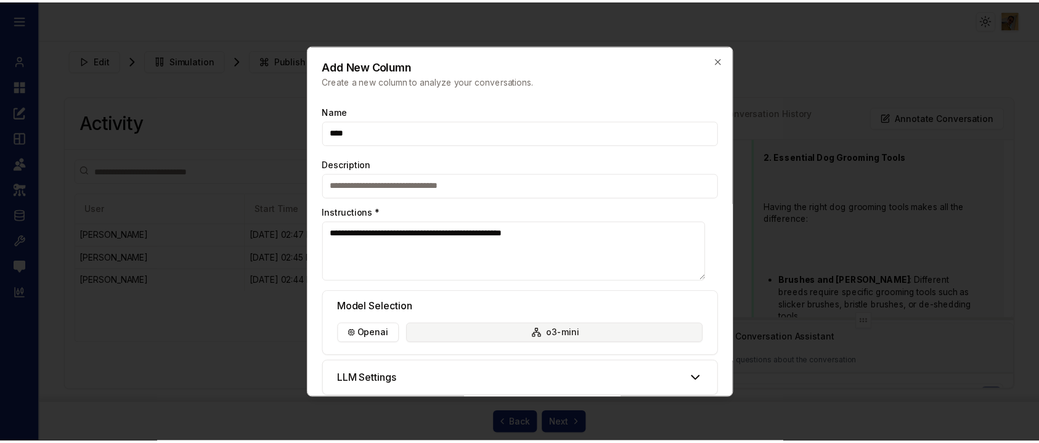
scroll to position [55, 0]
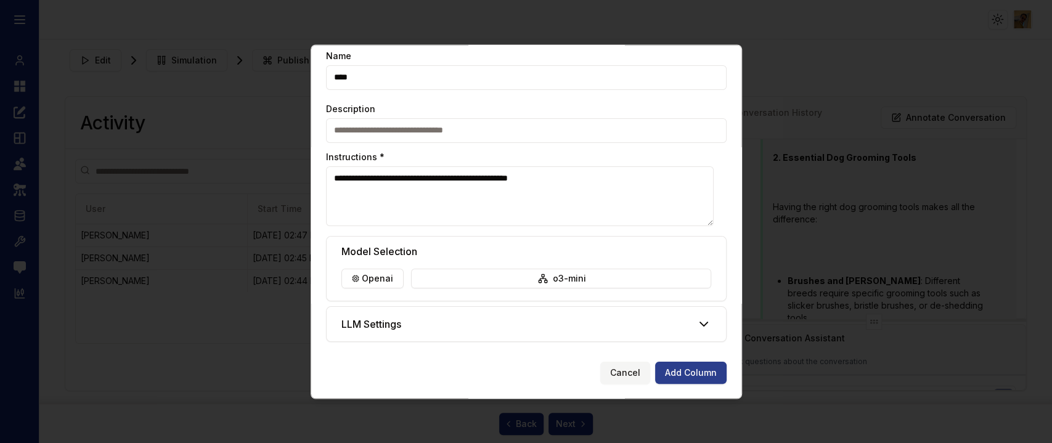
click at [668, 372] on button "Add Column" at bounding box center [690, 373] width 71 height 22
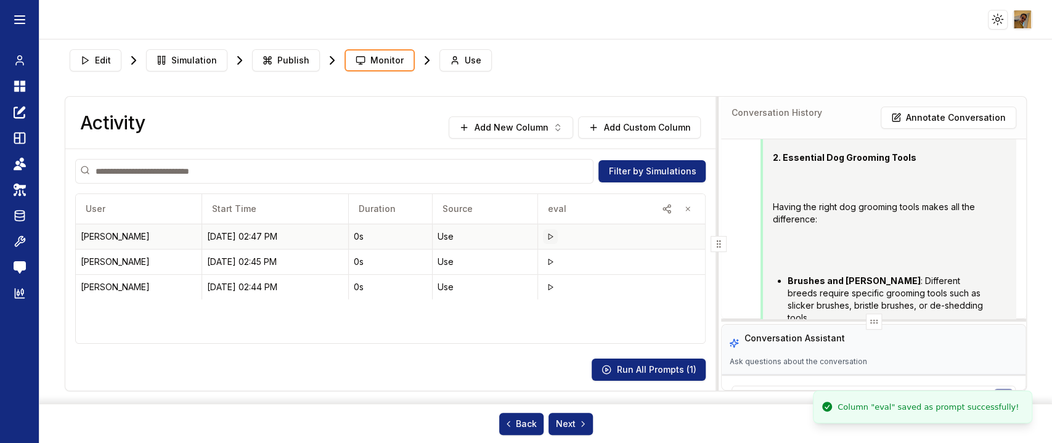
click at [552, 241] on button at bounding box center [550, 236] width 15 height 15
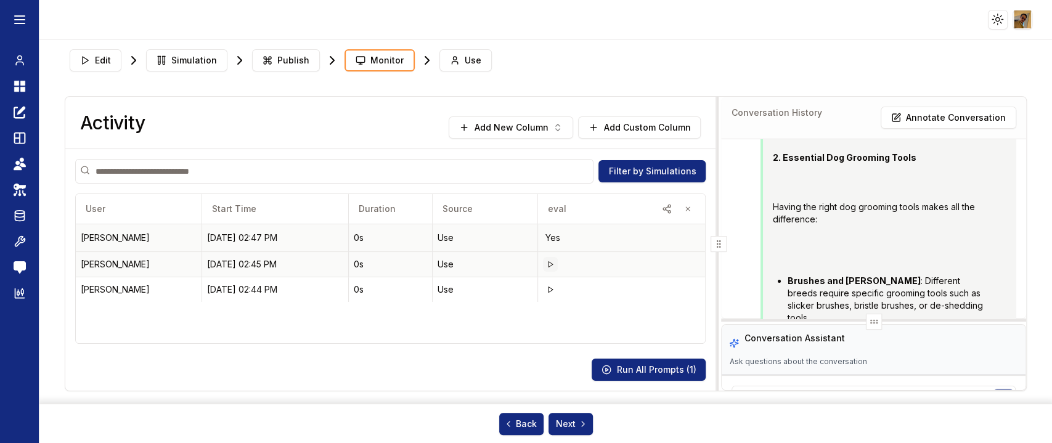
click at [551, 266] on icon at bounding box center [549, 264] width 7 height 7
click at [550, 290] on polygon at bounding box center [550, 292] width 4 height 6
click at [291, 60] on span "Publish" at bounding box center [293, 60] width 32 height 12
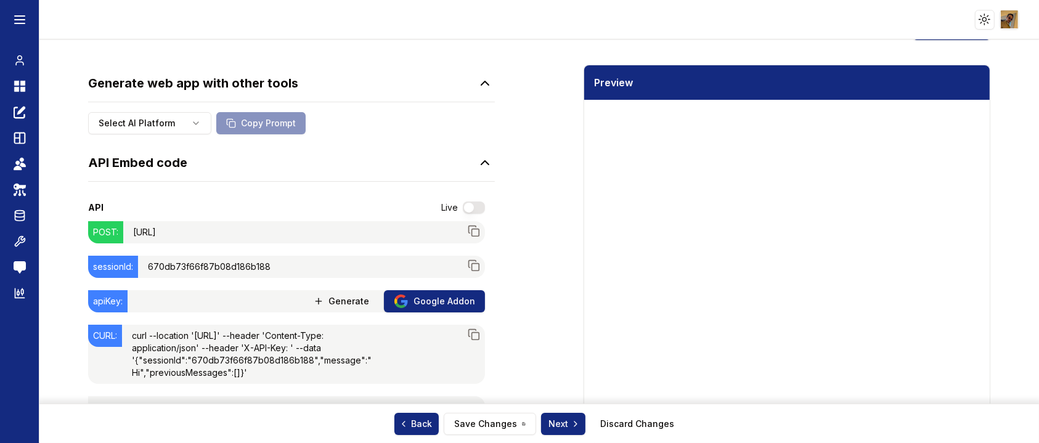
scroll to position [87, 0]
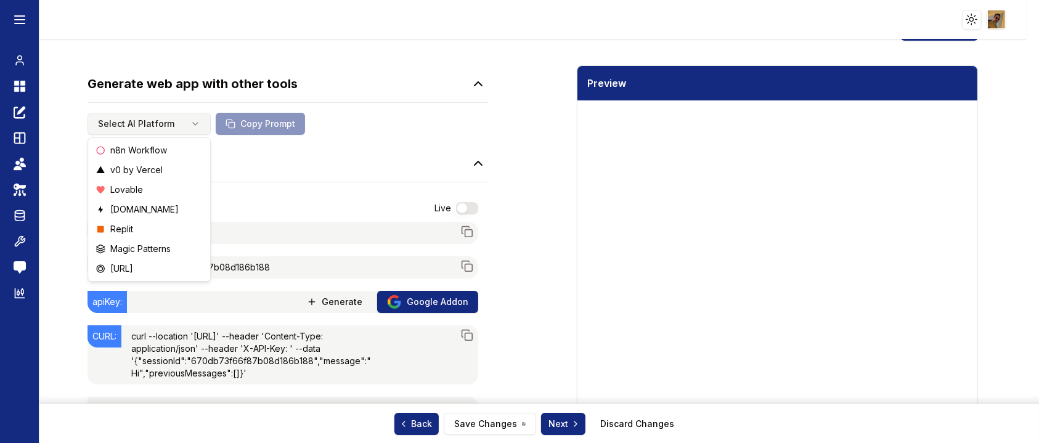
click at [201, 131] on html "Toggle theme Toggle user menu Chat Dashboard Create Prompts Templates Teams API…" at bounding box center [519, 221] width 1039 height 443
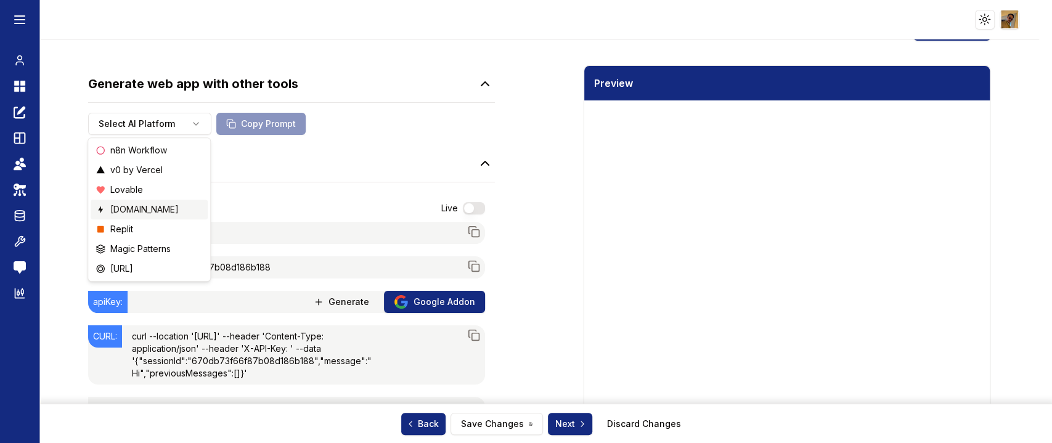
click at [144, 206] on span "[DOMAIN_NAME]" at bounding box center [144, 209] width 68 height 12
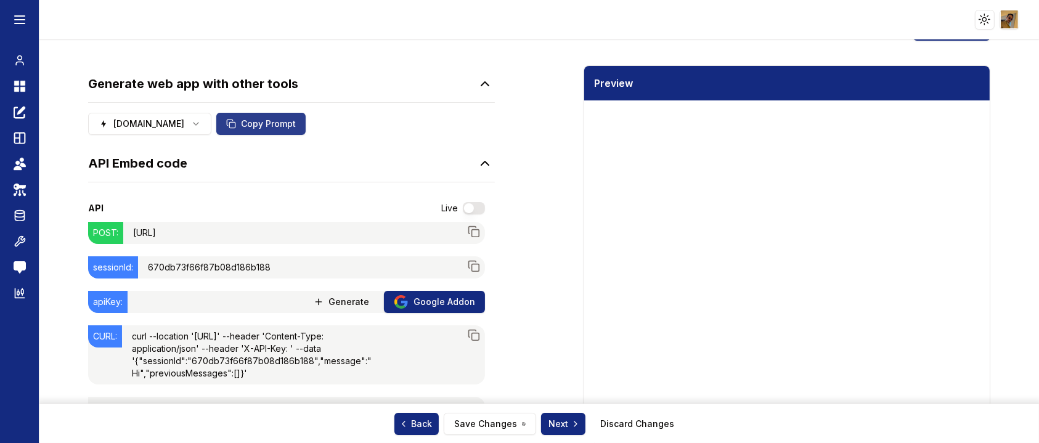
click at [269, 127] on button "Copy Prompt" at bounding box center [260, 124] width 89 height 22
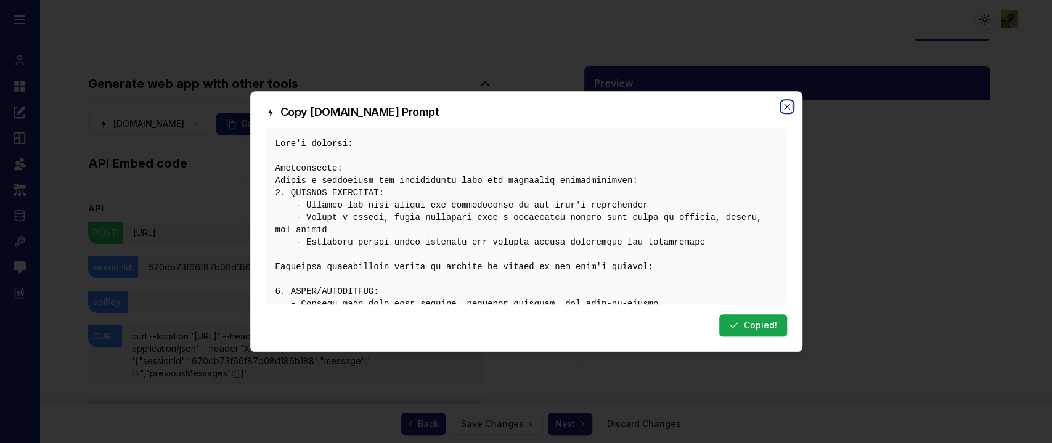
click at [787, 107] on icon "button" at bounding box center [787, 106] width 6 height 6
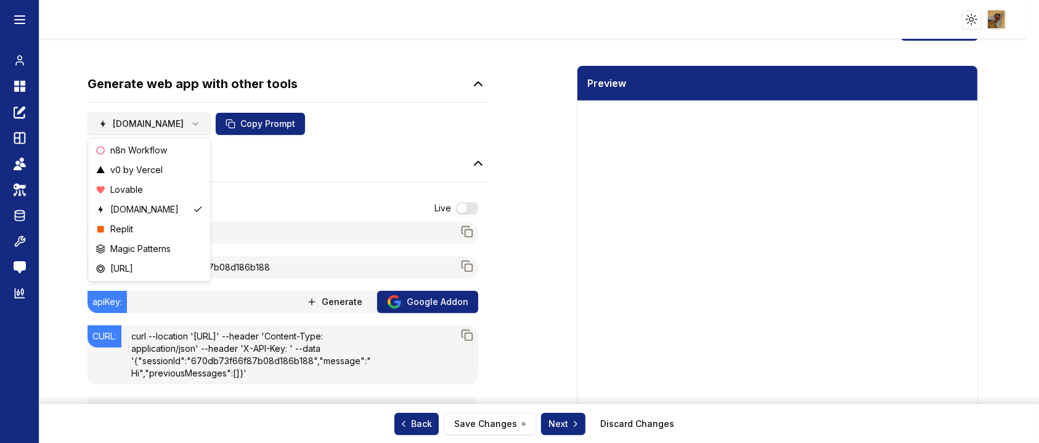
click at [180, 121] on html "Toggle theme Toggle user menu Chat Dashboard Create Prompts Templates Teams API…" at bounding box center [519, 221] width 1039 height 443
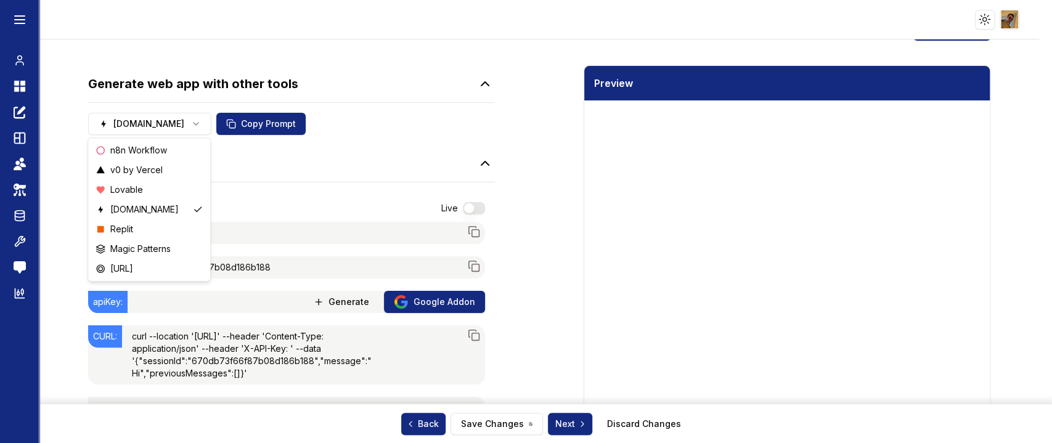
click at [235, 164] on html "Toggle theme Toggle user menu Chat Dashboard Create Prompts Templates Teams API…" at bounding box center [526, 221] width 1052 height 443
click at [158, 128] on html "Toggle theme Toggle user menu Chat Dashboard Create Prompts Templates Teams API…" at bounding box center [526, 221] width 1052 height 443
click at [142, 147] on span "n8n Workflow" at bounding box center [138, 150] width 57 height 12
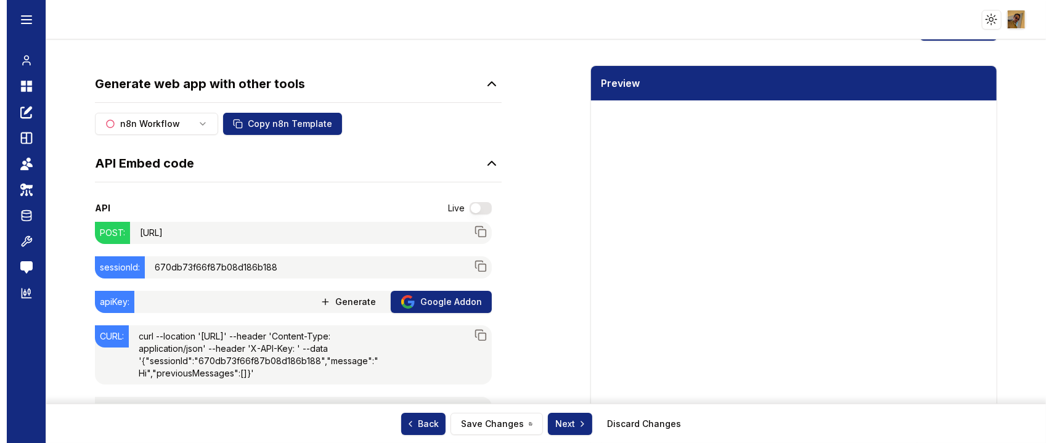
scroll to position [0, 0]
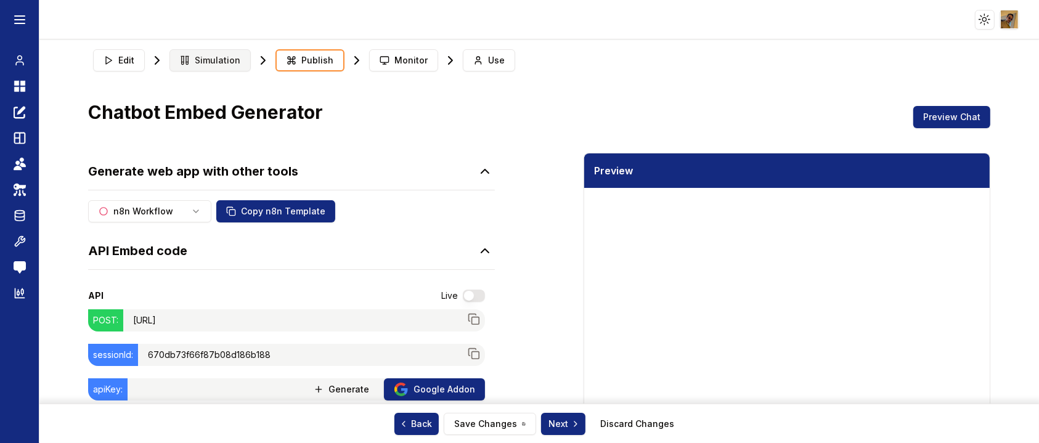
click at [213, 60] on span "Simulation" at bounding box center [218, 60] width 46 height 12
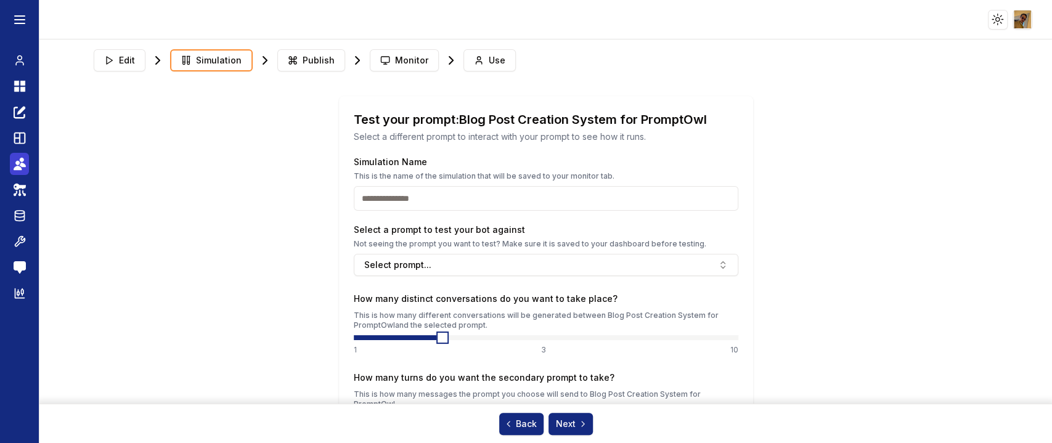
click at [15, 162] on icon at bounding box center [17, 163] width 4 height 4
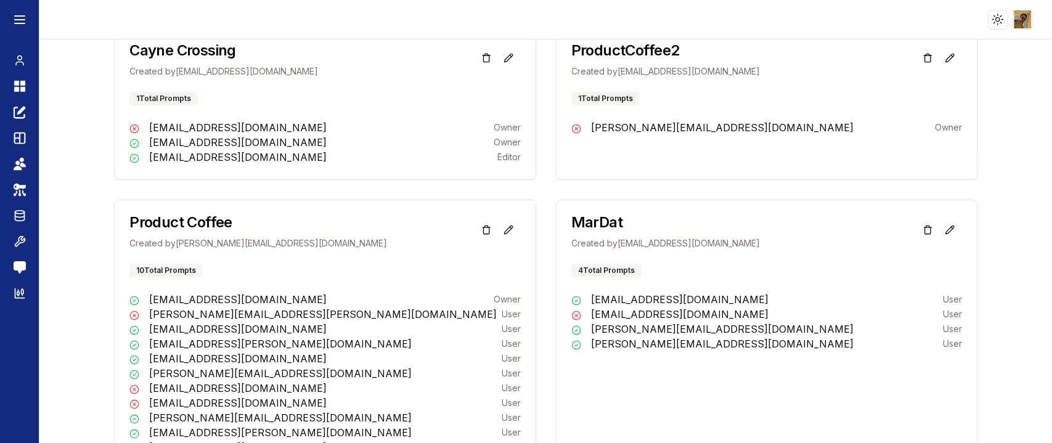
scroll to position [1199, 0]
click at [20, 185] on icon at bounding box center [20, 189] width 12 height 15
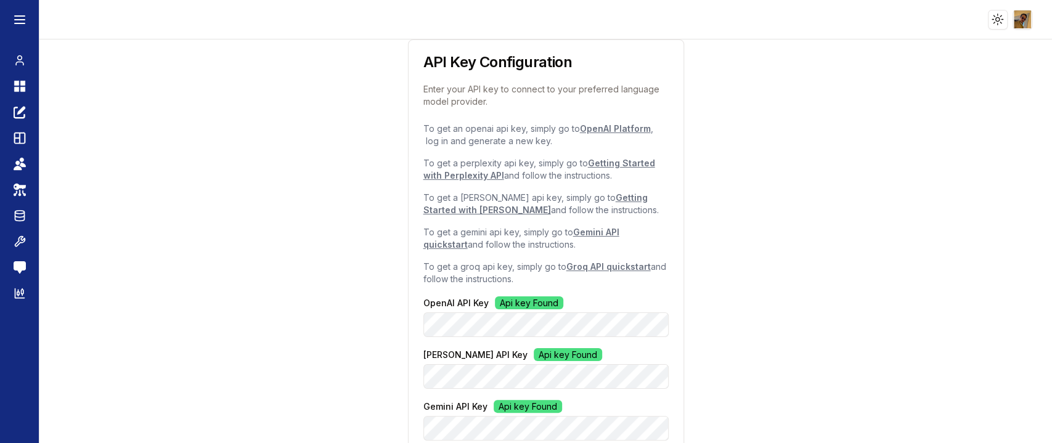
scroll to position [187, 0]
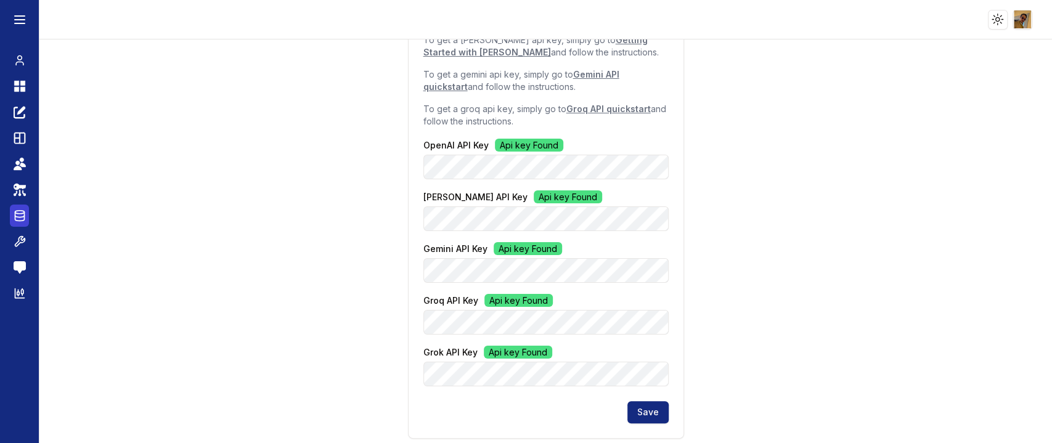
click at [20, 213] on icon at bounding box center [20, 215] width 12 height 15
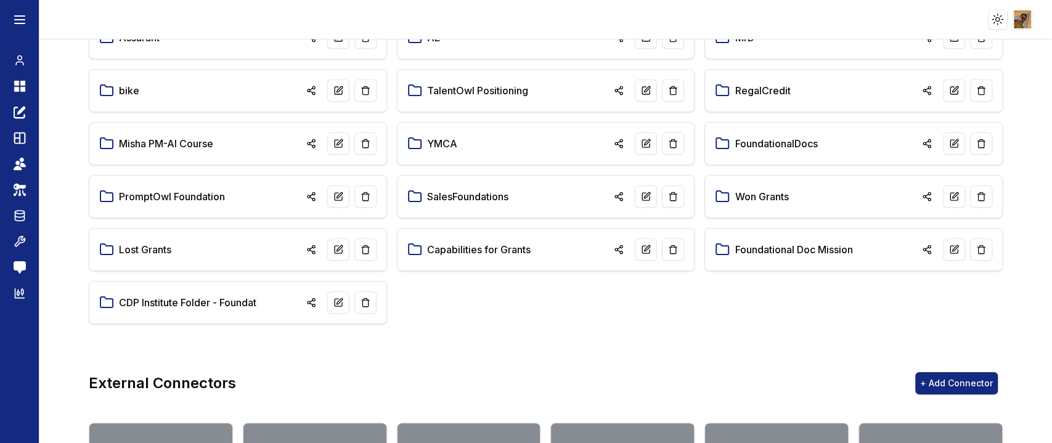
scroll to position [405, 0]
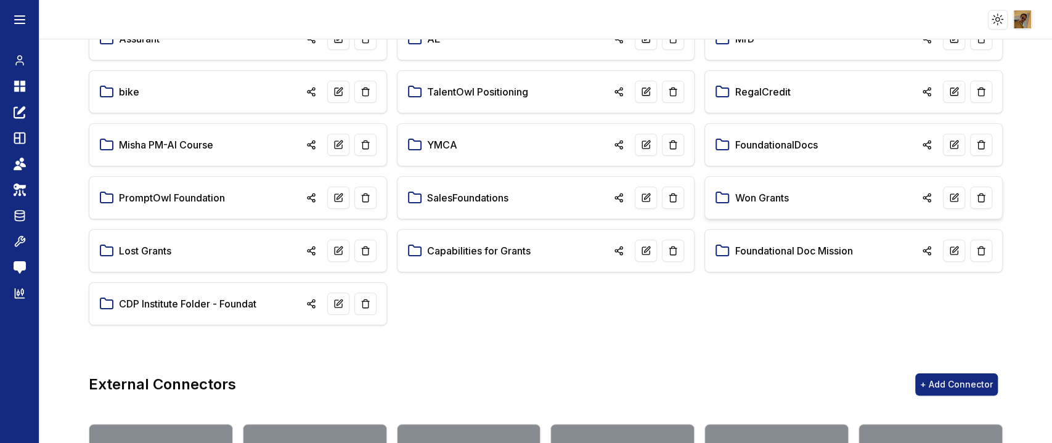
click at [771, 203] on link "Won Grants" at bounding box center [761, 197] width 54 height 15
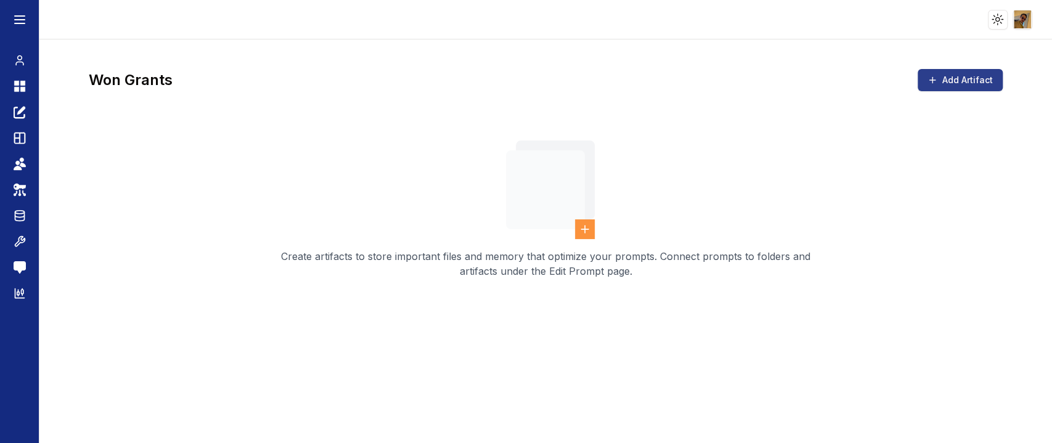
click at [953, 75] on button "Add Artifact" at bounding box center [959, 80] width 85 height 22
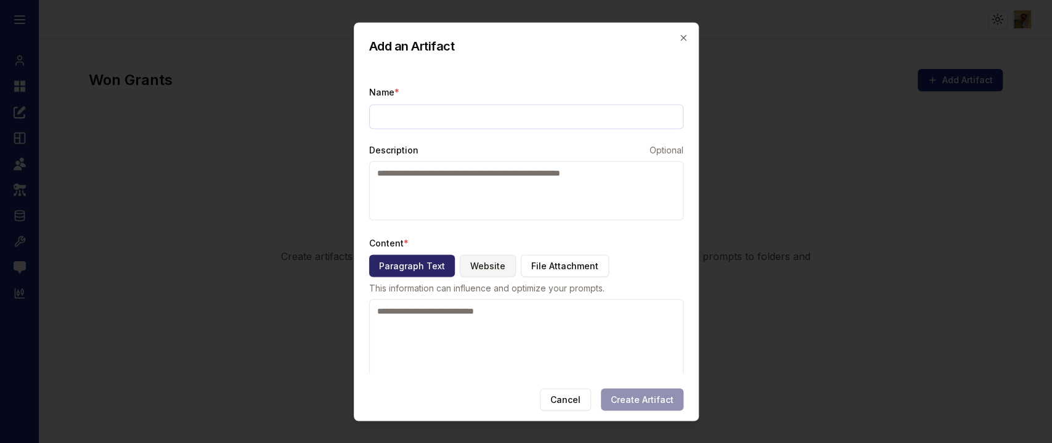
click at [487, 265] on button "Website" at bounding box center [488, 265] width 56 height 22
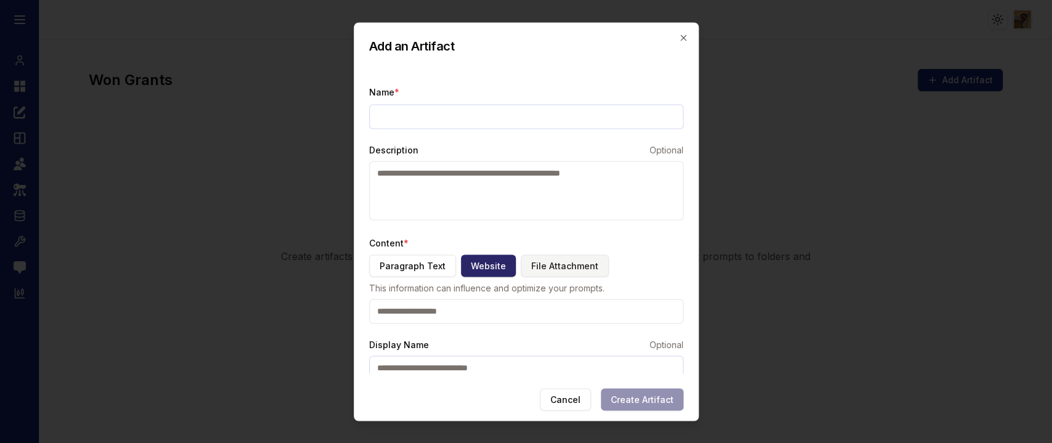
click at [532, 266] on button "File Attachment" at bounding box center [565, 265] width 88 height 22
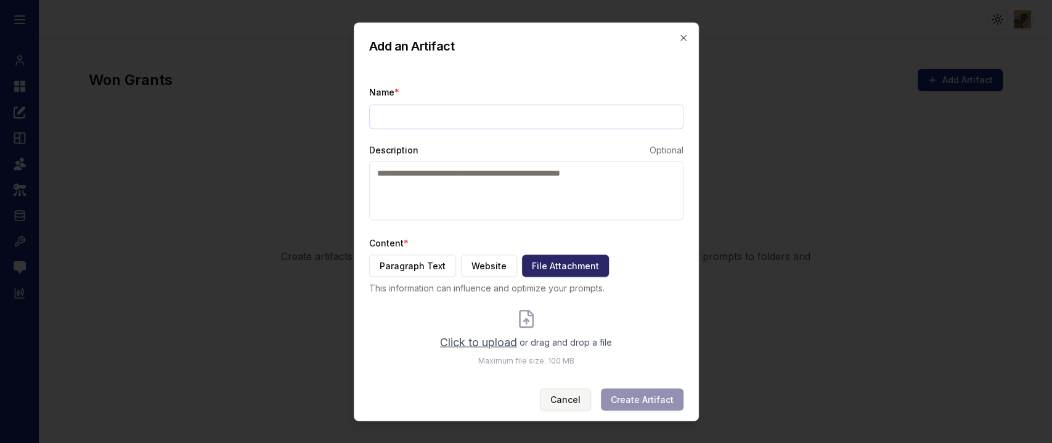
click at [557, 397] on button "Cancel" at bounding box center [565, 399] width 51 height 22
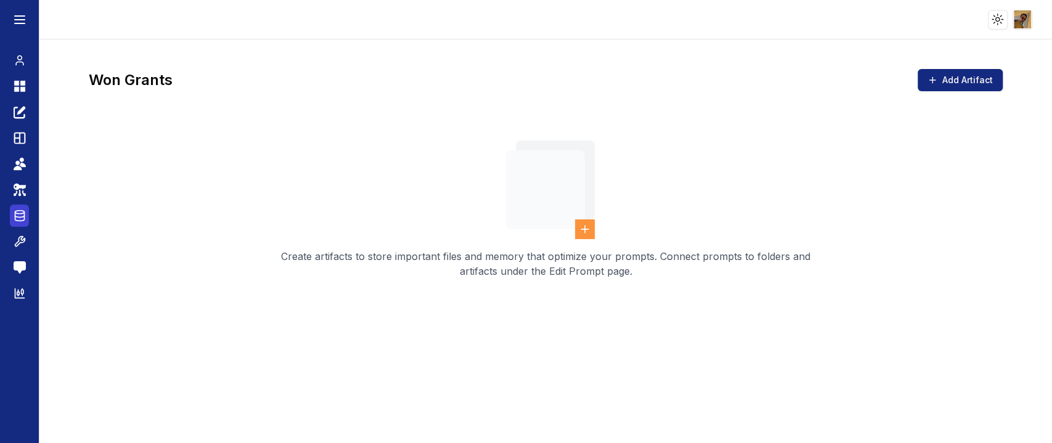
click at [14, 213] on icon at bounding box center [20, 215] width 12 height 15
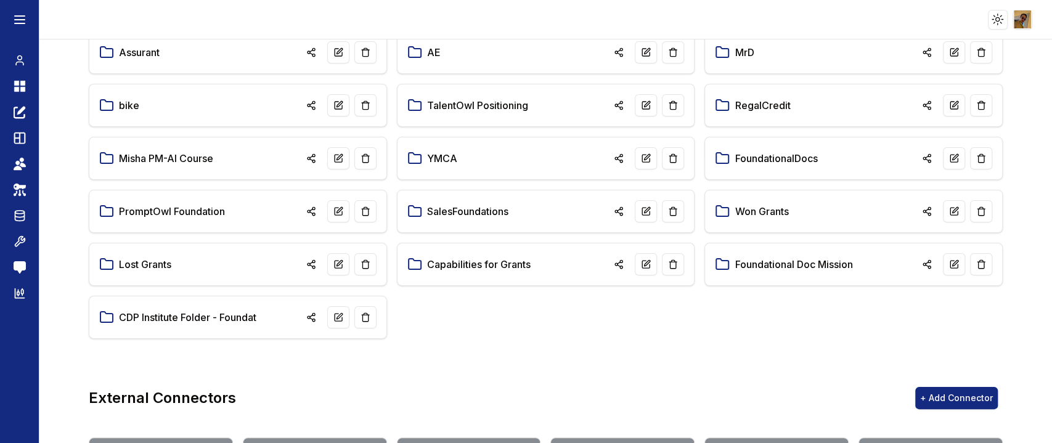
scroll to position [405, 0]
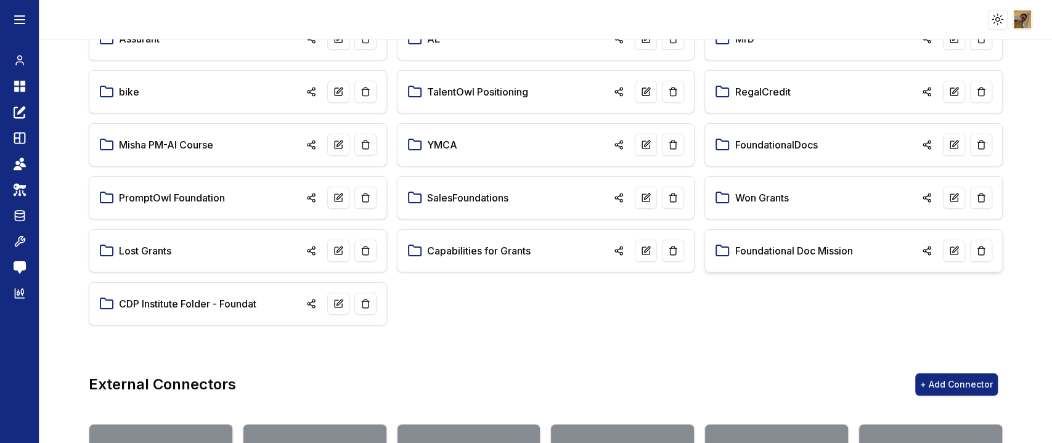
click at [742, 243] on link "Foundational Doc Mission" at bounding box center [793, 250] width 118 height 15
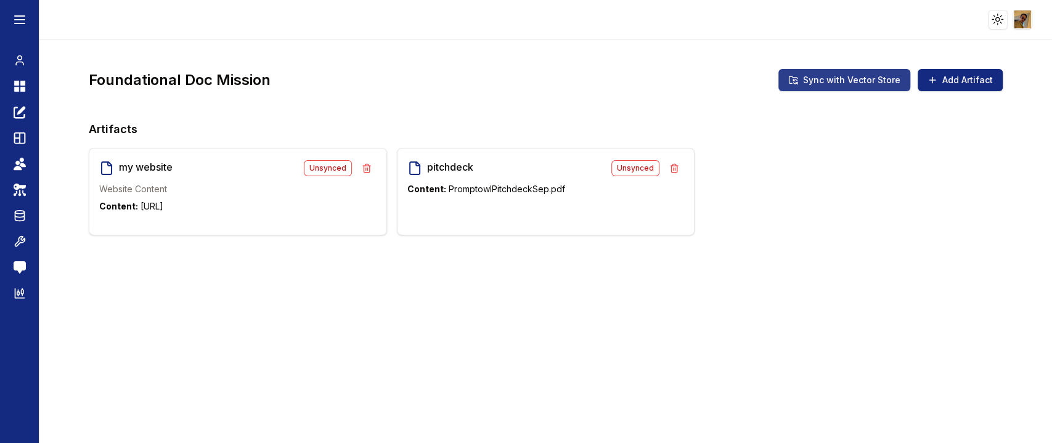
click at [830, 82] on button "Sync with Vector Store" at bounding box center [844, 80] width 132 height 22
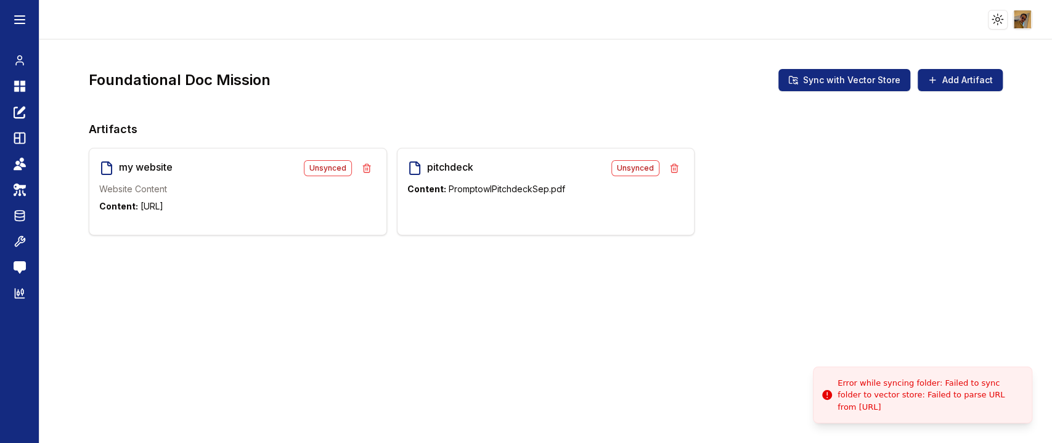
drag, startPoint x: 938, startPoint y: 405, endPoint x: 830, endPoint y: 373, distance: 112.3
drag, startPoint x: 830, startPoint y: 373, endPoint x: 962, endPoint y: 326, distance: 140.1
click at [962, 326] on div "Foundational Doc Mission Sync with Vector Store Add Artifact Artifacts my websi…" at bounding box center [545, 241] width 1012 height 404
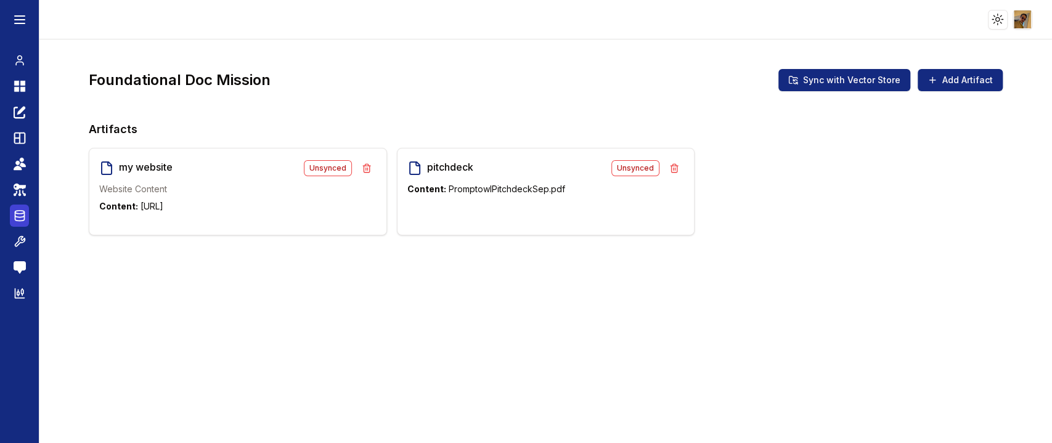
click at [22, 212] on icon at bounding box center [20, 215] width 12 height 15
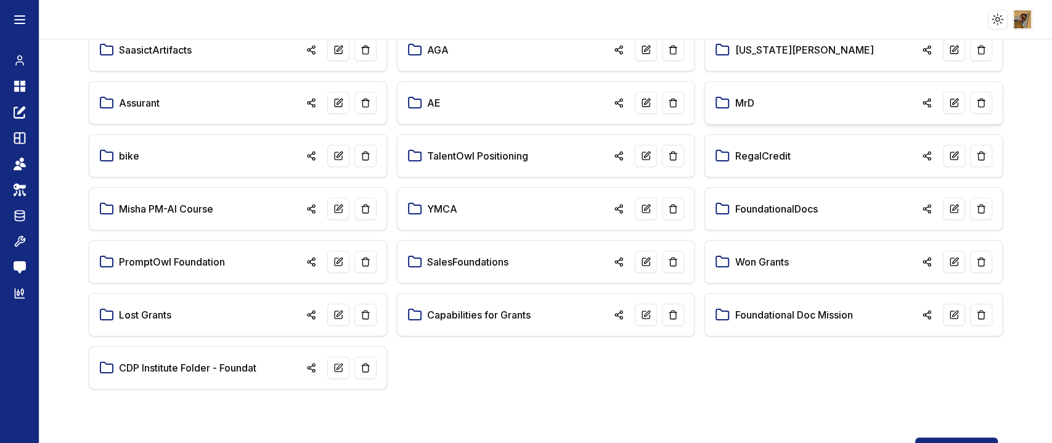
scroll to position [351, 0]
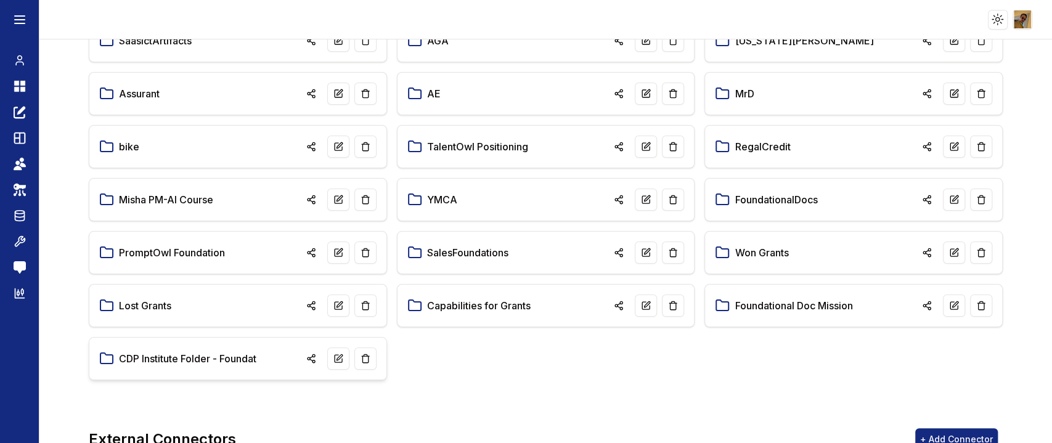
click at [239, 355] on link "CDP Institute Folder - Foundat" at bounding box center [187, 358] width 137 height 15
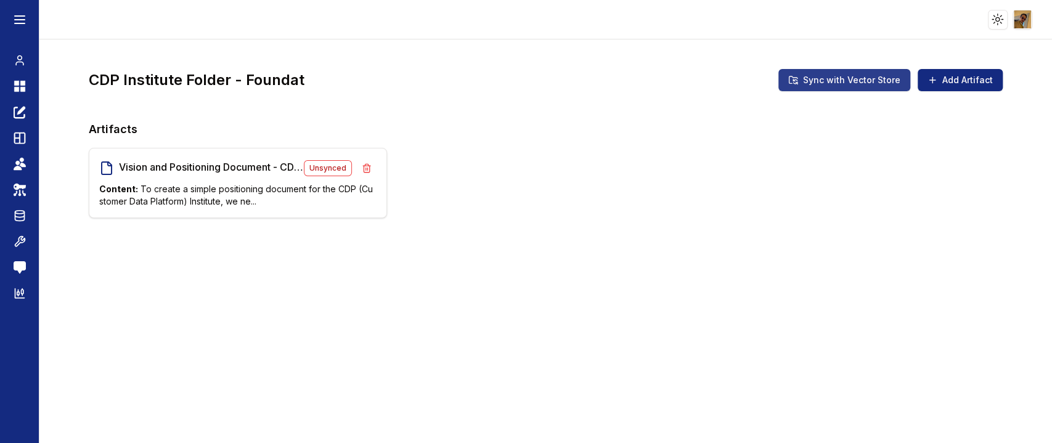
click at [849, 90] on button "Sync with Vector Store" at bounding box center [844, 80] width 132 height 22
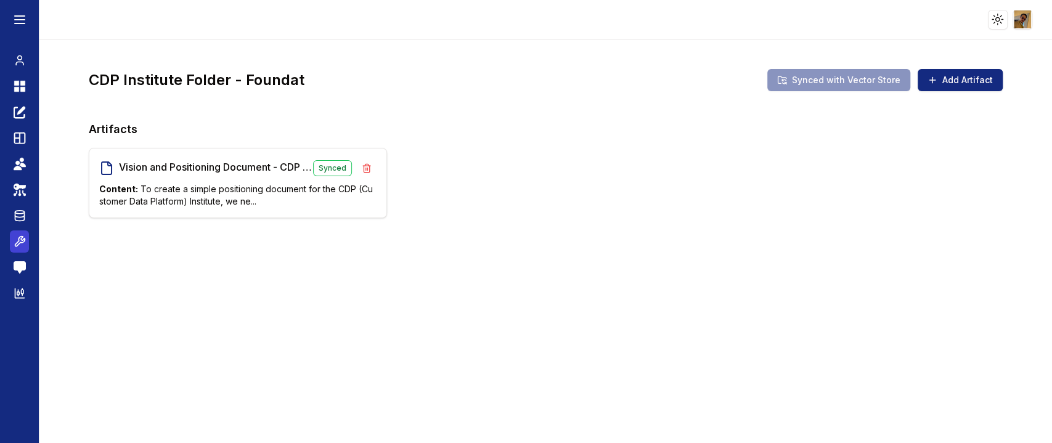
click at [16, 242] on icon at bounding box center [20, 242] width 10 height 10
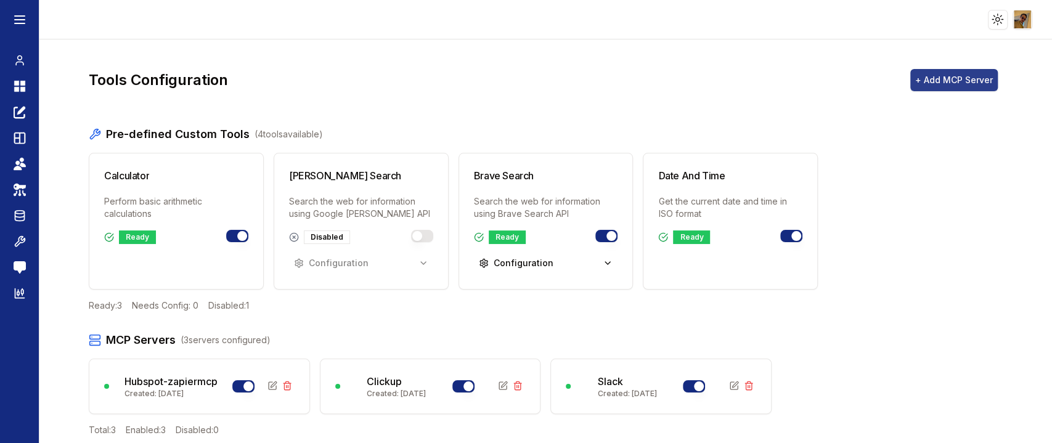
click at [940, 81] on button "+ Add MCP Server" at bounding box center [953, 80] width 87 height 22
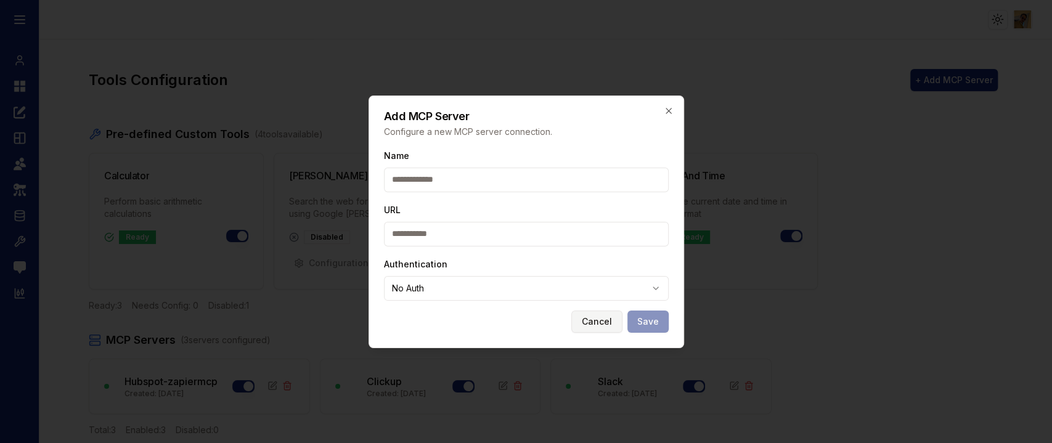
click at [606, 314] on button "Cancel" at bounding box center [596, 321] width 51 height 22
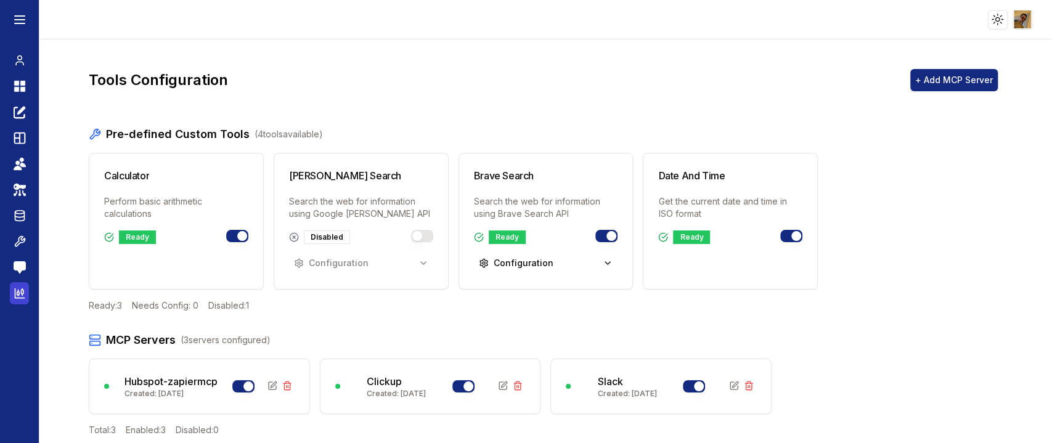
click at [15, 295] on icon at bounding box center [20, 293] width 12 height 12
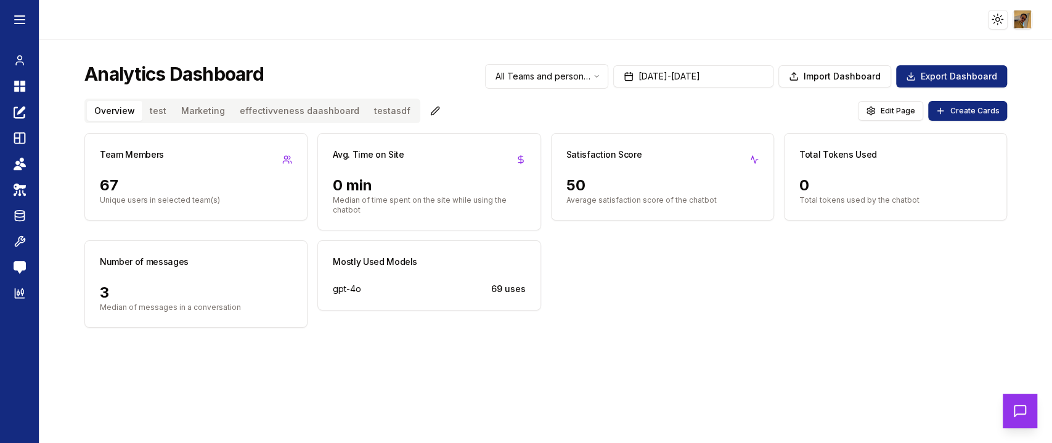
click at [197, 104] on button "Marketing" at bounding box center [203, 111] width 59 height 20
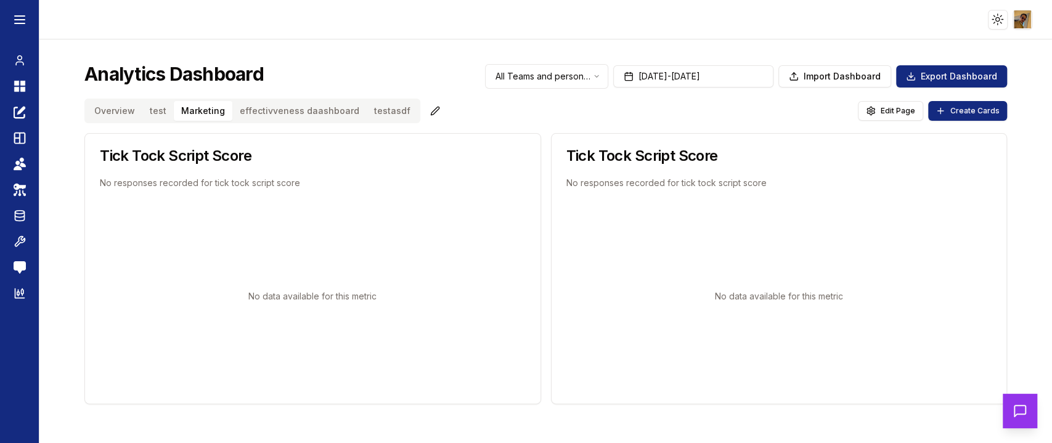
click at [267, 107] on button "effectivveness daashboard" at bounding box center [299, 111] width 134 height 20
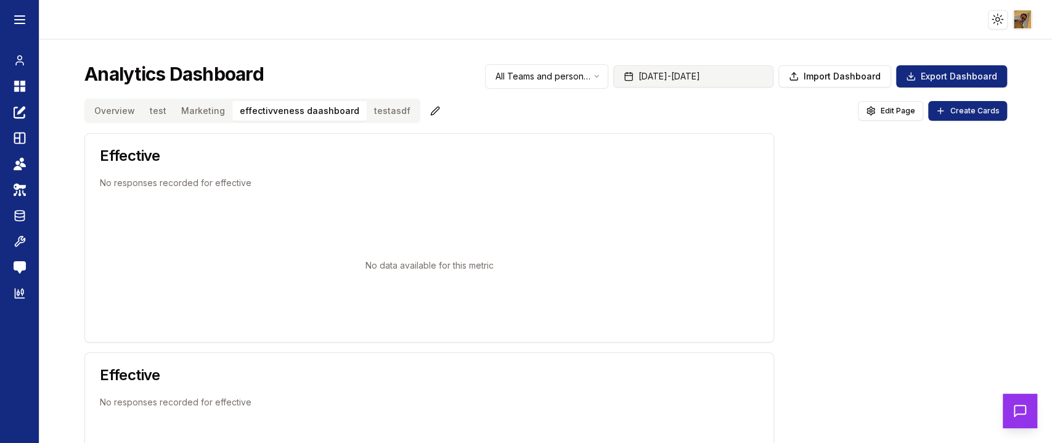
click at [728, 76] on button "[DATE] - [DATE]" at bounding box center [693, 76] width 160 height 22
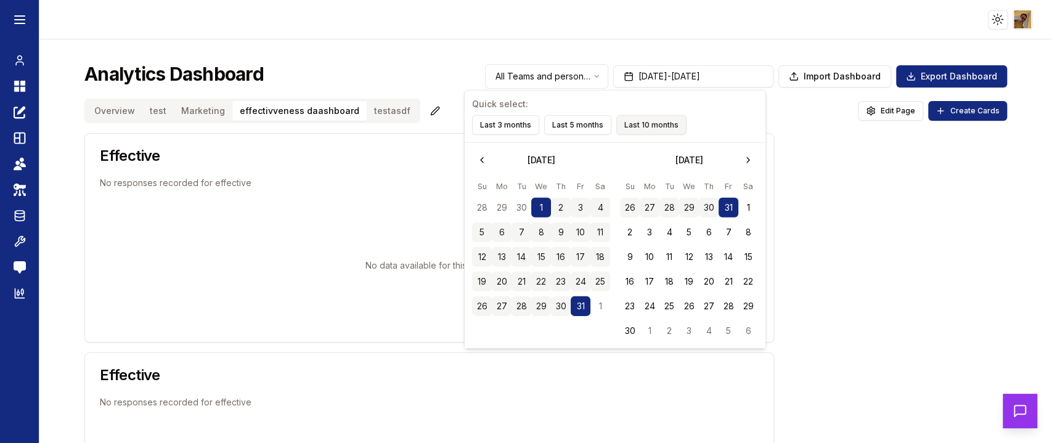
click at [656, 124] on button "Last 10 months" at bounding box center [651, 125] width 70 height 20
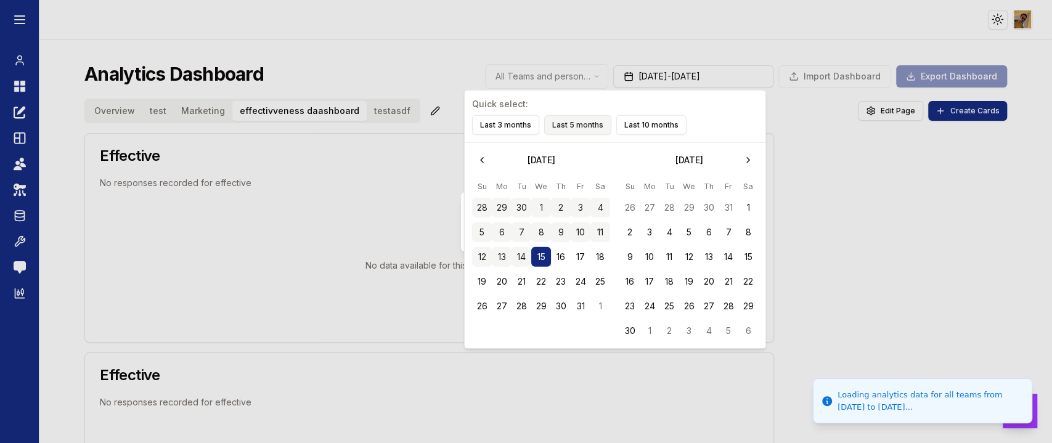
click at [571, 121] on button "Last 5 months" at bounding box center [577, 125] width 67 height 20
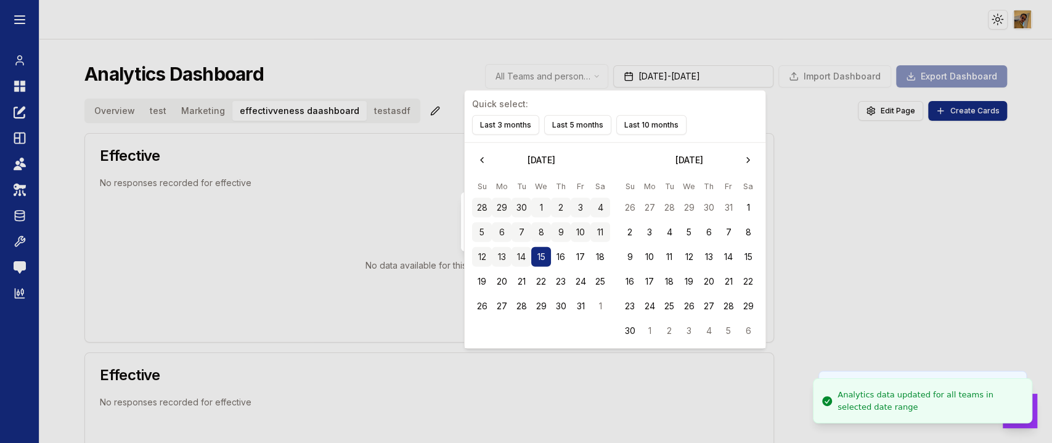
click at [854, 154] on div "Loading analytics data..." at bounding box center [526, 221] width 1052 height 443
